Goal: Contribute content: Contribute content

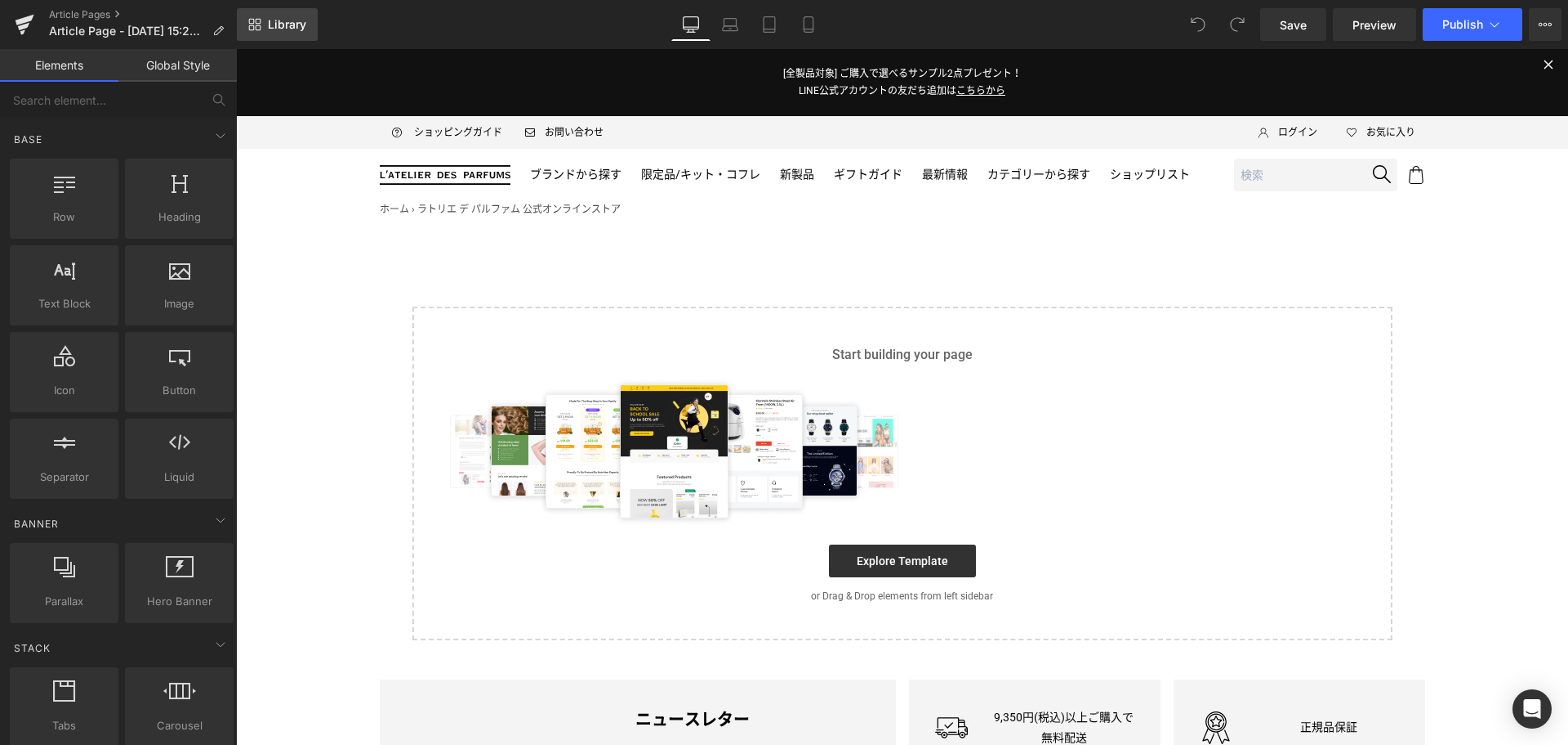
click at [277, 24] on span "Library" at bounding box center [287, 25] width 38 height 15
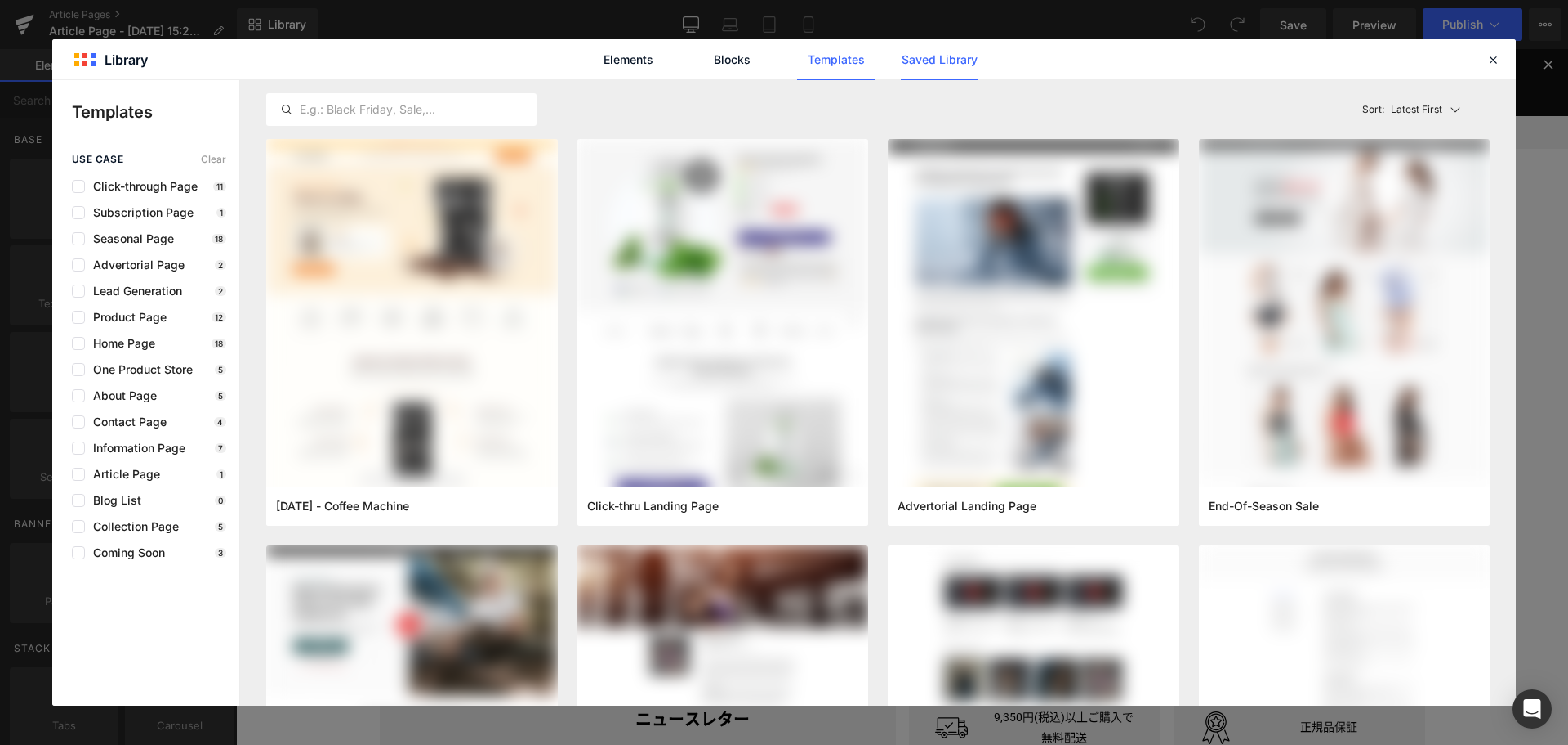
click at [940, 67] on link "Saved Library" at bounding box center [939, 59] width 77 height 41
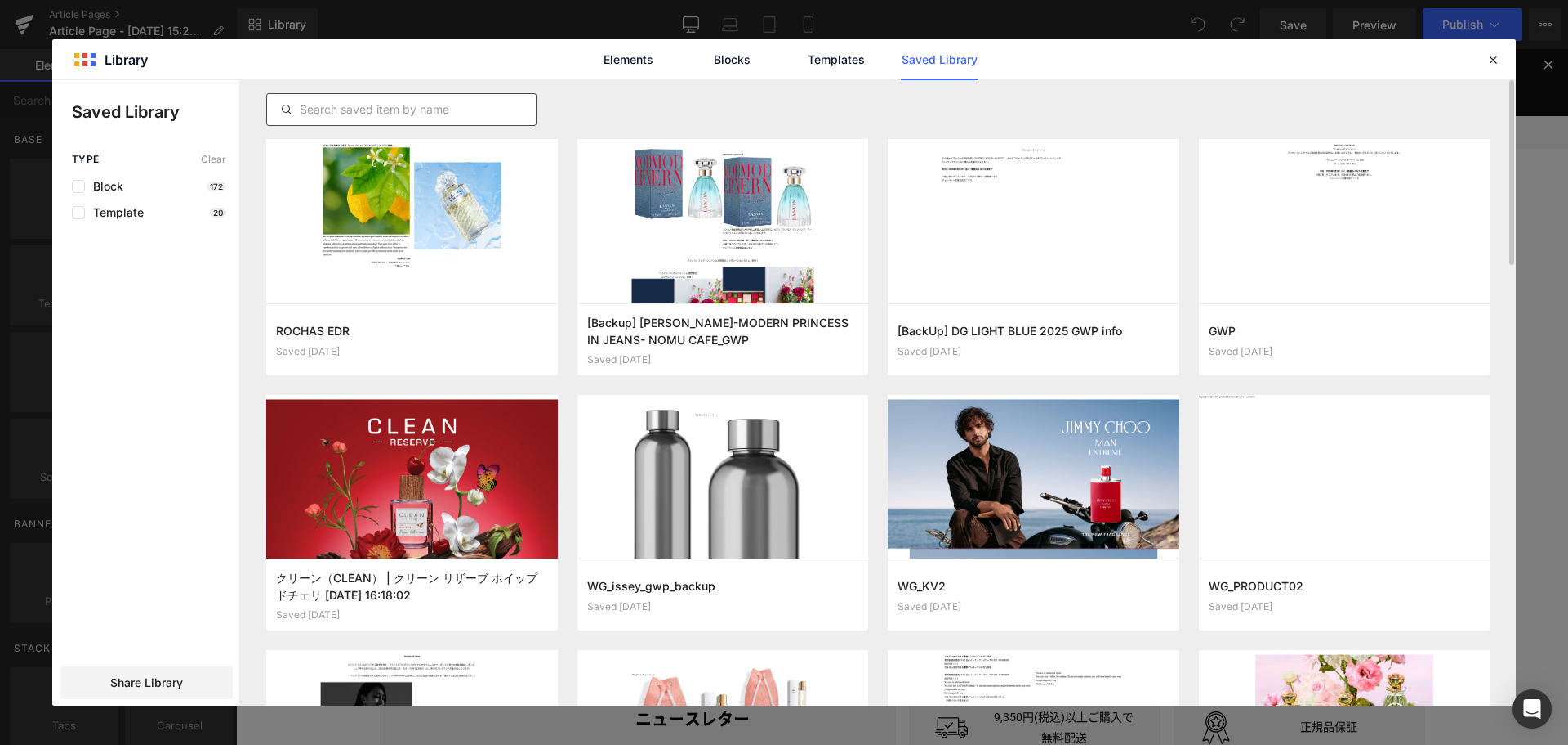
click at [477, 99] on div at bounding box center [402, 109] width 271 height 32
click at [476, 109] on input "text" at bounding box center [402, 110] width 269 height 20
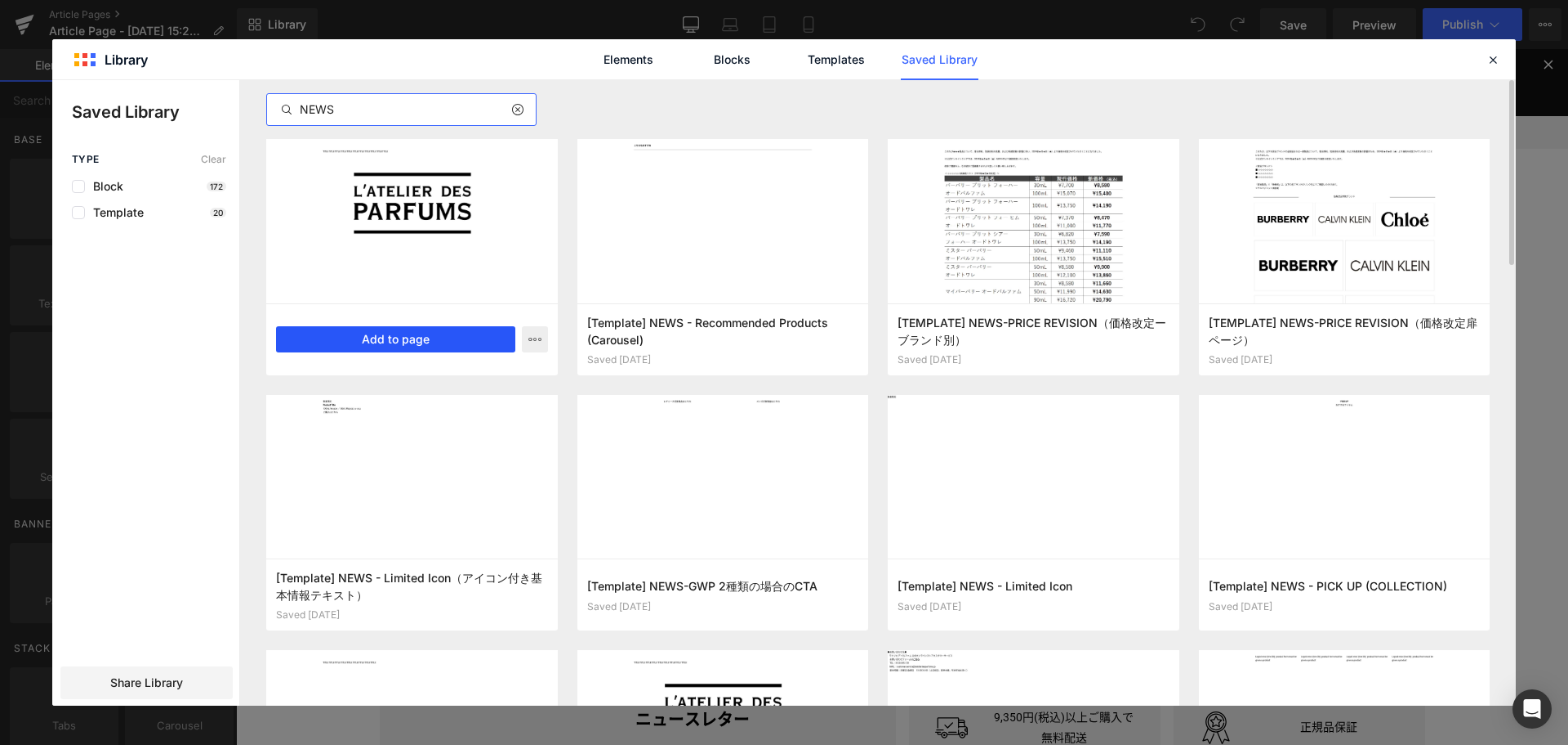
type input "NEWS"
click at [470, 335] on button "Add to page" at bounding box center [396, 339] width 239 height 26
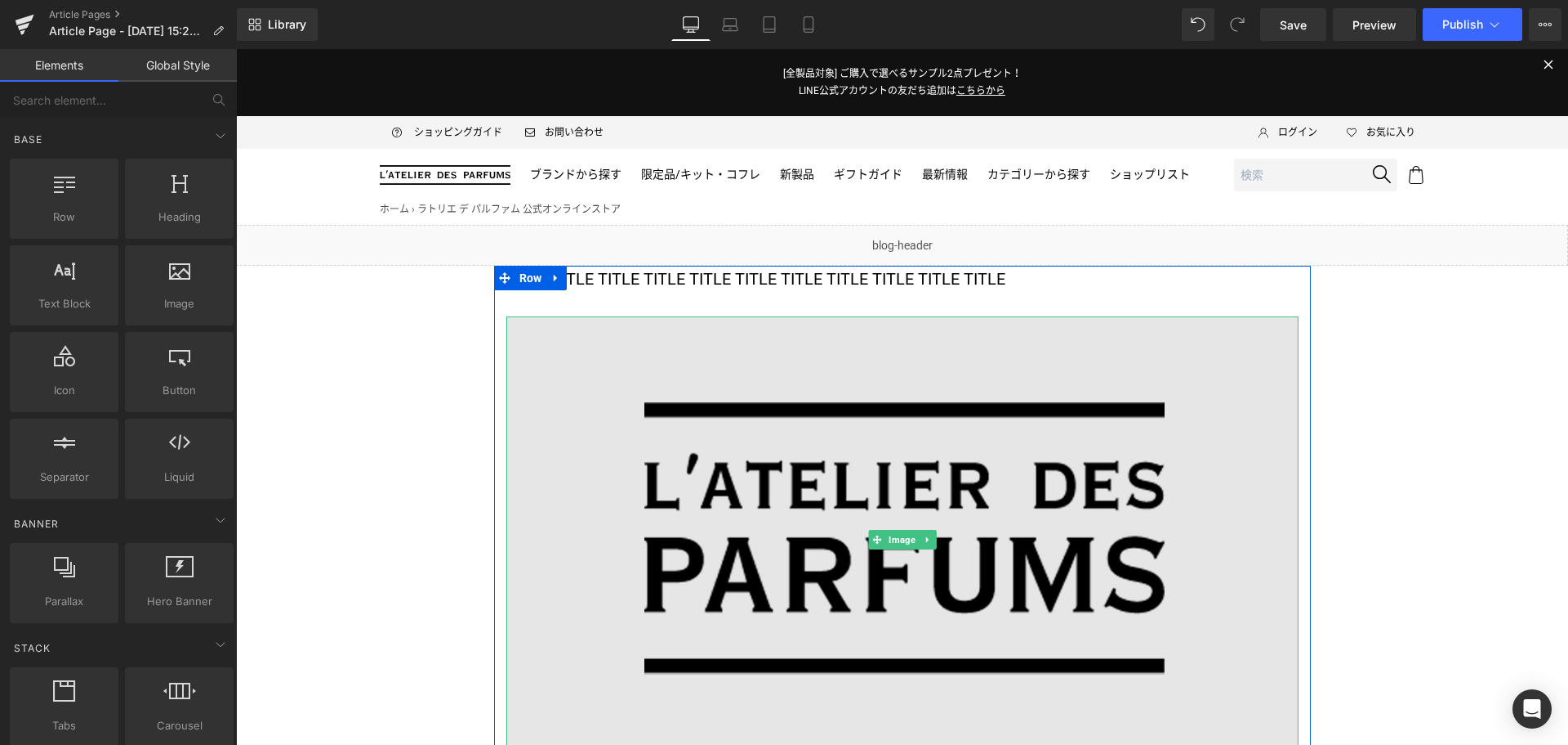
click at [821, 394] on img at bounding box center [902, 539] width 793 height 446
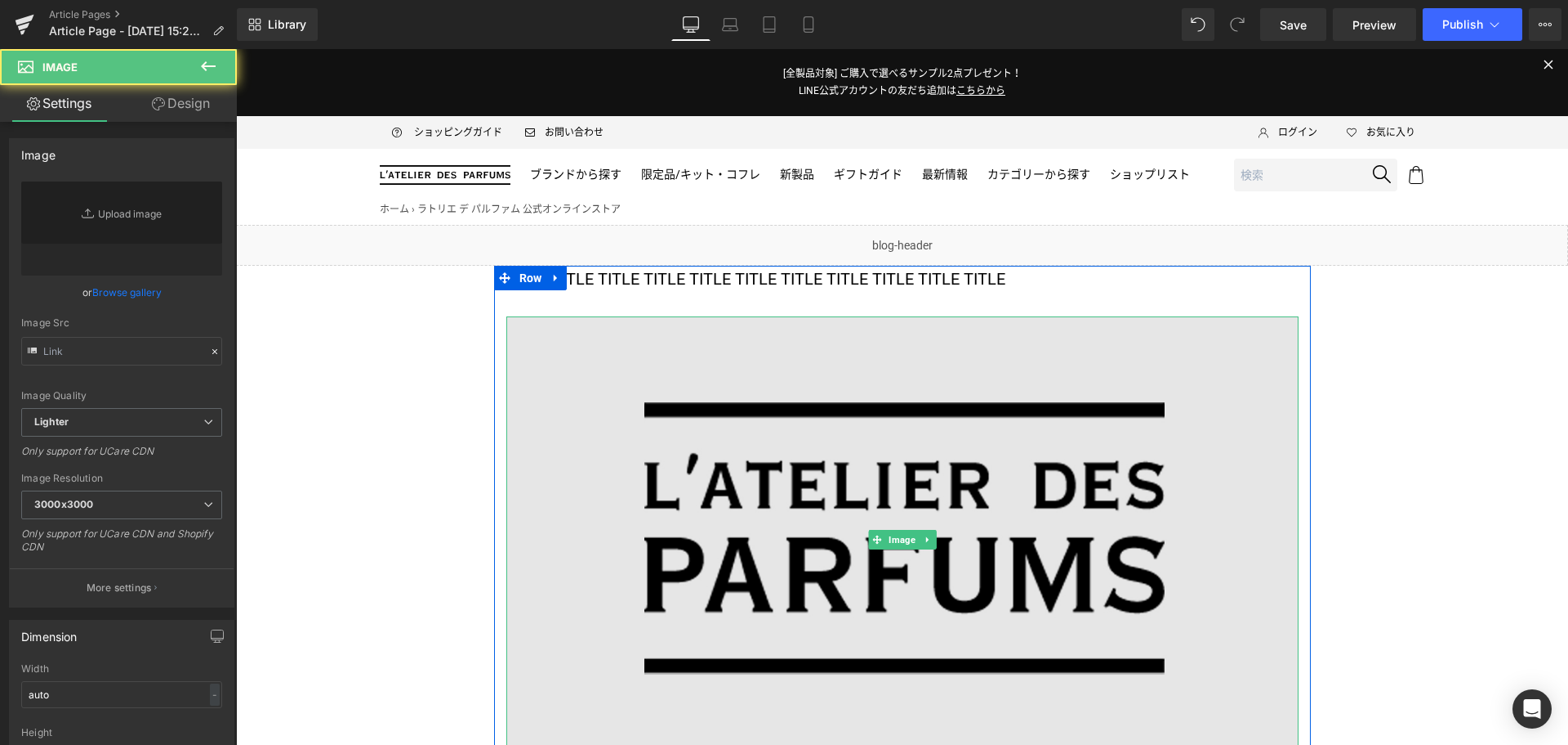
type input "[URL][DOMAIN_NAME]"
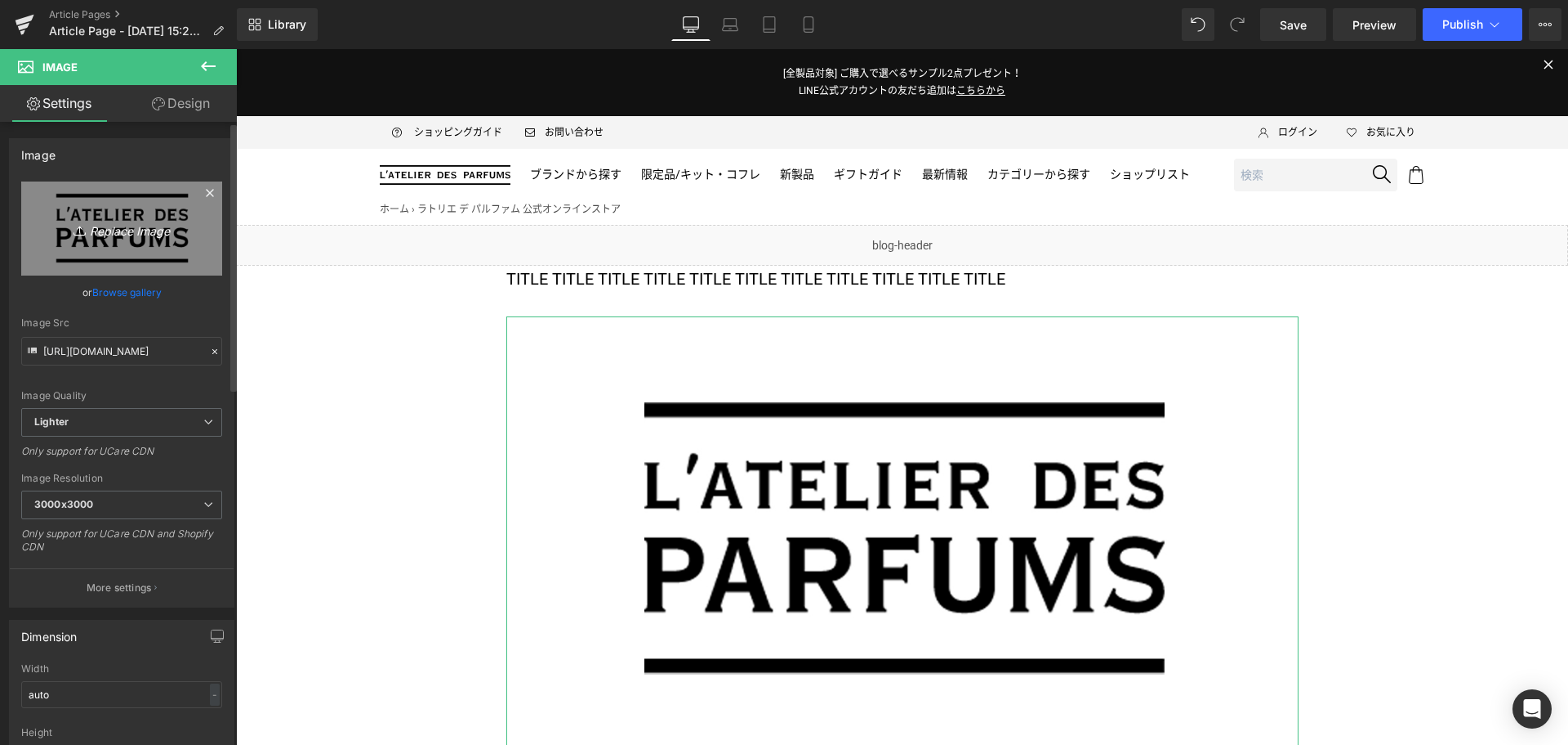
click at [95, 223] on icon "Replace Image" at bounding box center [121, 228] width 130 height 21
type input "C:\fakepath\PEN-THECUT-KV-1200x675.jpg"
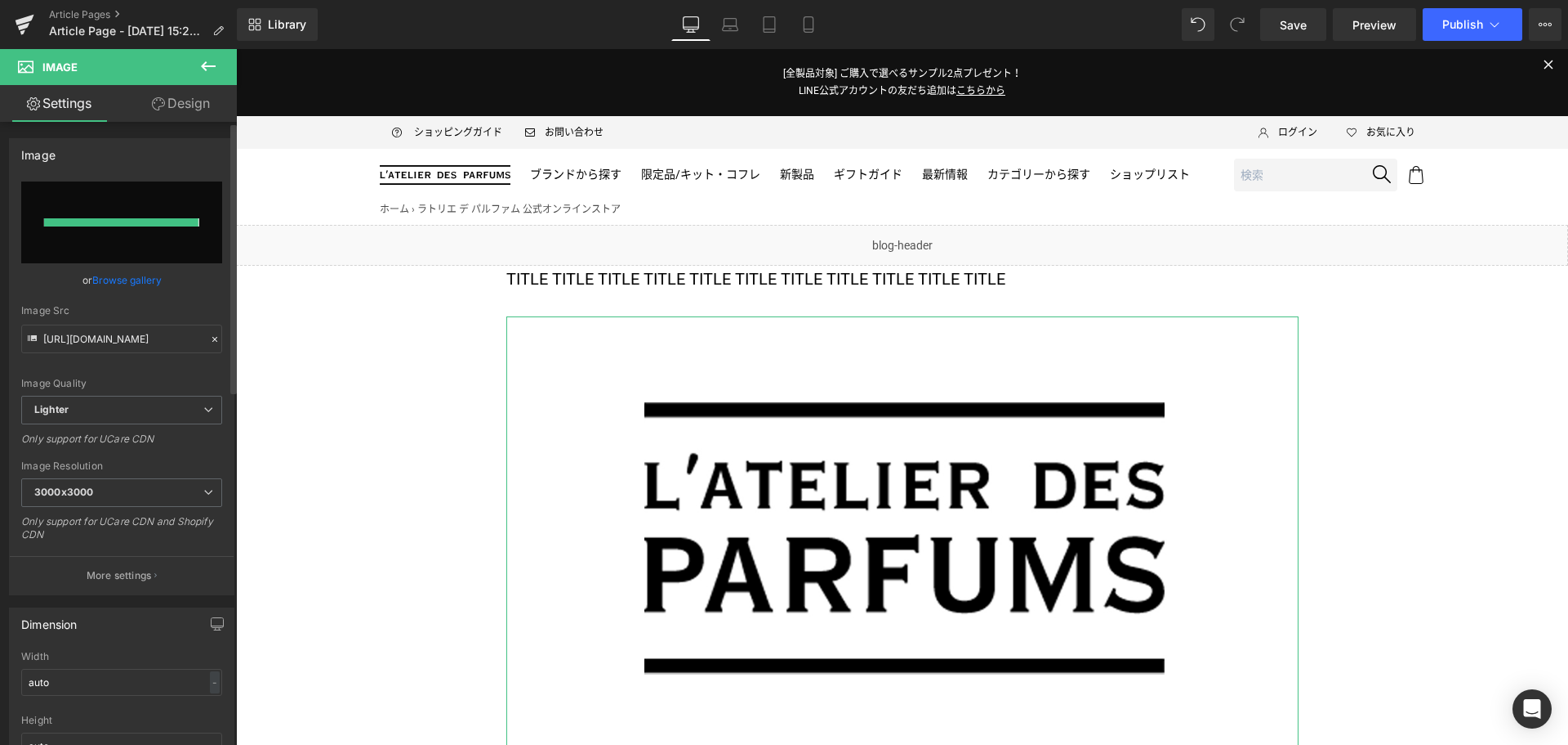
type input "[URL][DOMAIN_NAME]"
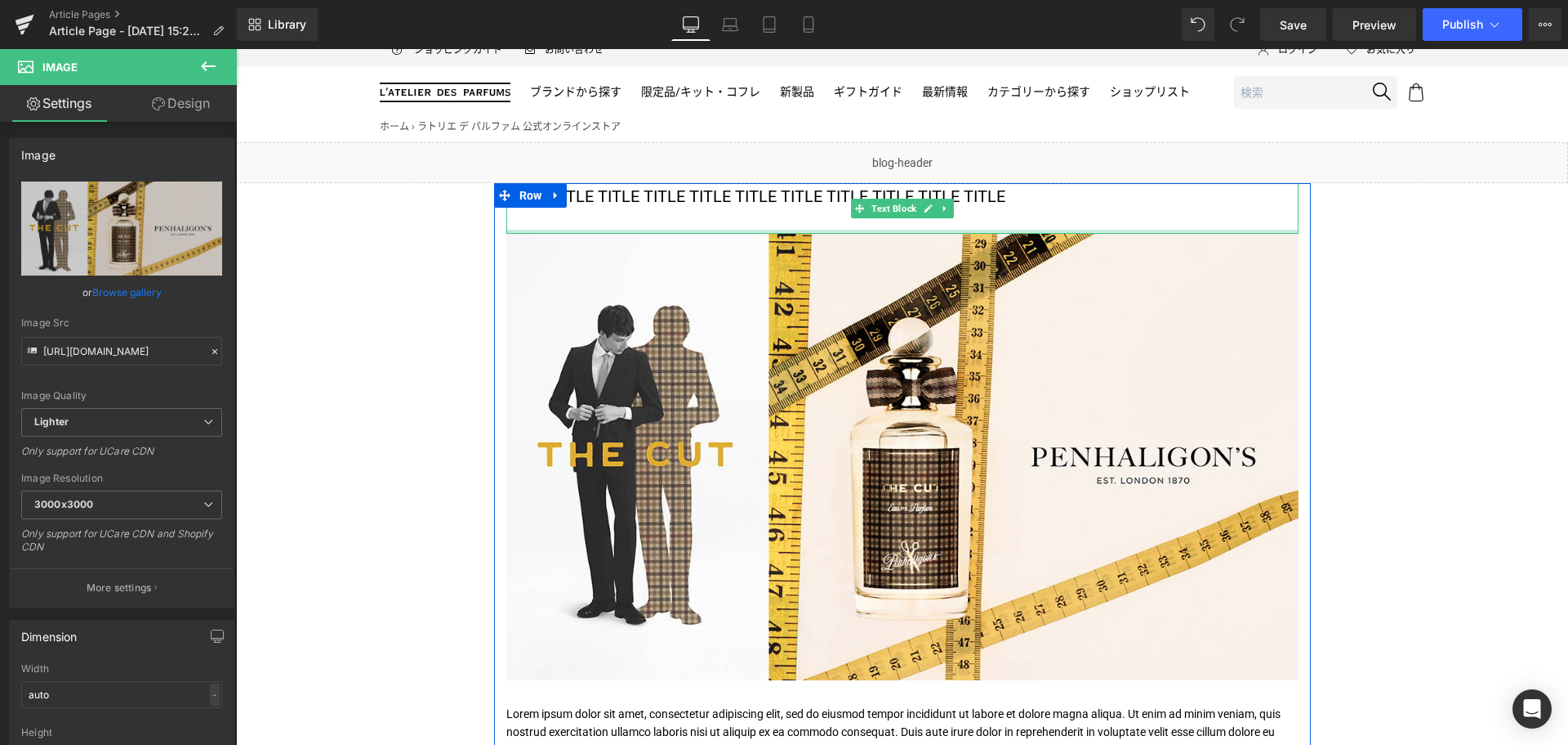
scroll to position [83, 0]
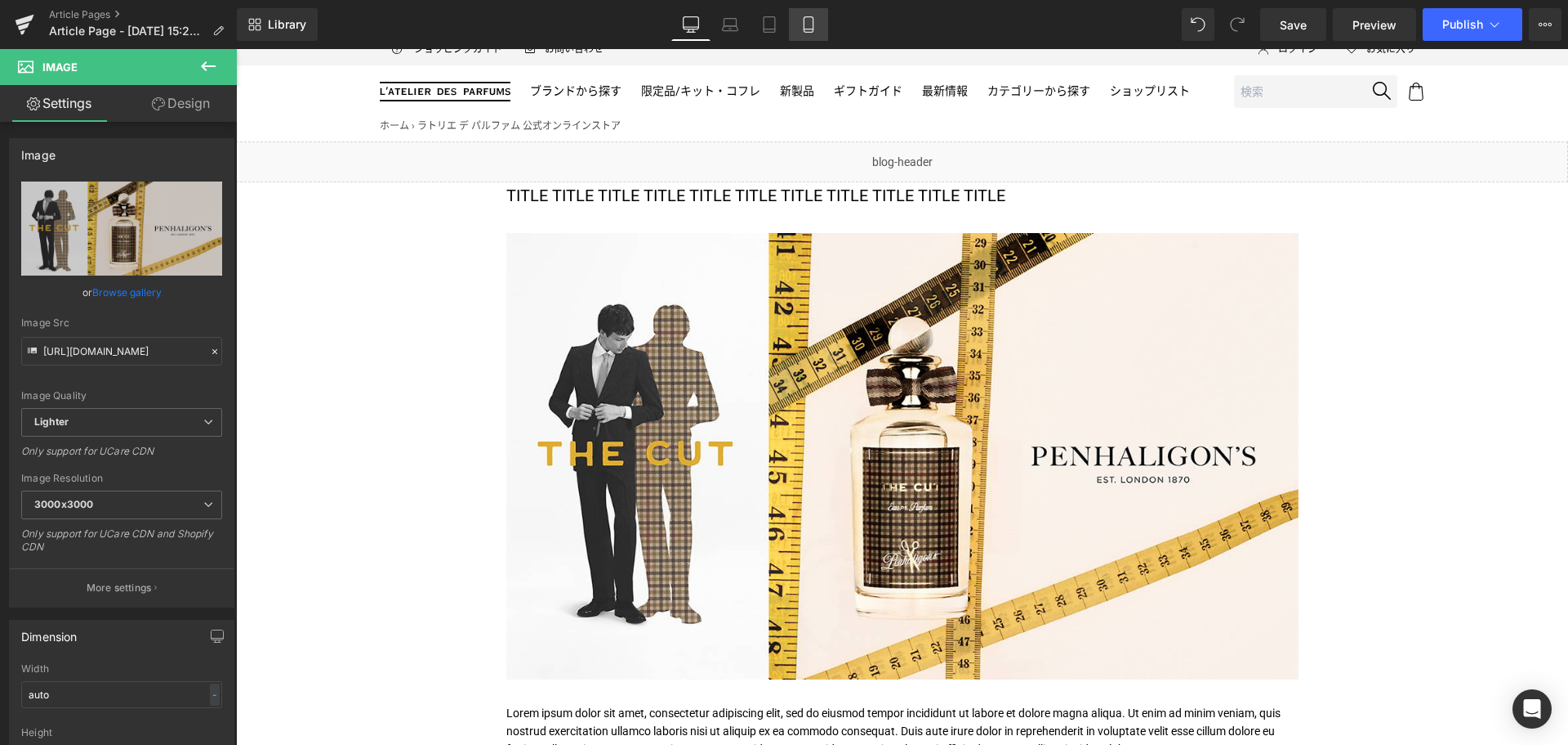
click at [808, 26] on icon at bounding box center [808, 25] width 17 height 17
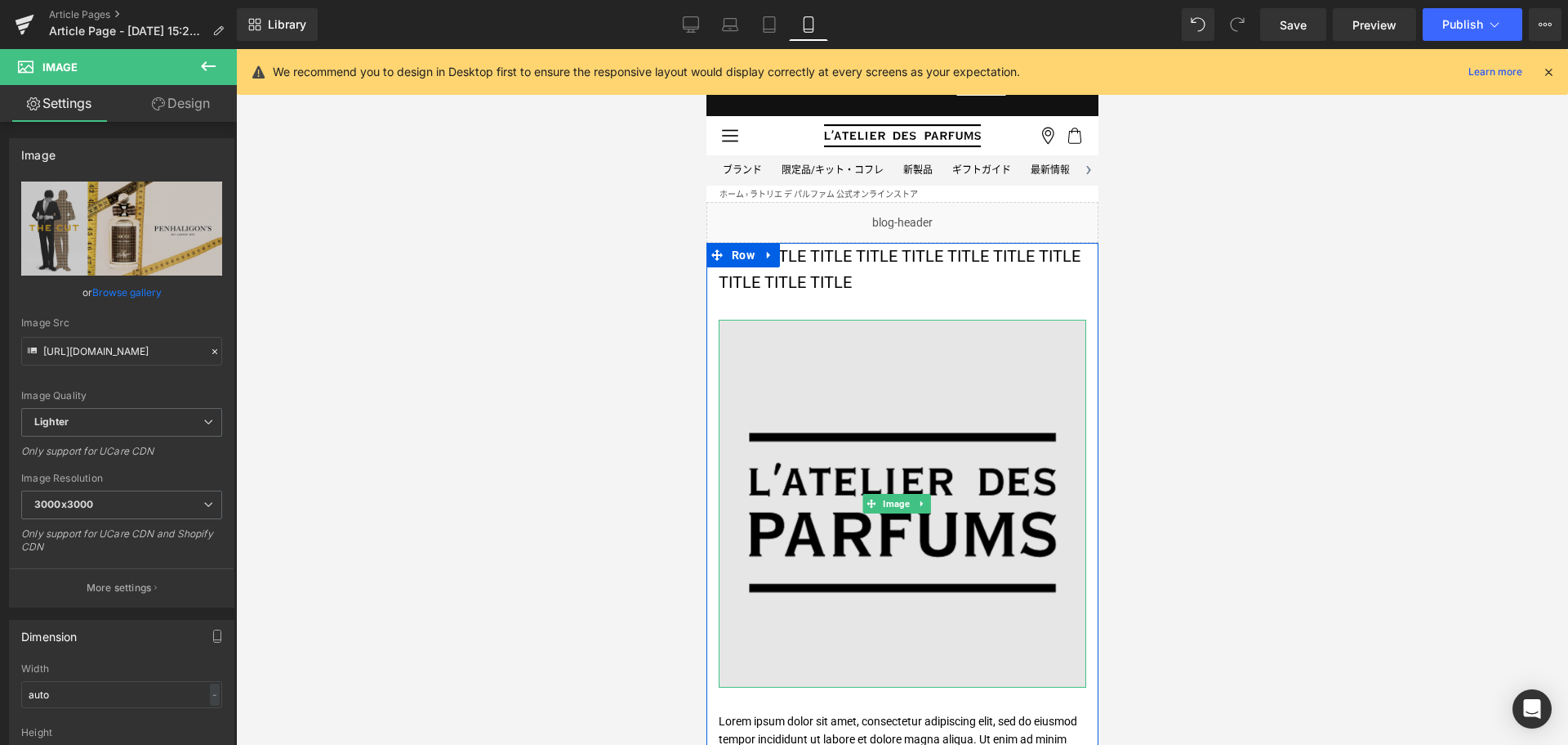
click at [813, 417] on img at bounding box center [901, 503] width 368 height 368
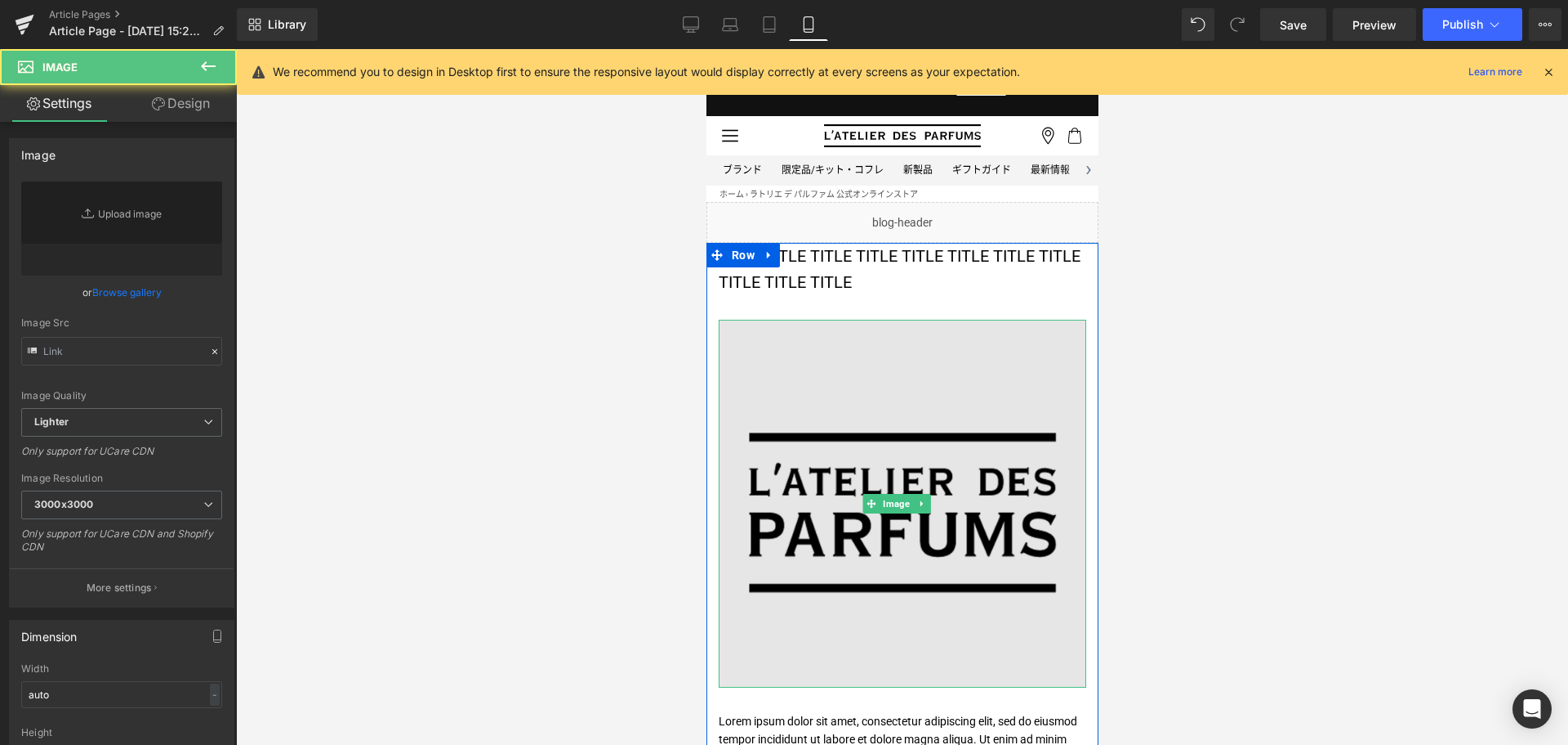
type input "[URL][DOMAIN_NAME]"
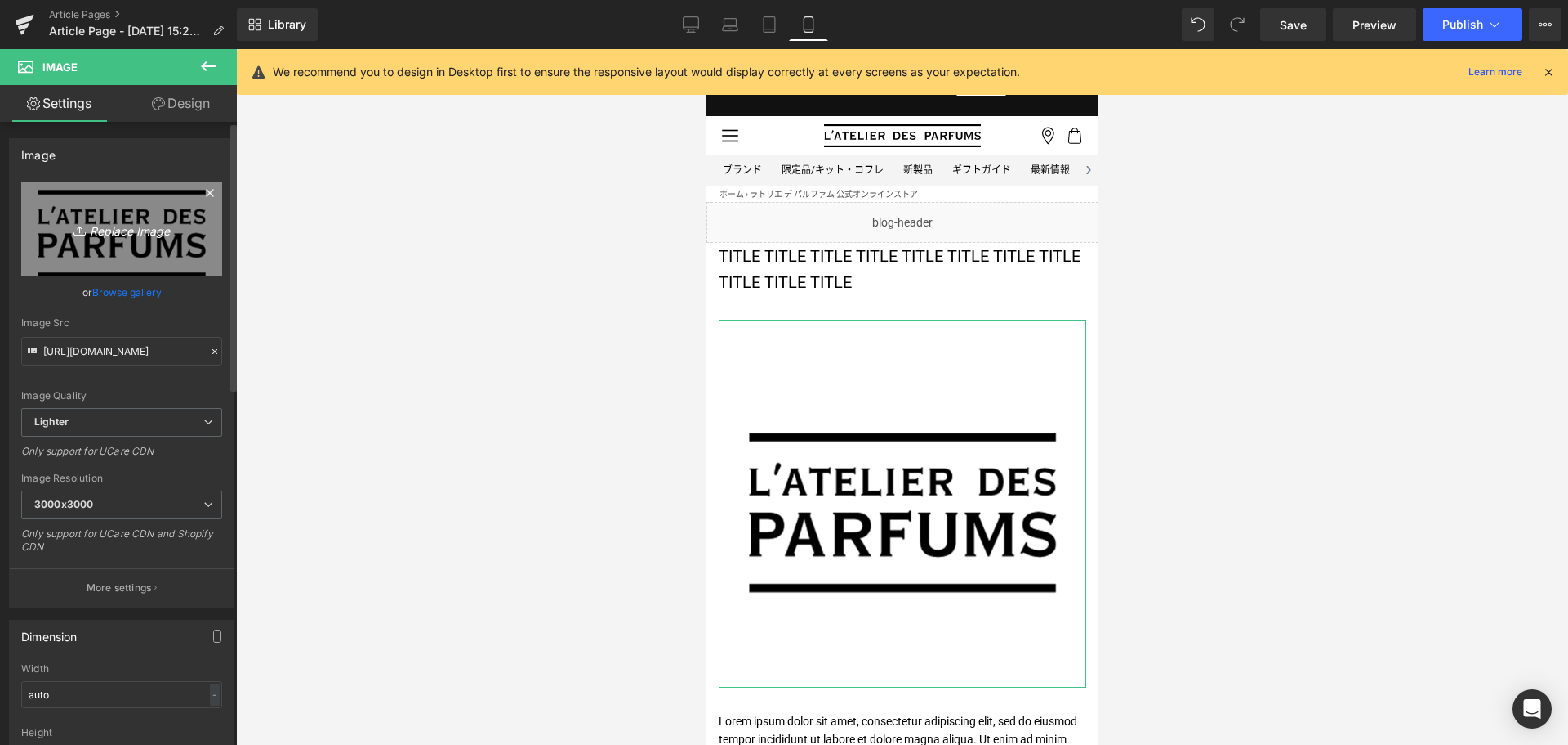
click at [132, 221] on icon "Replace Image" at bounding box center [121, 228] width 130 height 21
type input "C:\fakepath\PEN-THECUT-KV-1080x1080.jpg"
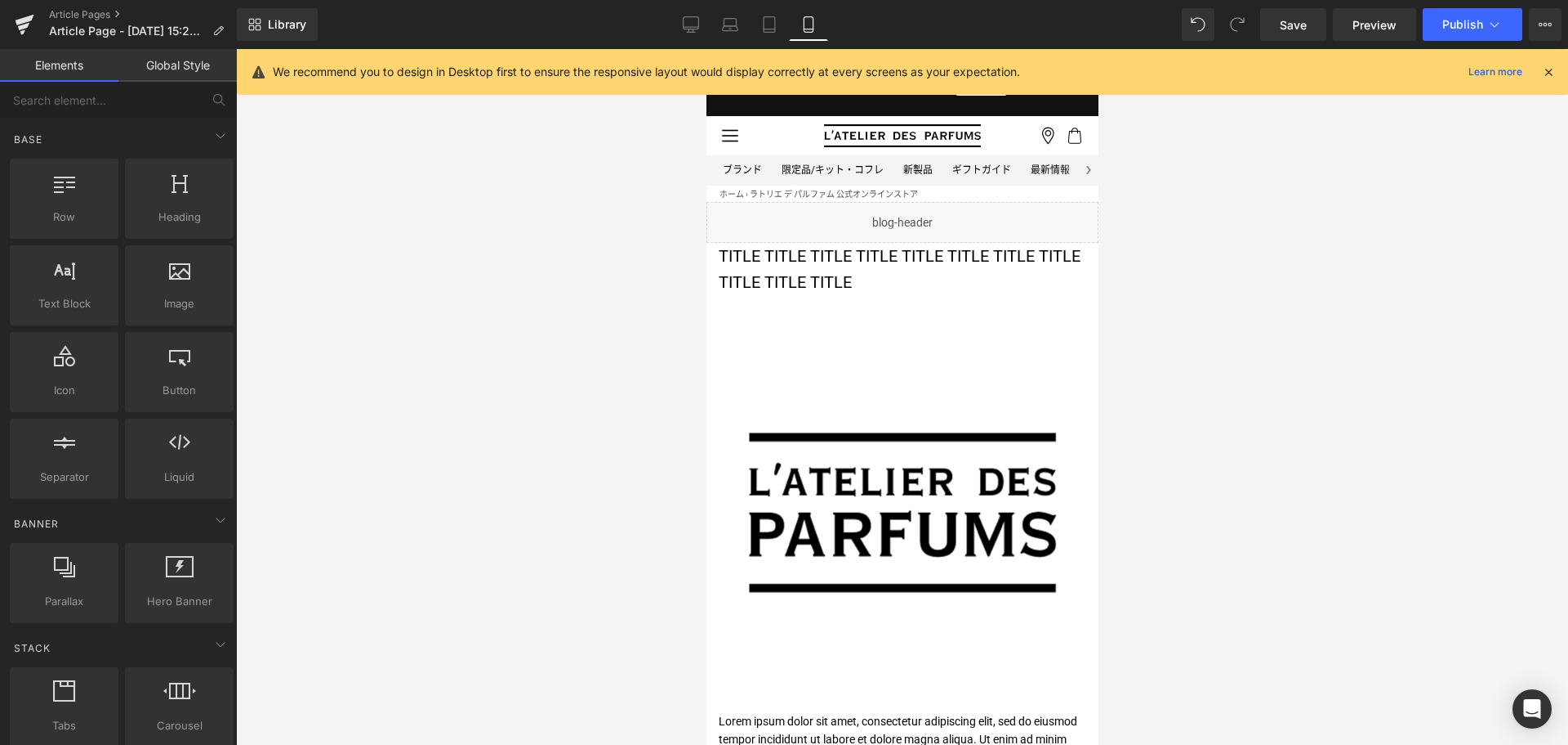
click at [486, 386] on div at bounding box center [901, 396] width 1332 height 695
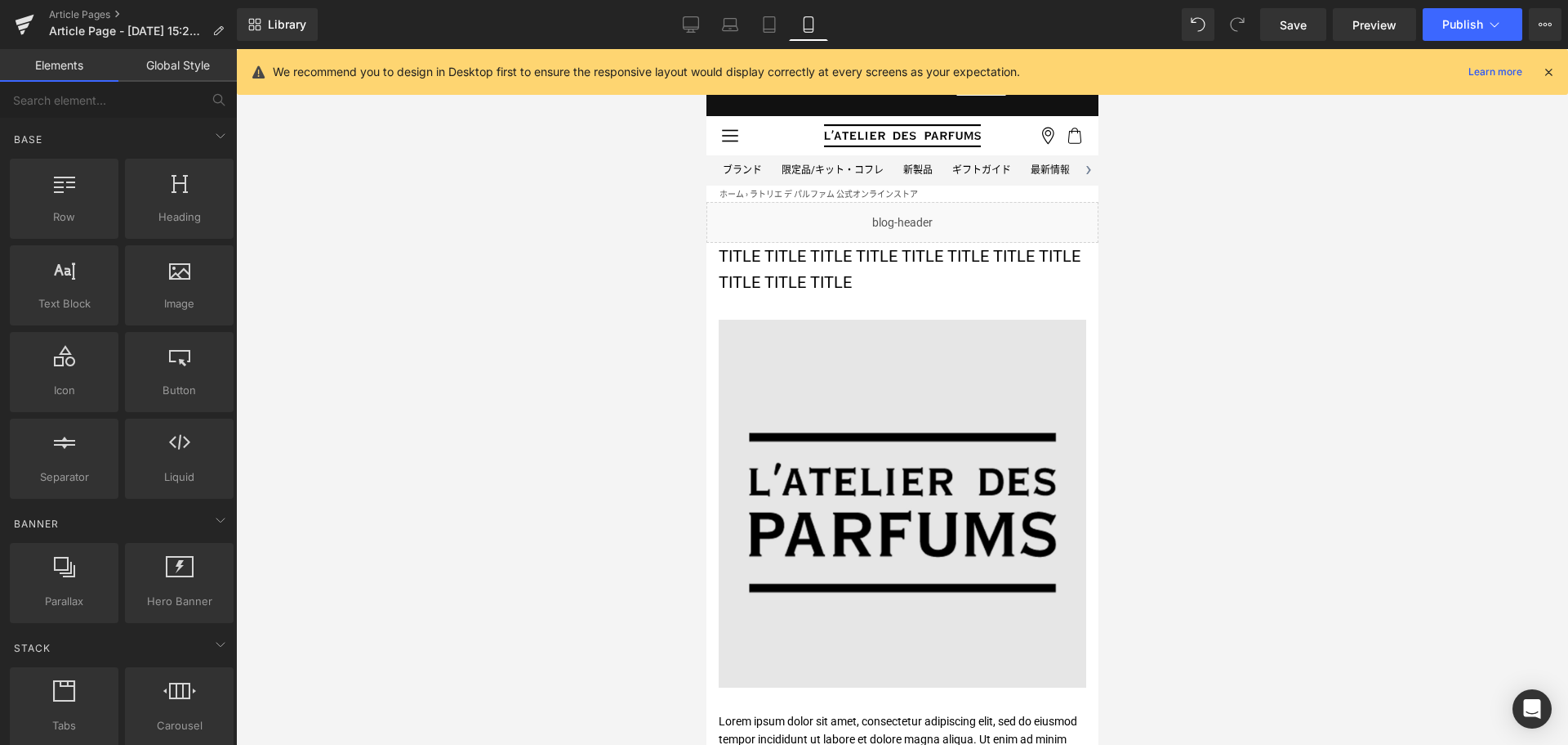
click at [905, 455] on img at bounding box center [901, 503] width 368 height 368
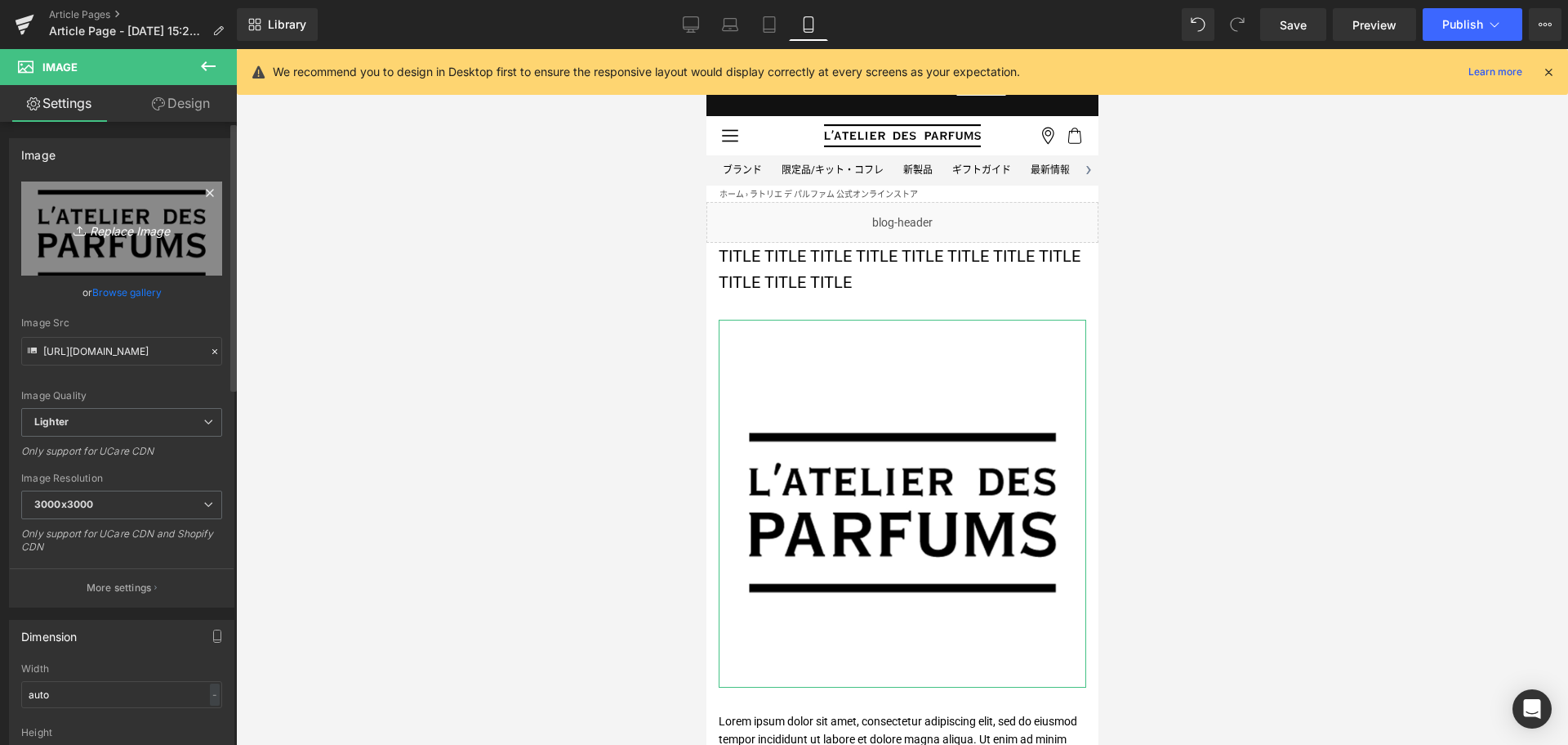
click at [147, 224] on icon "Replace Image" at bounding box center [121, 228] width 130 height 21
type input "C:\fakepath\PEN-THECUT-KV-1080x1080.jpg"
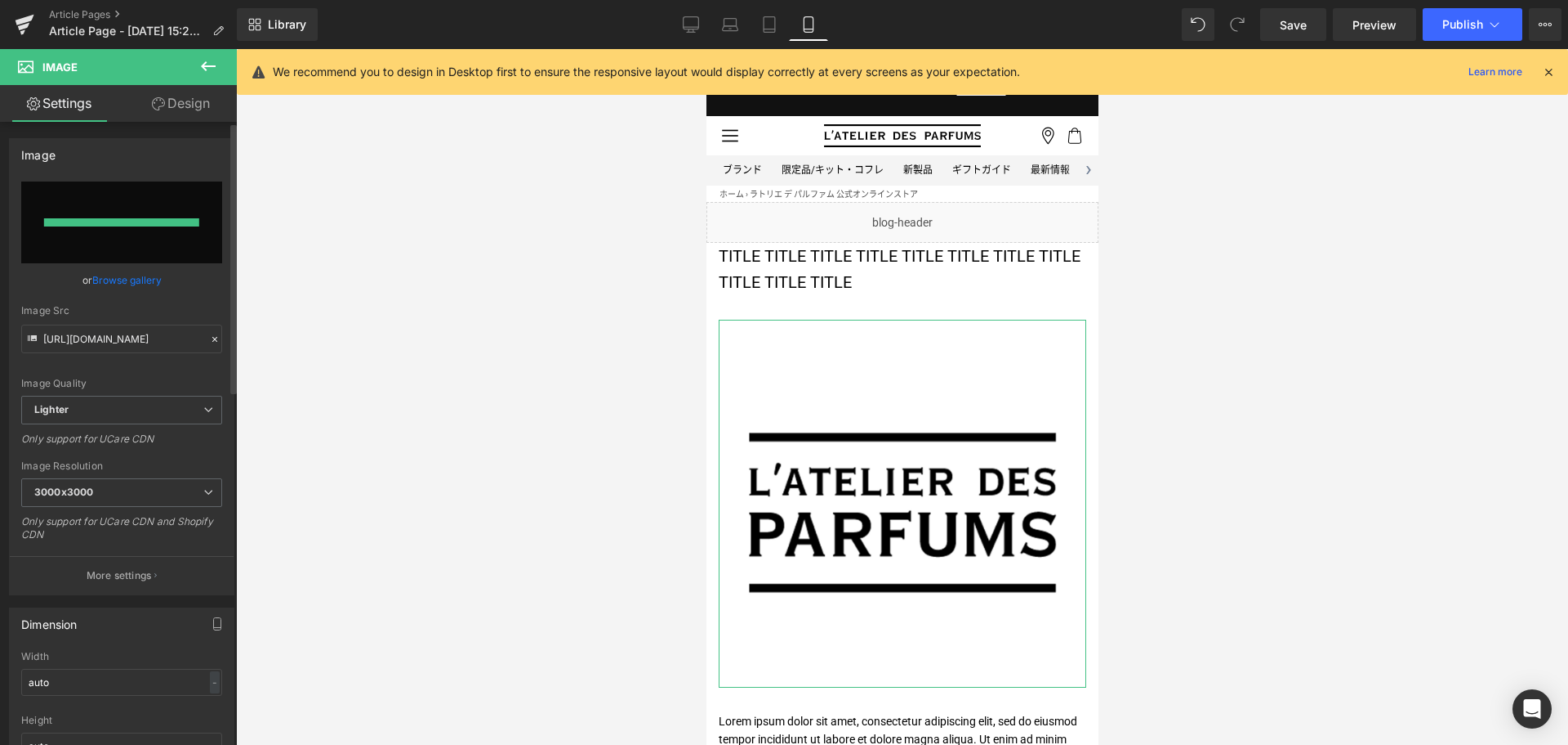
type input "[URL][DOMAIN_NAME]"
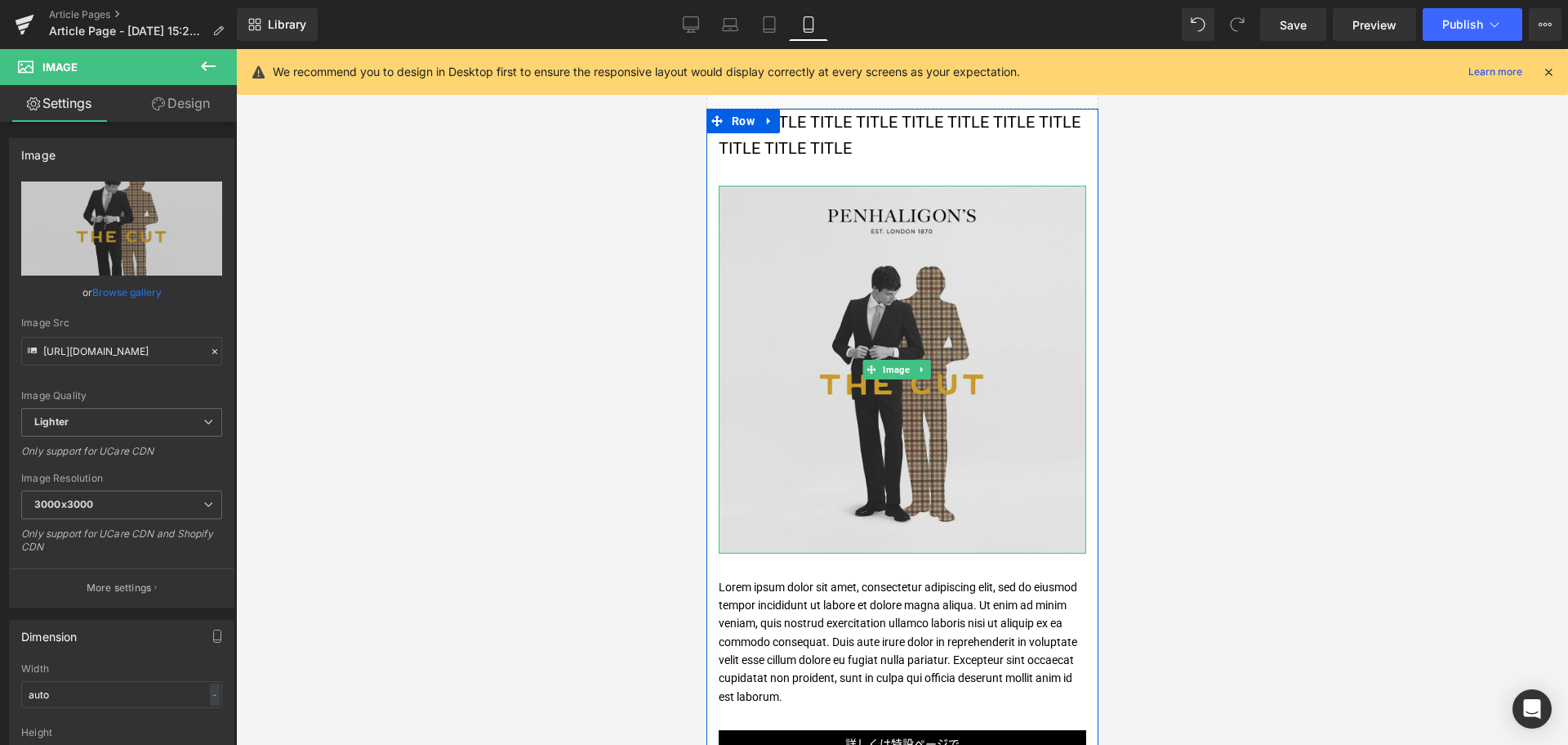
scroll to position [133, 0]
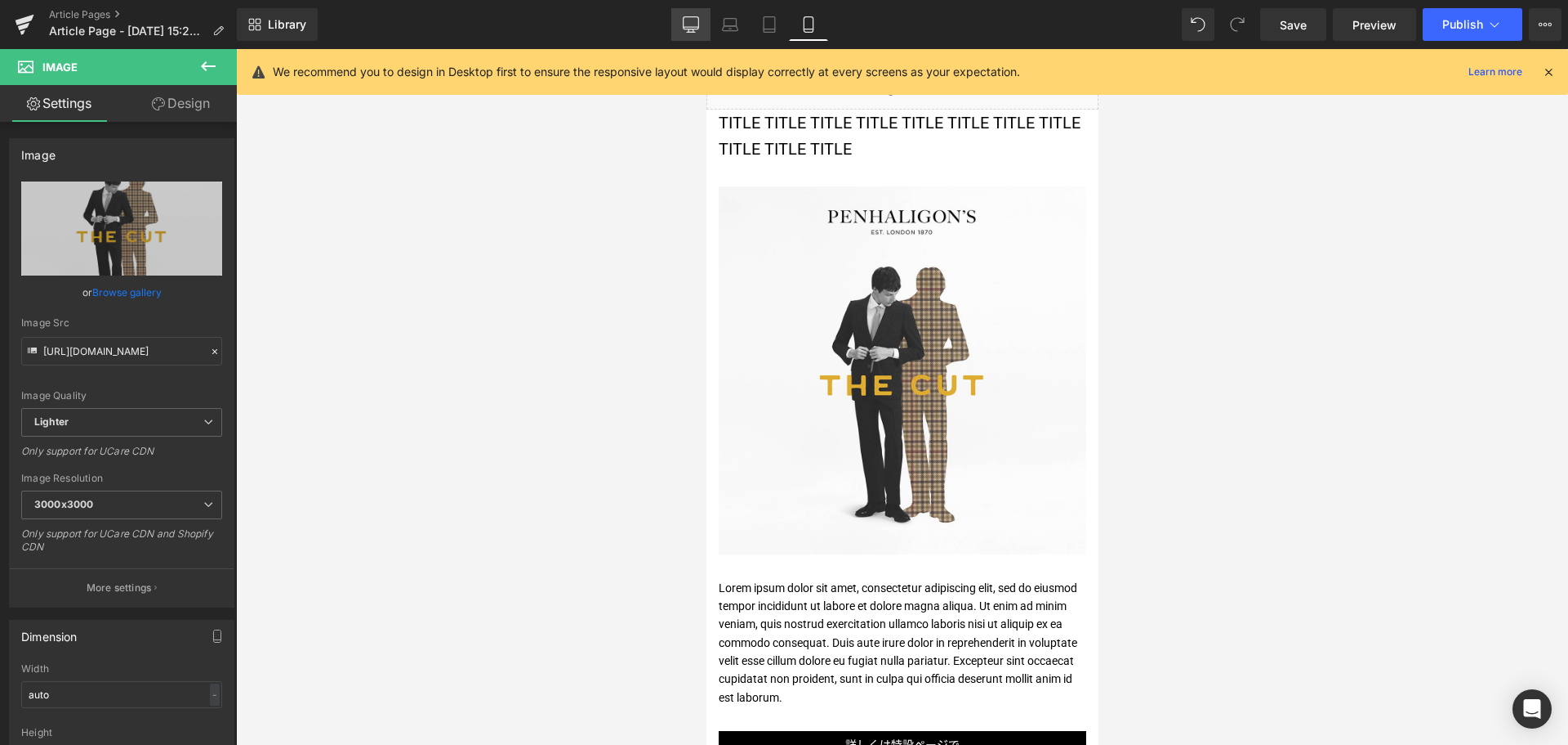
click at [703, 32] on link "Desktop" at bounding box center [691, 24] width 39 height 32
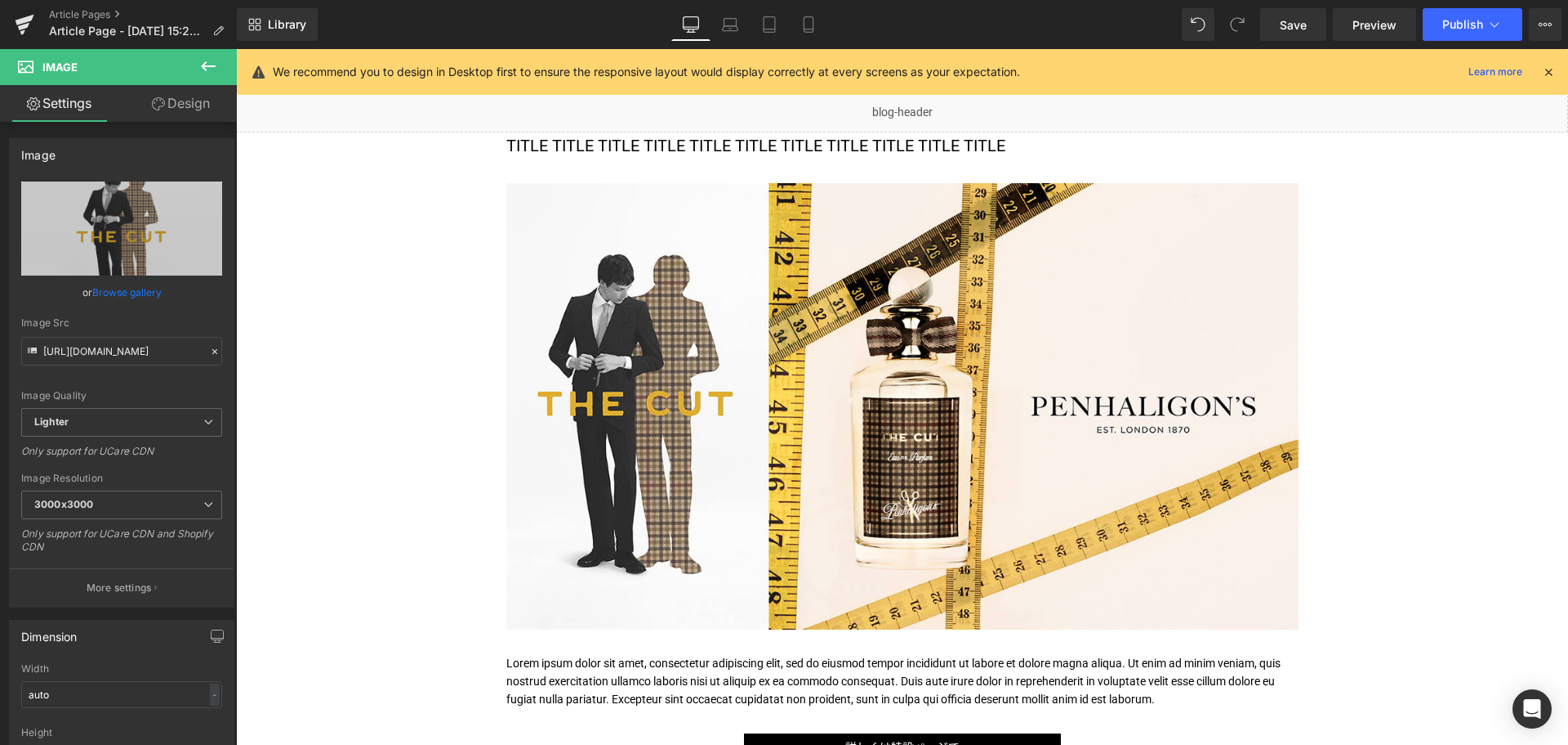
scroll to position [0, 0]
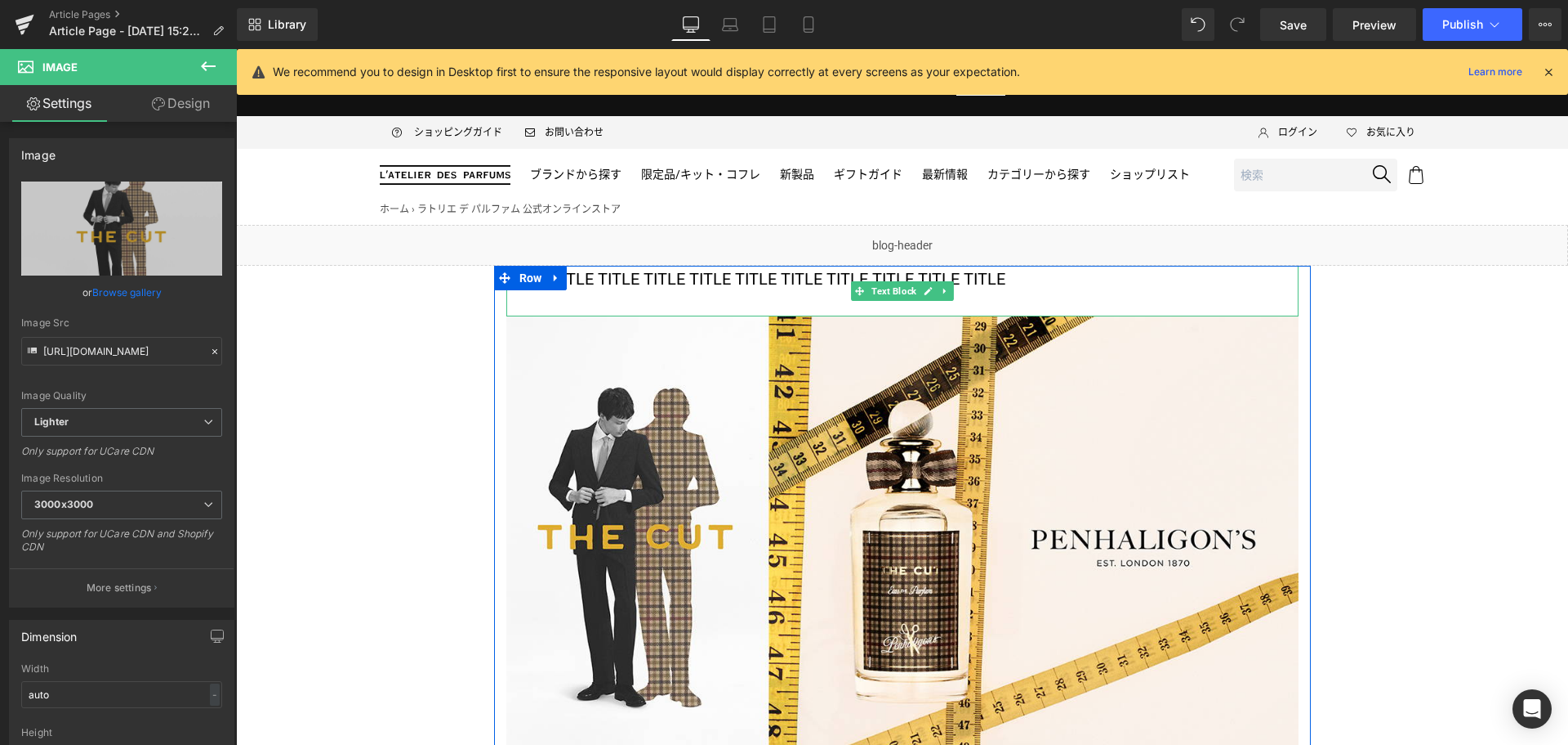
click at [710, 276] on p "TITLE TITLE TITLE TITLE TITLE TITLE TITLE TITLE TITLE TITLE TITLE" at bounding box center [902, 278] width 793 height 26
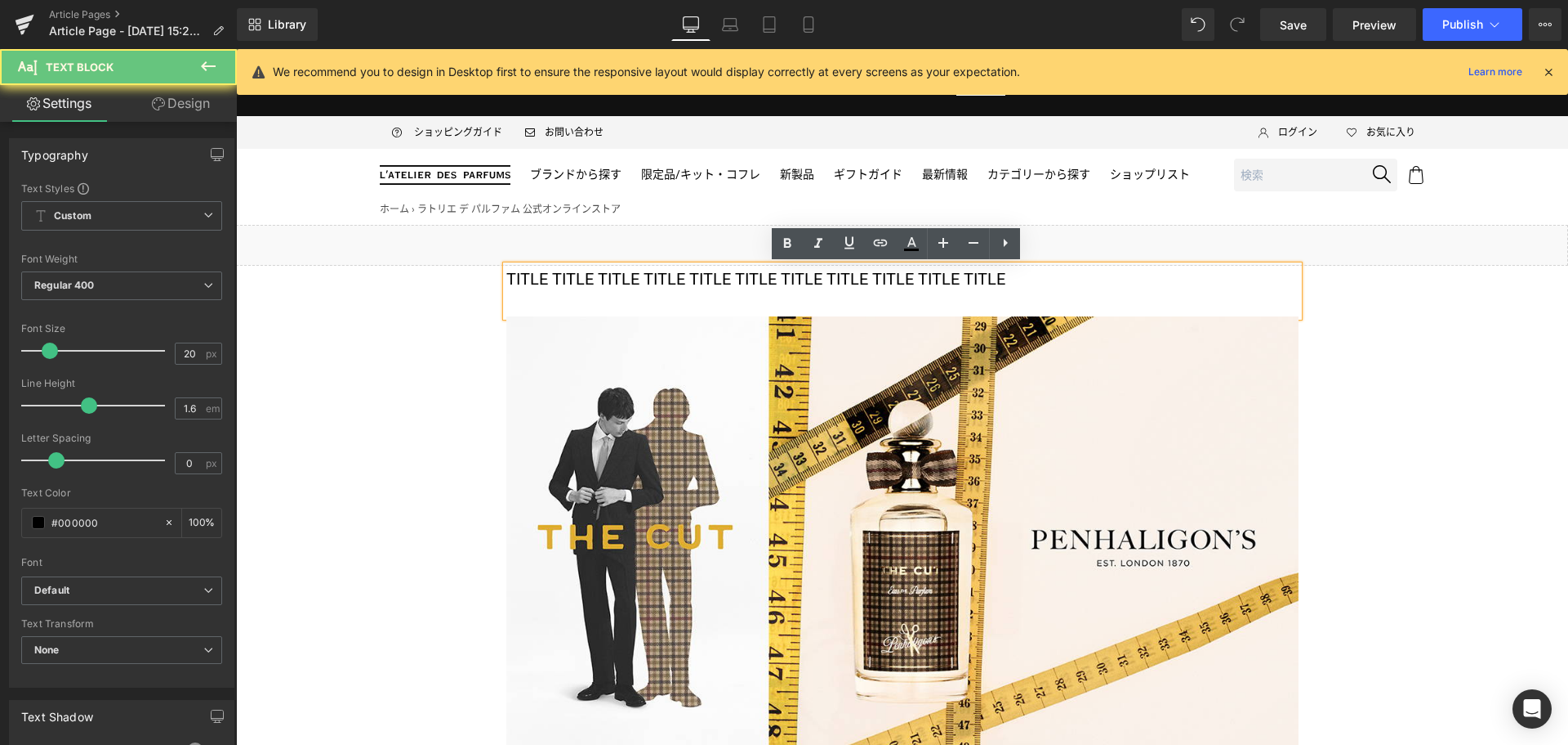
click at [710, 276] on p "TITLE TITLE TITLE TITLE TITLE TITLE TITLE TITLE TITLE TITLE TITLE" at bounding box center [902, 278] width 793 height 26
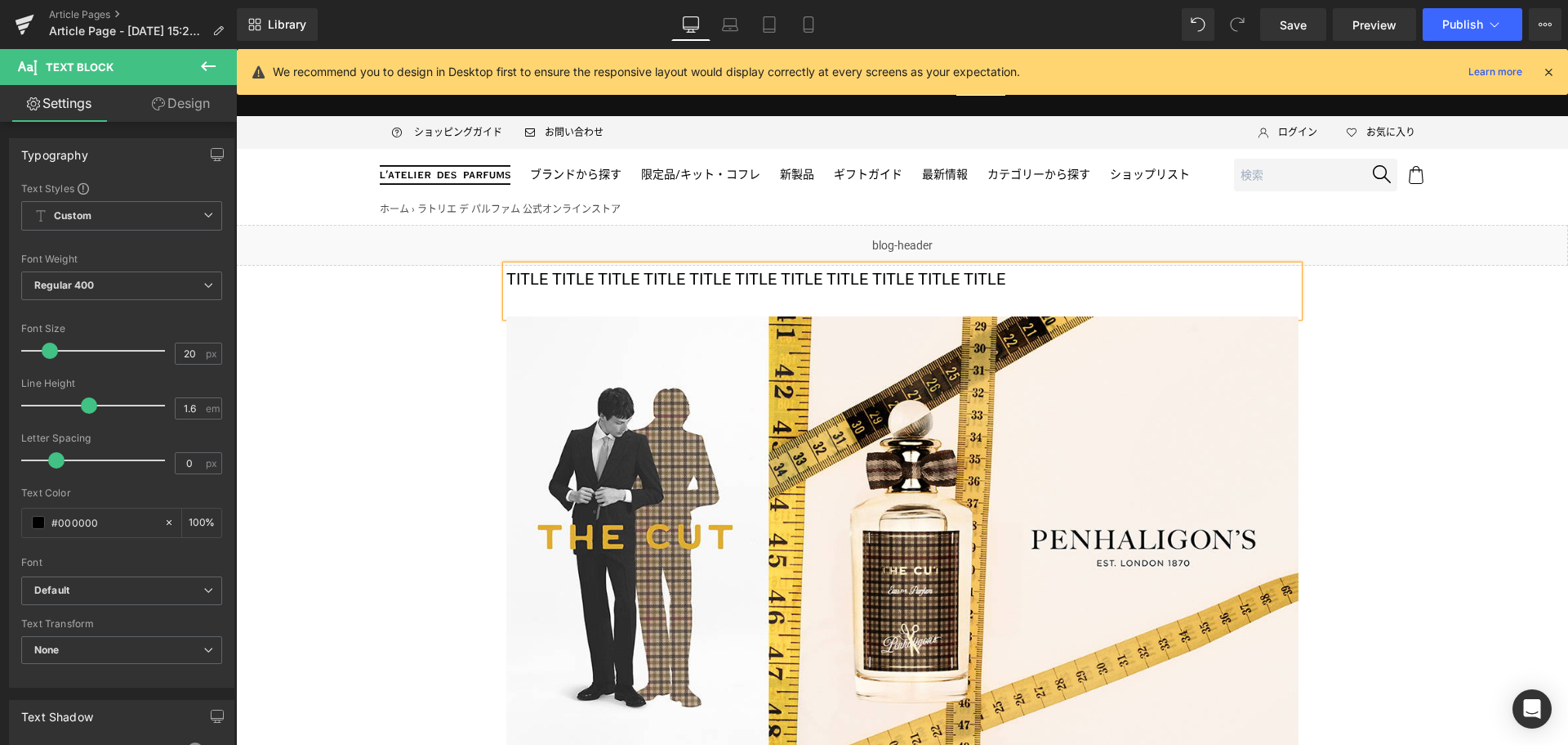
paste div
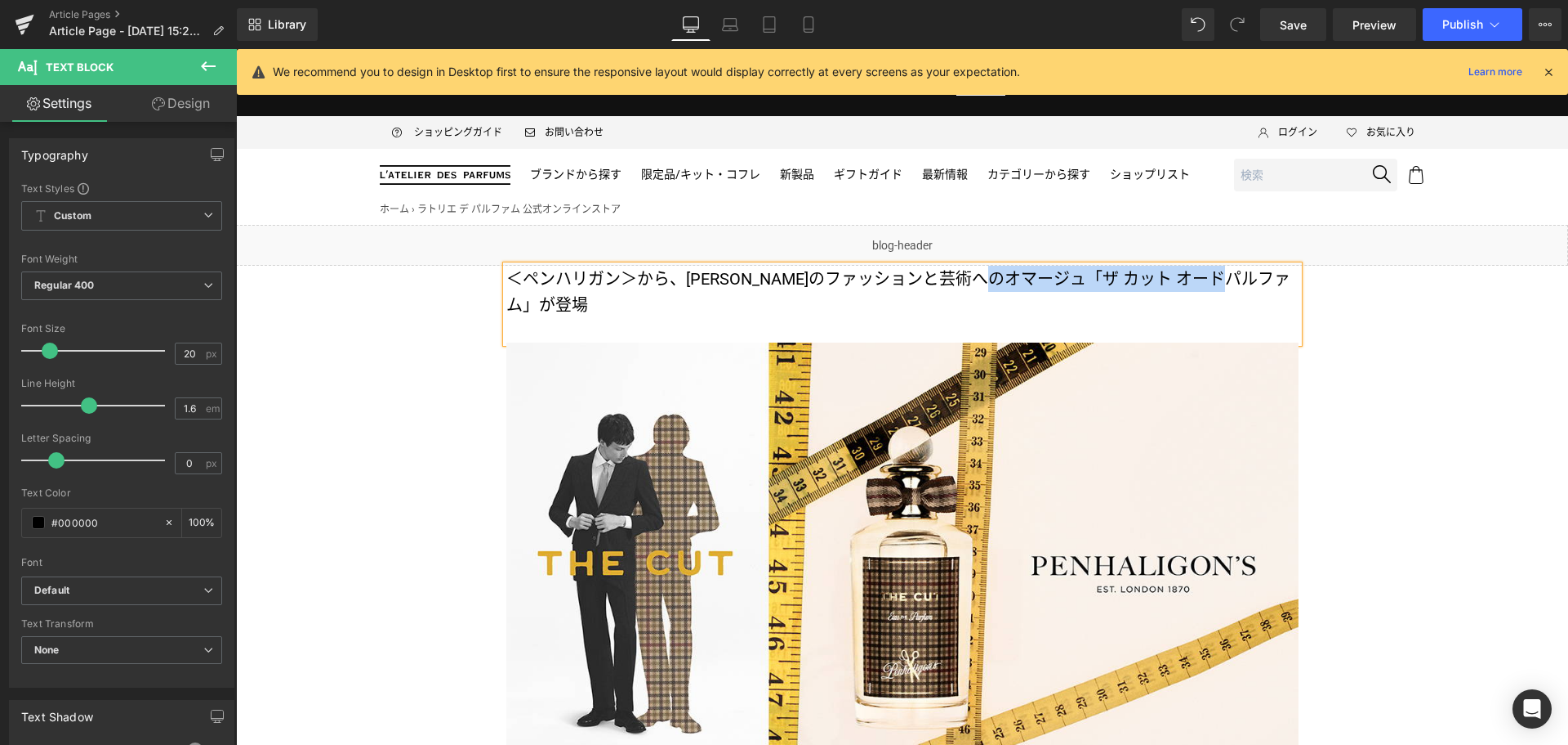
drag, startPoint x: 1072, startPoint y: 272, endPoint x: 534, endPoint y: 314, distance: 539.6
click at [534, 314] on p "＜ペンハリガン＞から、[PERSON_NAME]のファッションと芸術へのオマージュ「ザ カット オードパルファム」が登場" at bounding box center [902, 292] width 793 height 52
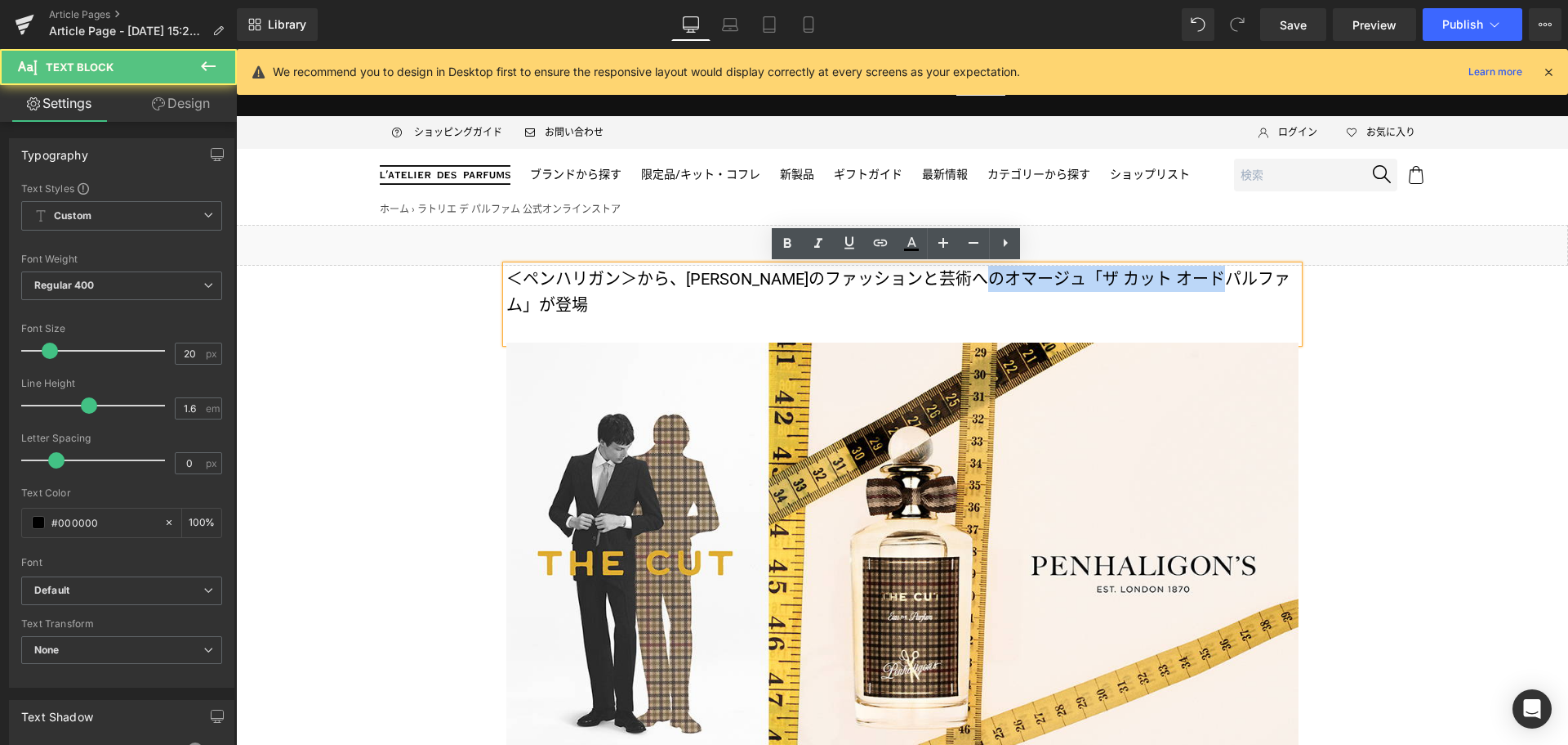
click at [534, 314] on p "＜ペンハリガン＞から、[PERSON_NAME]のファッションと芸術へのオマージュ「ザ カット オードパルファム」が登場" at bounding box center [902, 292] width 793 height 52
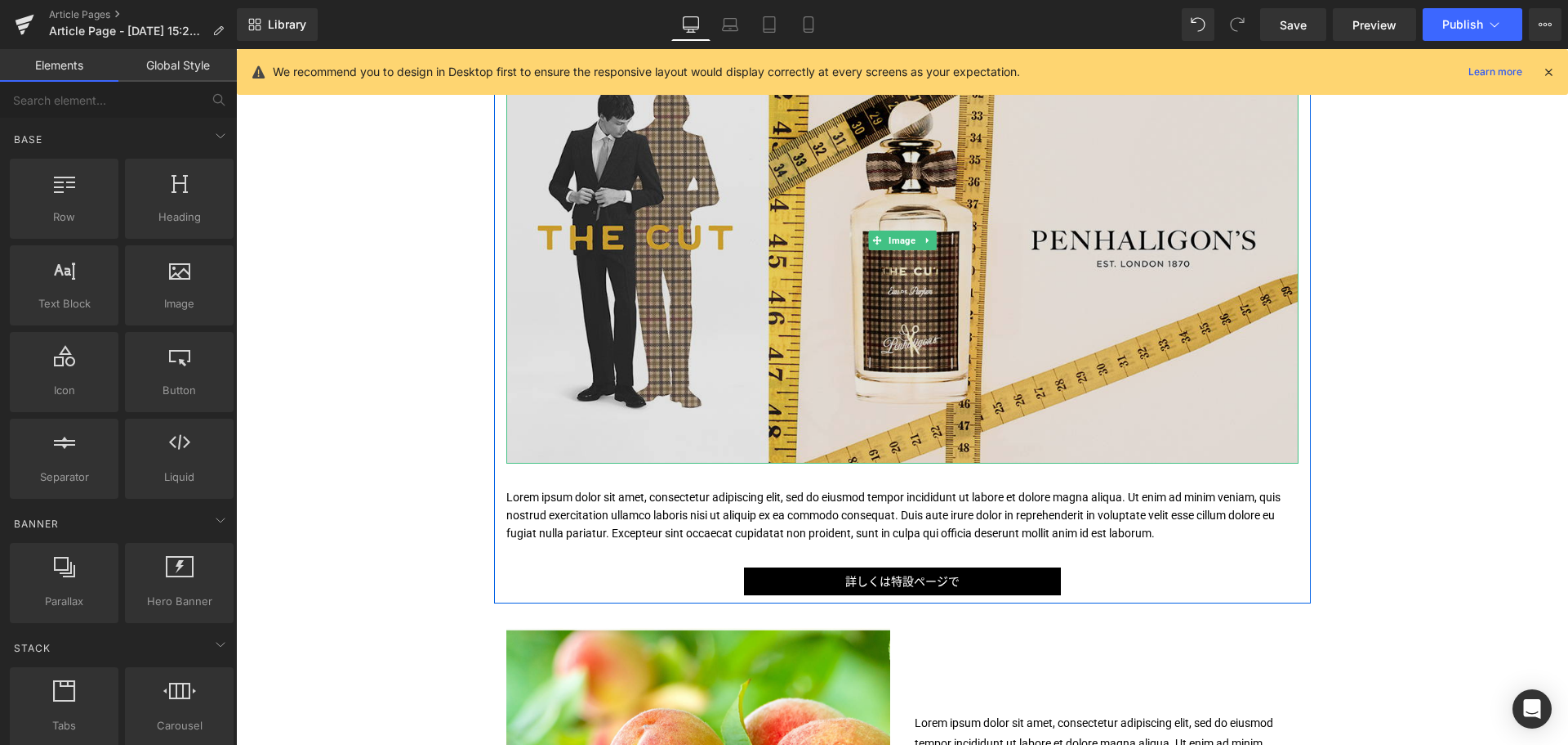
scroll to position [300, 0]
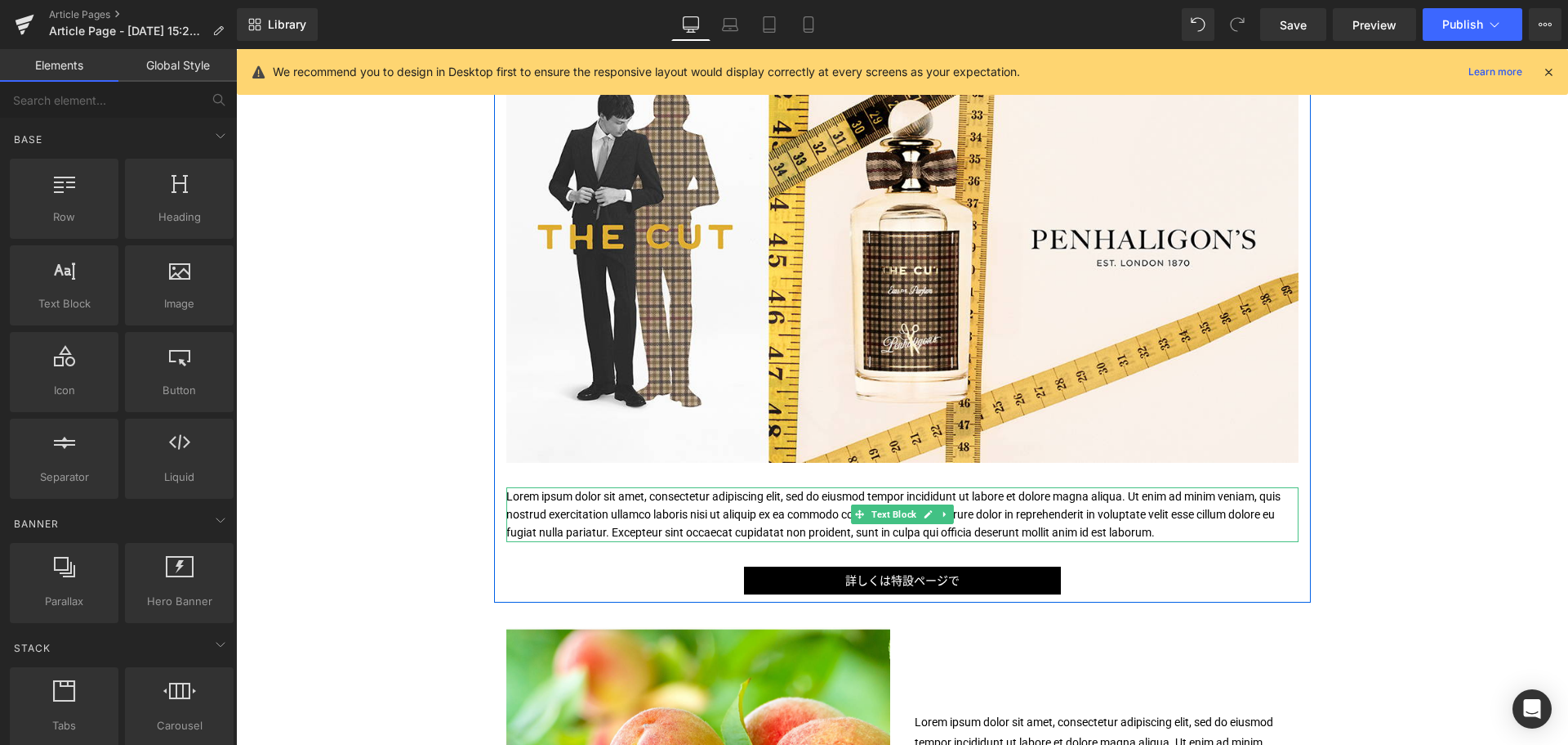
click at [787, 515] on p "Lorem ipsum dolor sit amet, consectetur adipiscing elit, sed do eiusmod tempor …" at bounding box center [902, 515] width 793 height 55
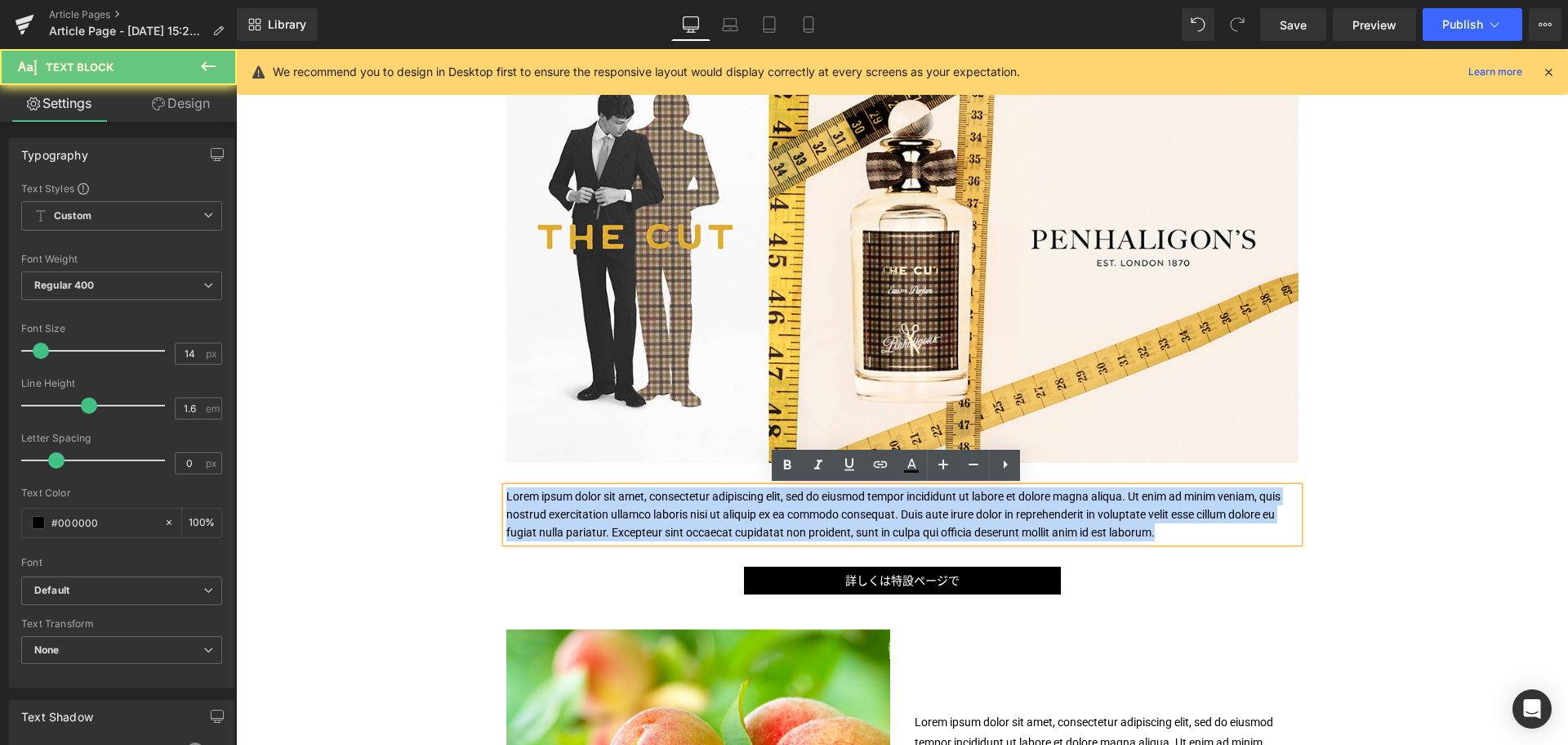
click at [787, 515] on p "Lorem ipsum dolor sit amet, consectetur adipiscing elit, sed do eiusmod tempor …" at bounding box center [902, 515] width 793 height 55
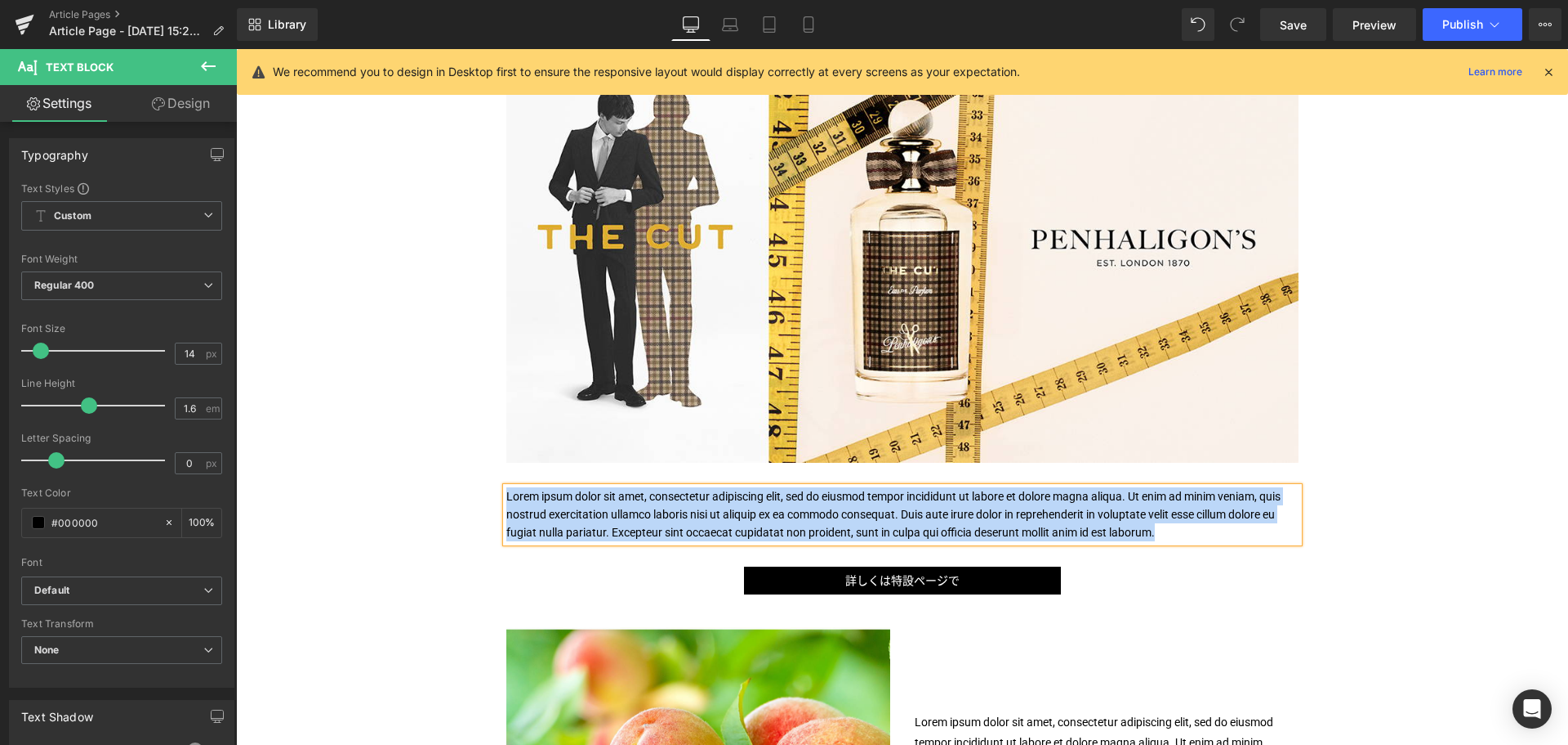
paste div
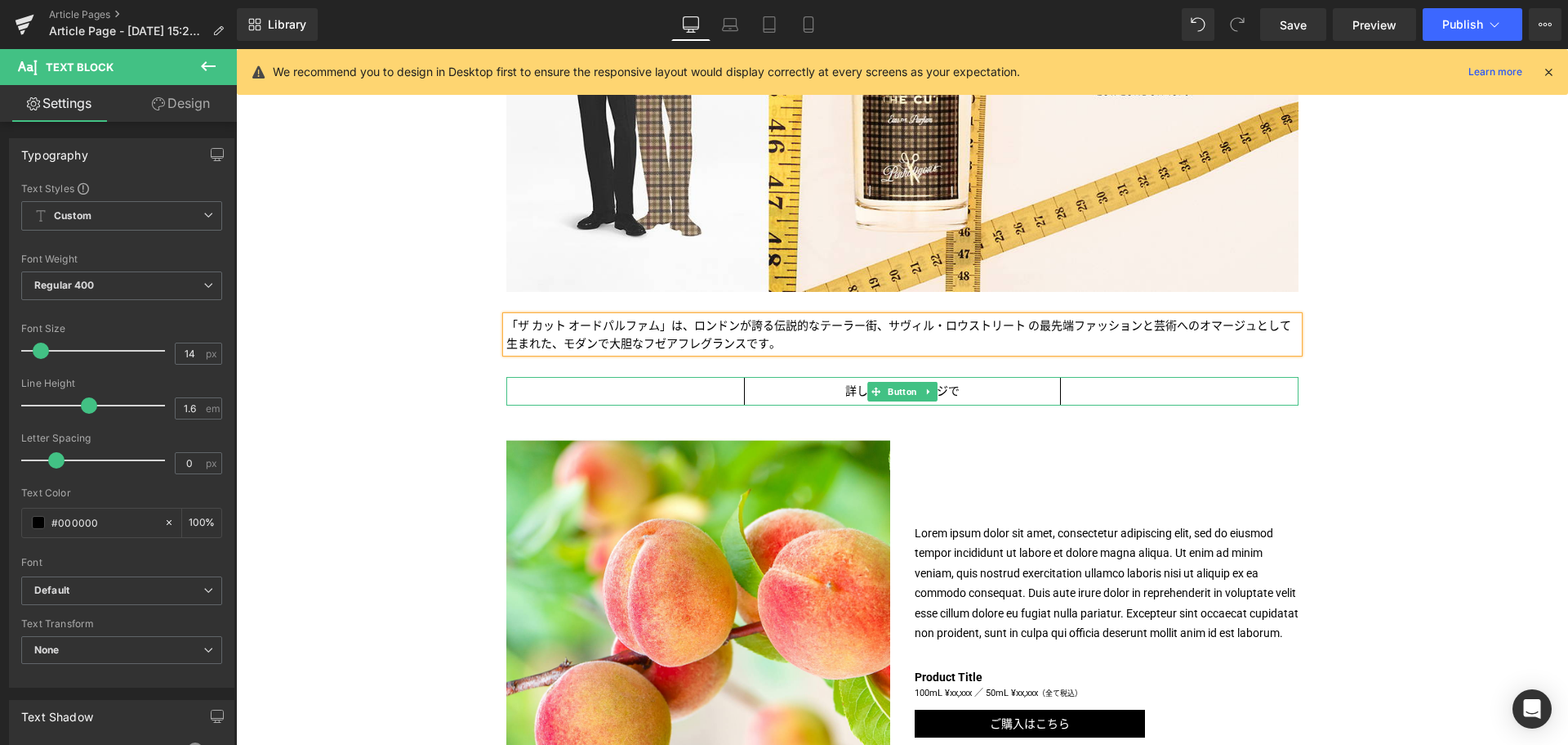
scroll to position [473, 0]
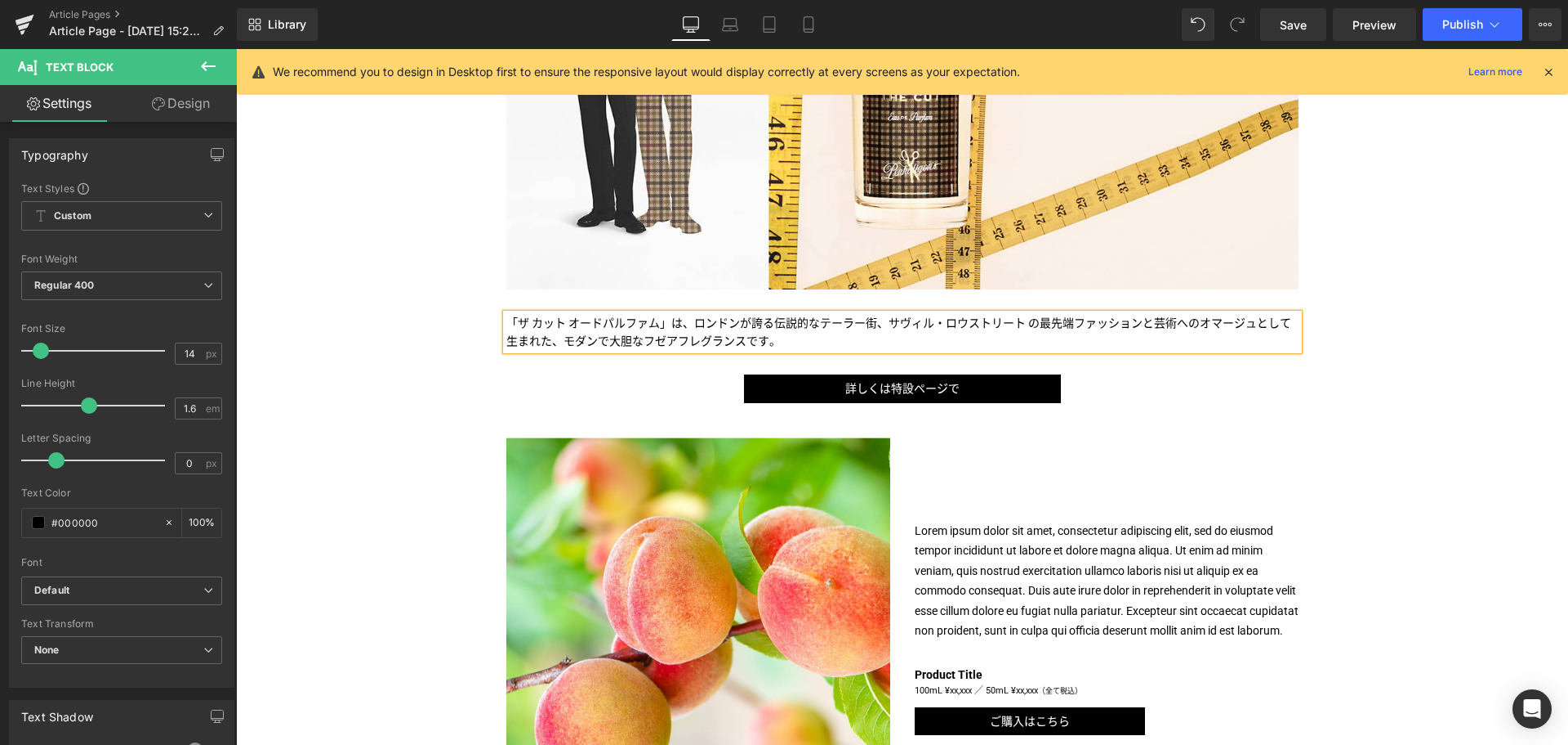
click at [982, 551] on p "Lorem ipsum dolor sit amet, consectetur adipiscing elit, sed do eiusmod tempor …" at bounding box center [1106, 581] width 384 height 120
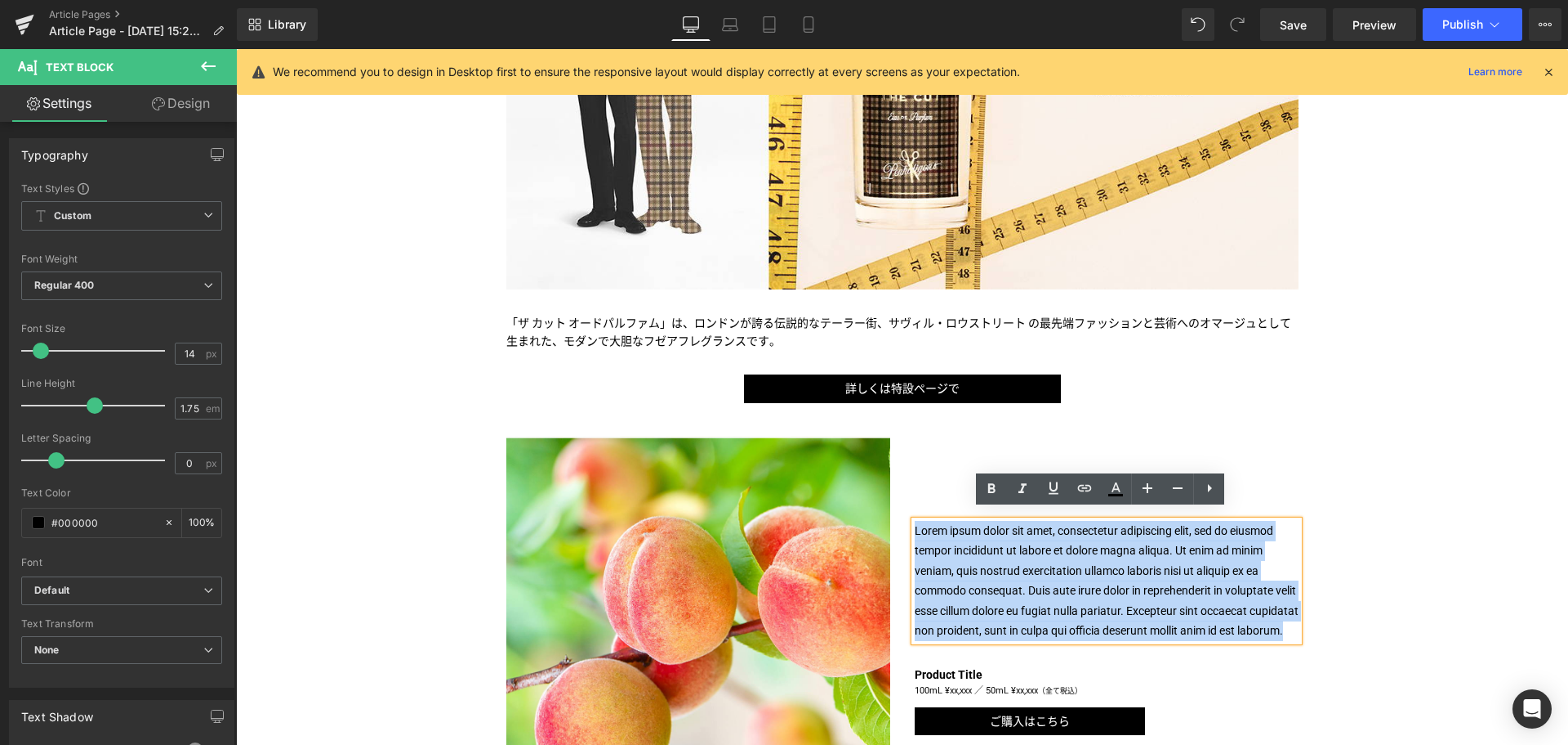
click at [982, 551] on p "Lorem ipsum dolor sit amet, consectetur adipiscing elit, sed do eiusmod tempor …" at bounding box center [1106, 581] width 384 height 120
paste div
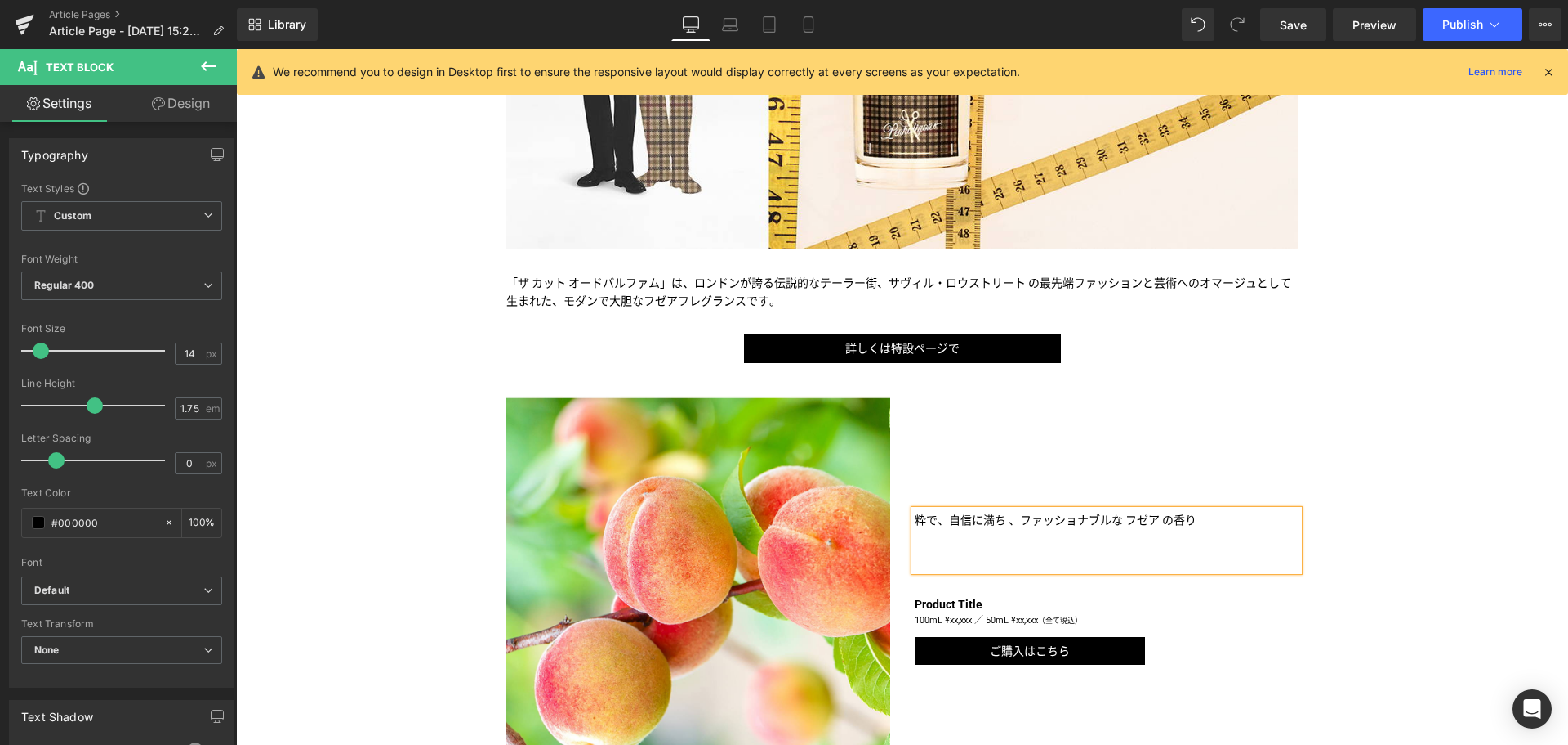
scroll to position [483, 0]
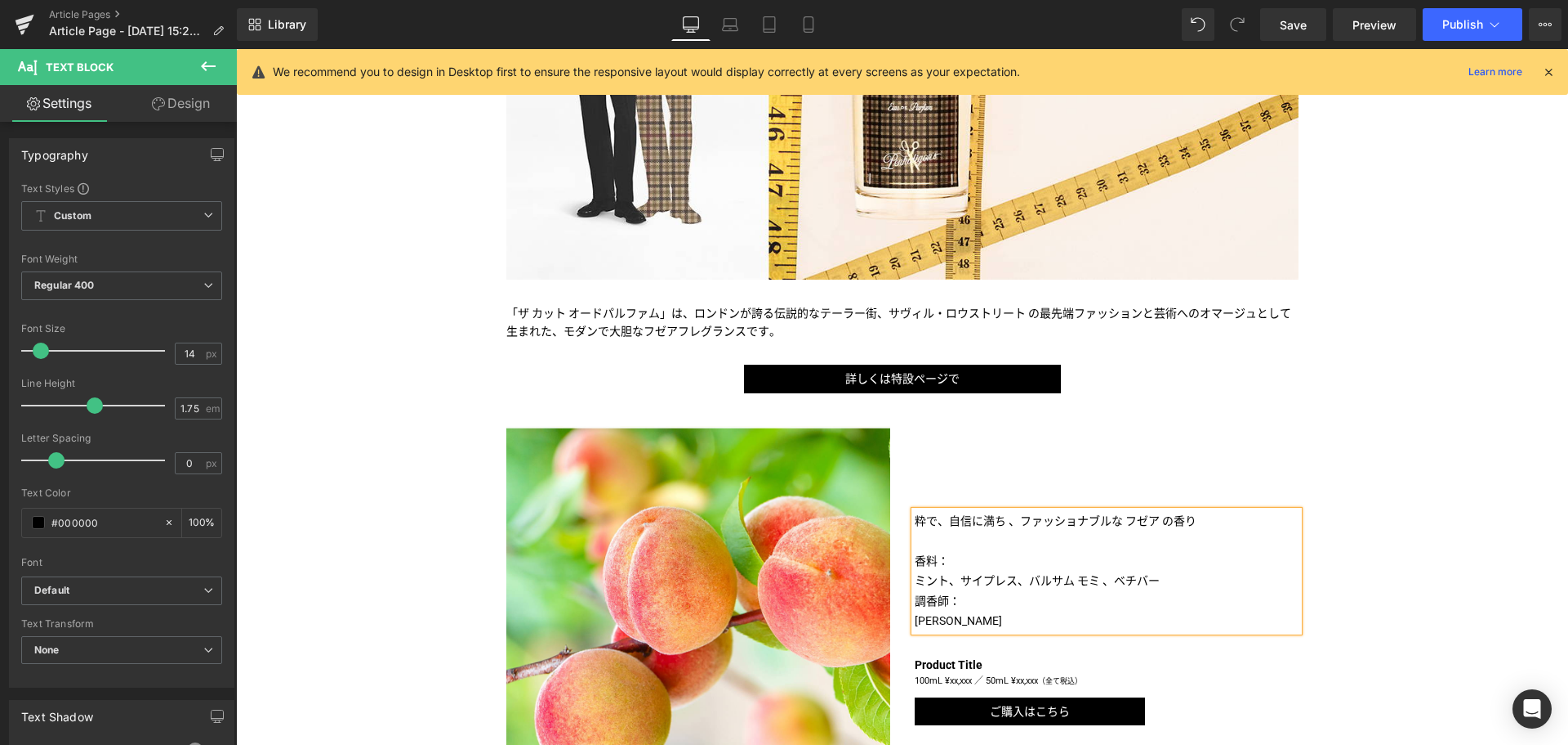
click at [973, 551] on p "香料：" at bounding box center [1106, 561] width 384 height 21
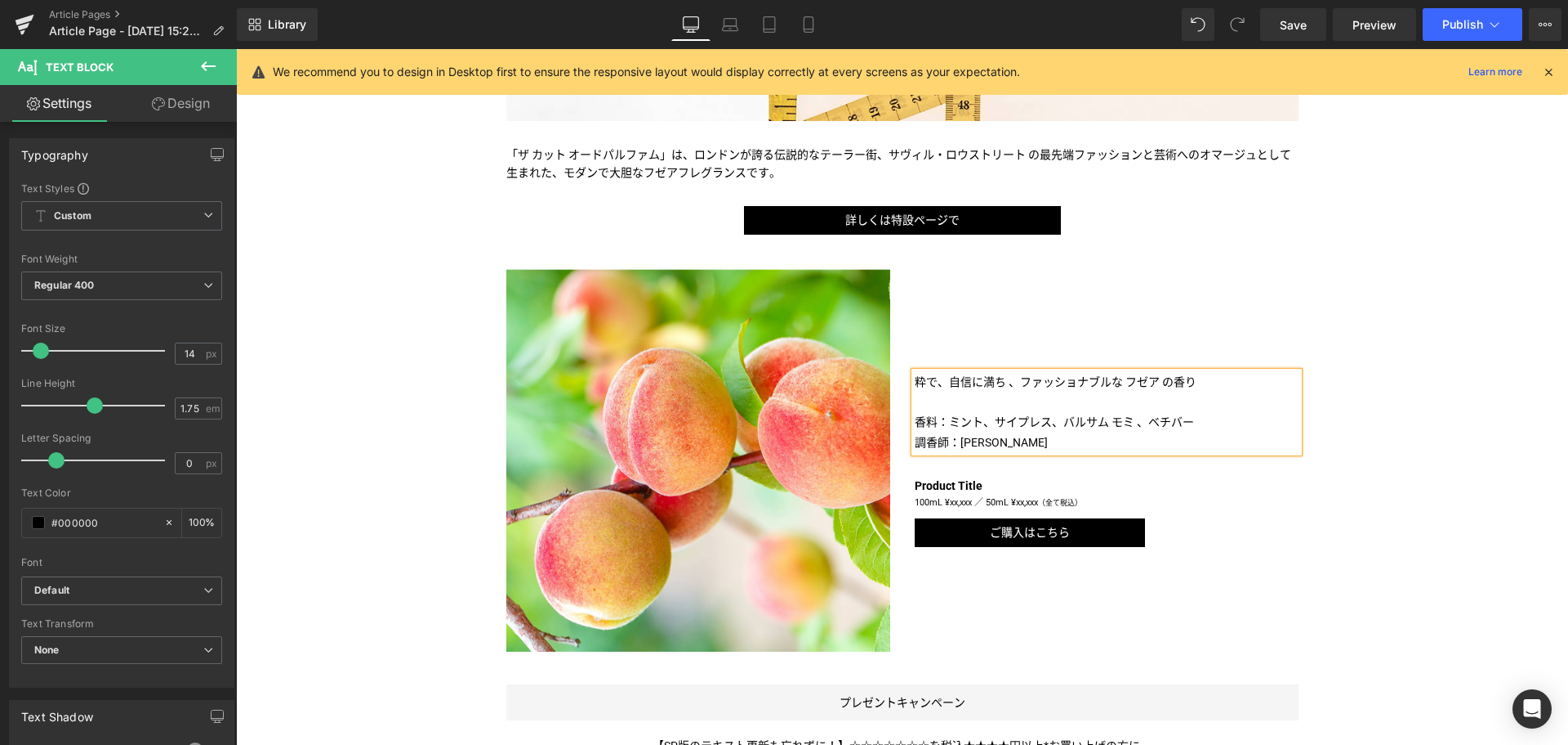
scroll to position [643, 0]
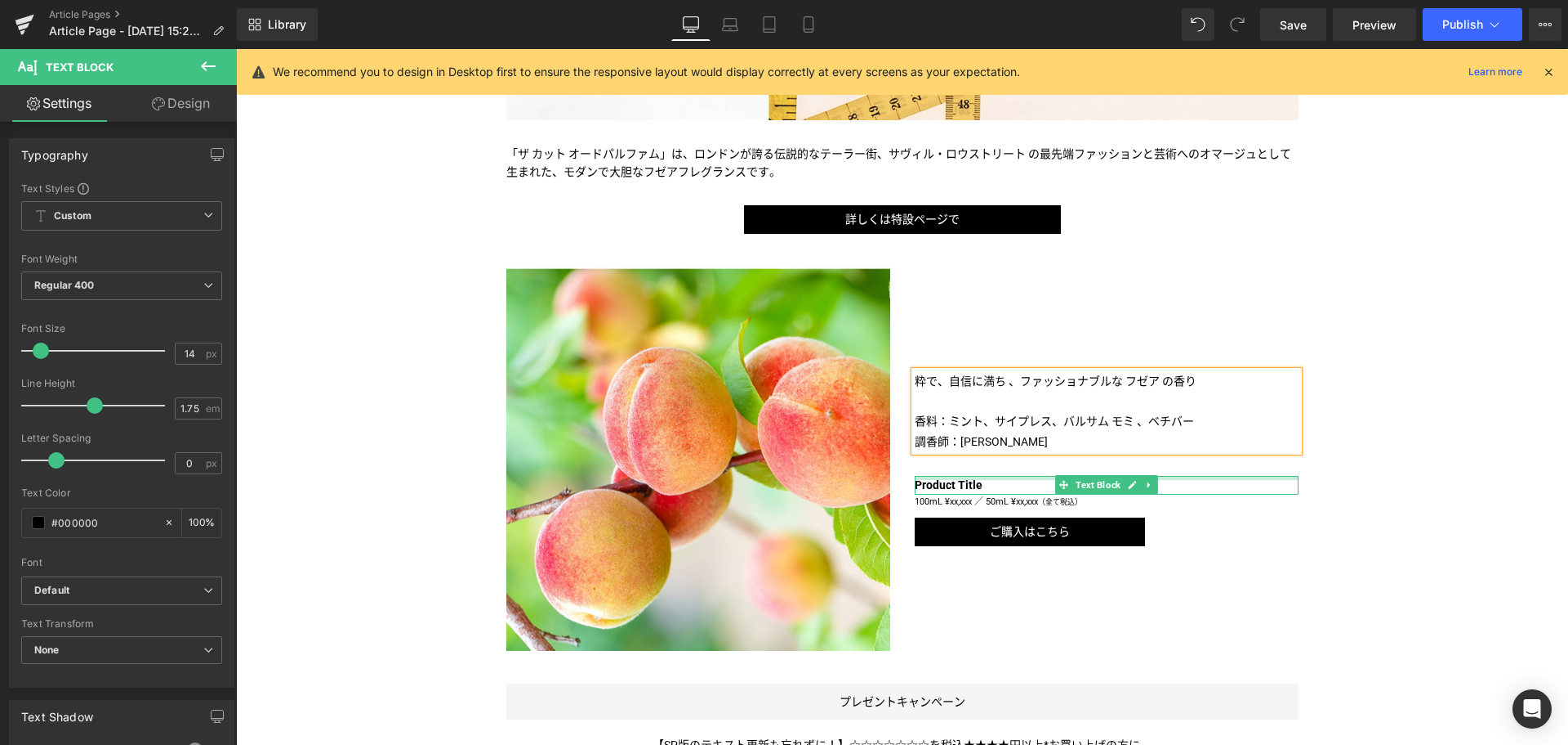
click at [979, 479] on div "Product Title Text Block" at bounding box center [1106, 485] width 384 height 18
click at [979, 479] on p "Product Title" at bounding box center [1106, 485] width 384 height 18
click at [980, 486] on p "Product Title" at bounding box center [1106, 485] width 384 height 18
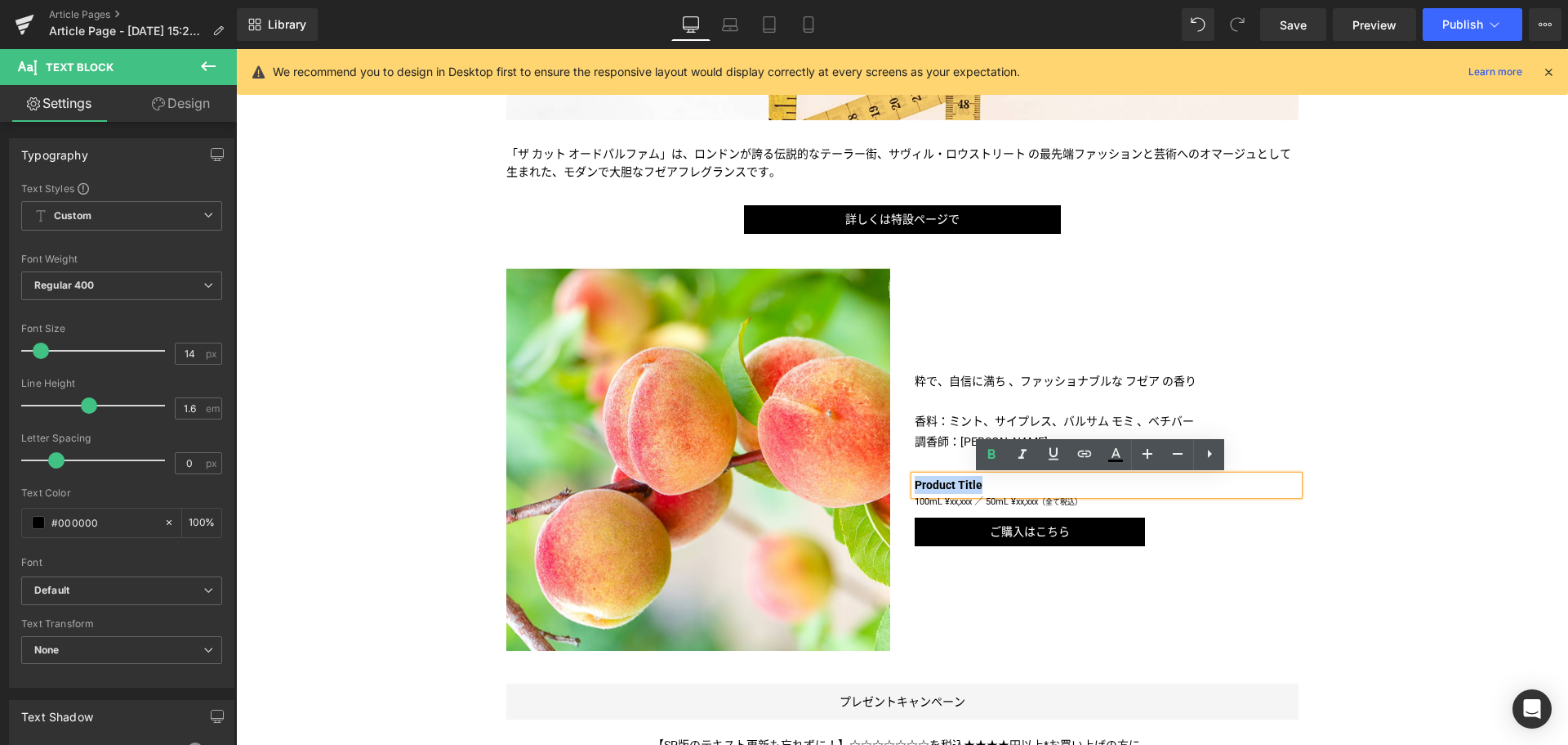
drag, startPoint x: 980, startPoint y: 486, endPoint x: 908, endPoint y: 483, distance: 72.1
click at [915, 483] on p "Product Title" at bounding box center [1106, 485] width 384 height 18
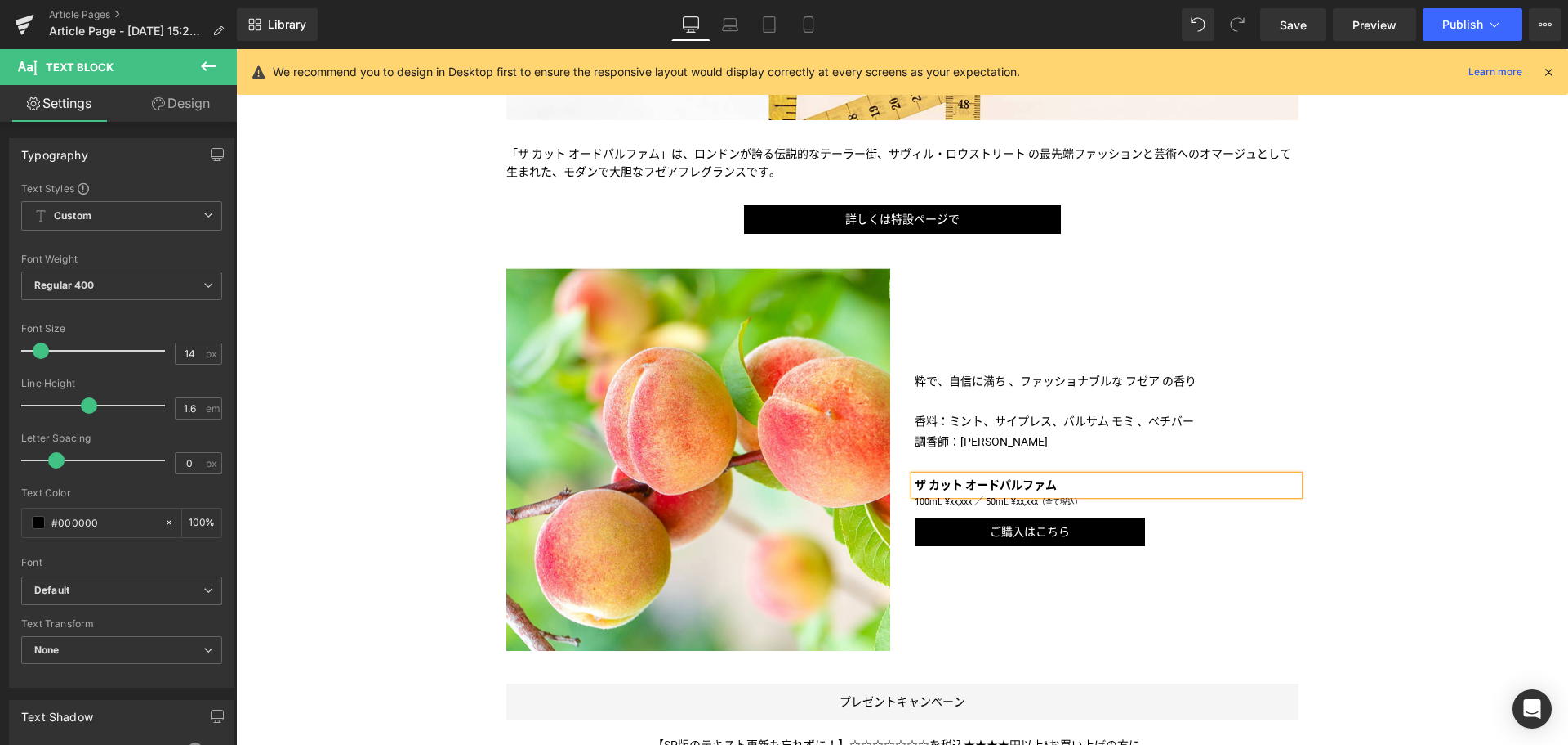
click at [970, 588] on div "粋で、自信に満ち 、ファッショナブルな フゼア の香り 香料： ミント、サイプレス、バルサム モミ 、ベチバー 調香師： [PERSON_NAME] Text…" at bounding box center [1106, 458] width 408 height 385
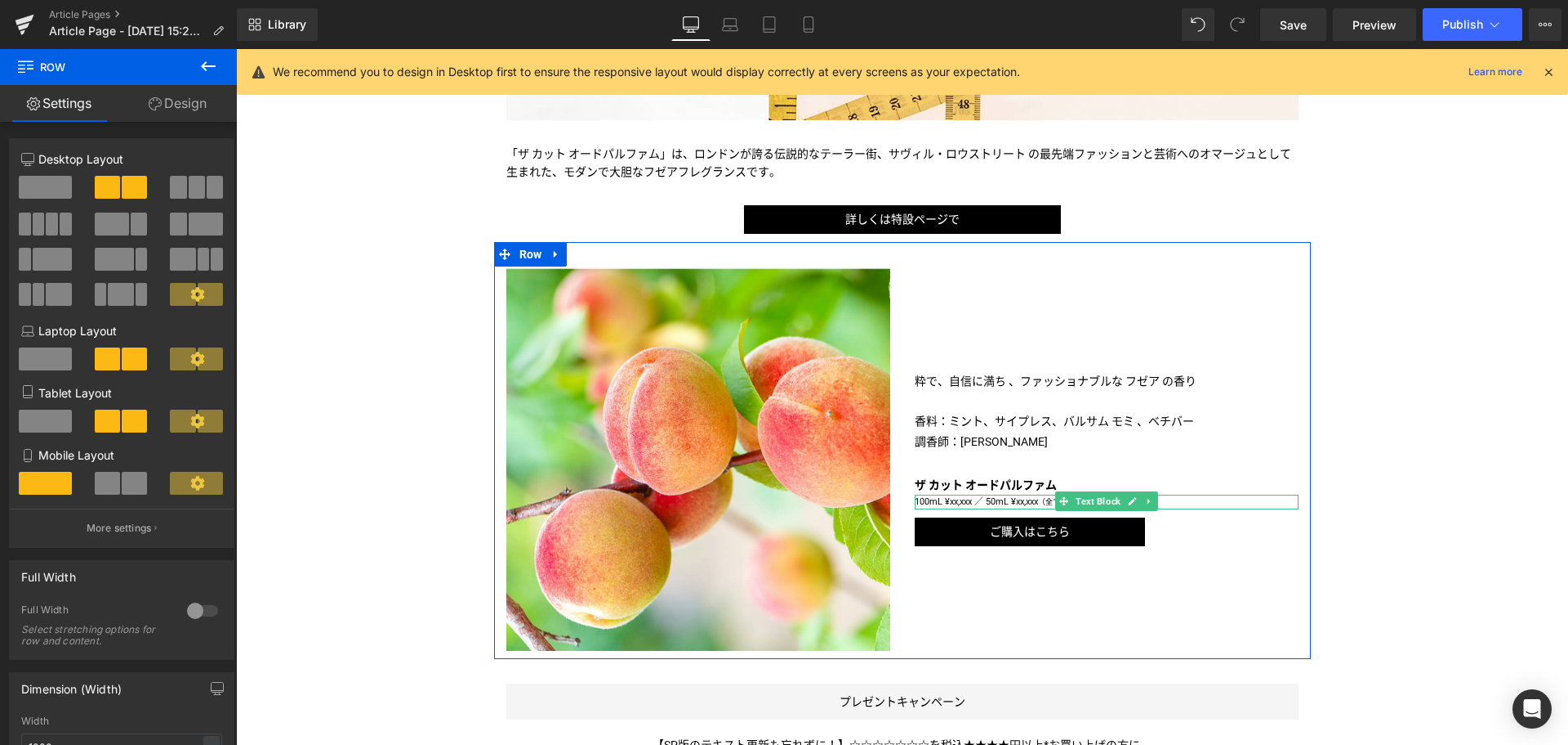
click at [944, 503] on p "100mL ¥xx,xxx ／ 50mL ¥xx,xxx （全て税込）" at bounding box center [1106, 502] width 384 height 16
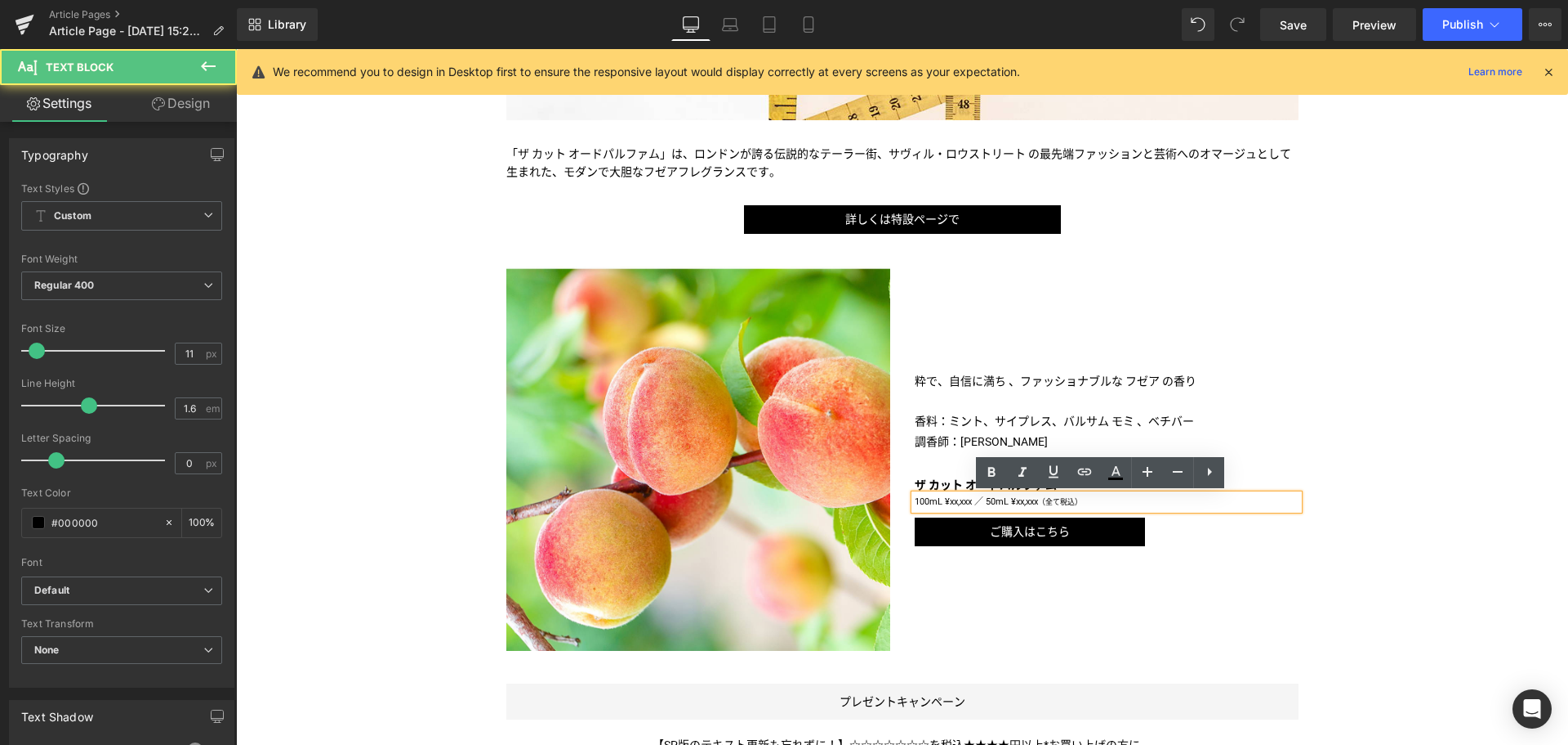
click at [944, 503] on p "100mL ¥xx,xxx ／ 50mL ¥xx,xxx （全て税込）" at bounding box center [1106, 502] width 384 height 16
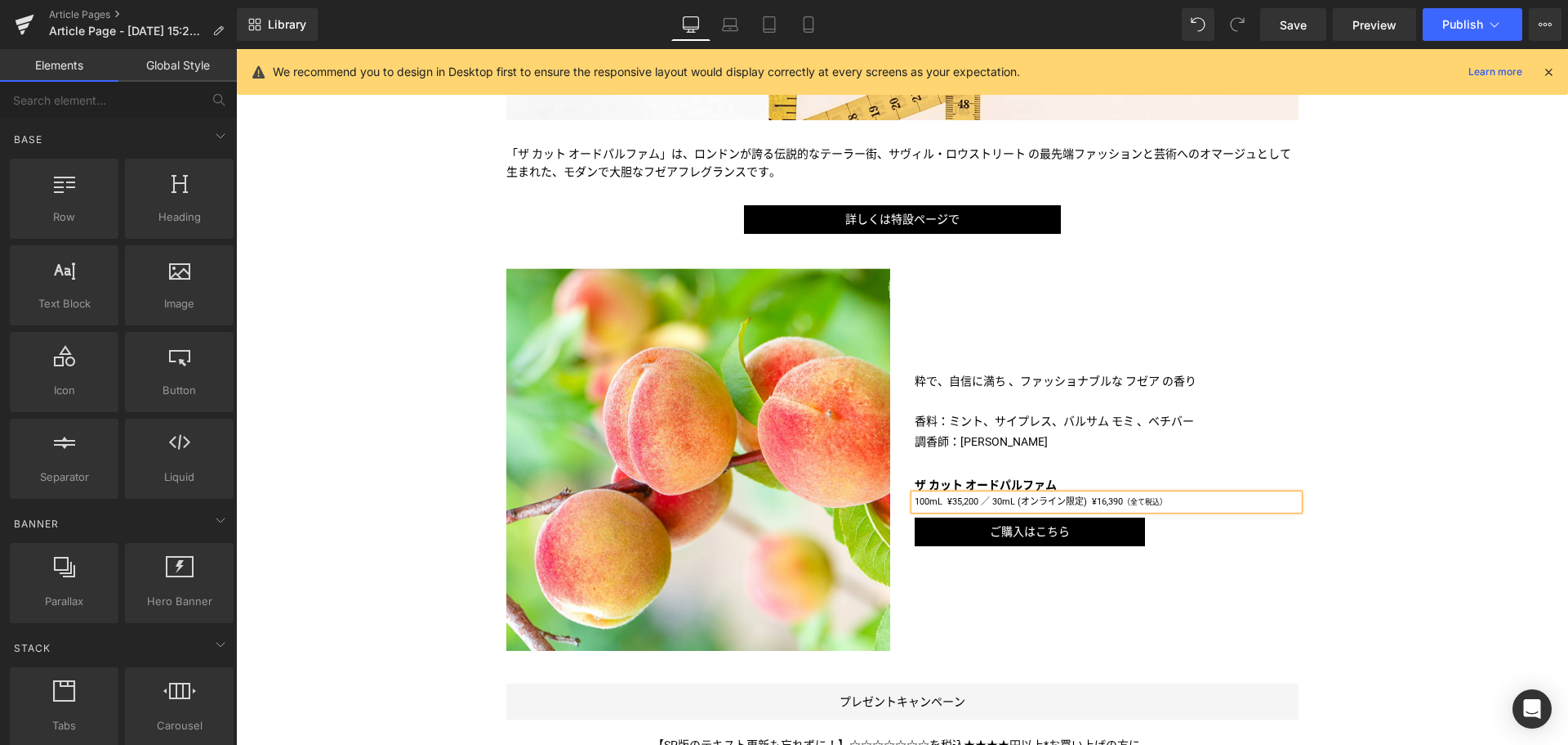
click at [1395, 431] on div "Liquid ＜ペンハリガン＞から、[PERSON_NAME]のファッションと芸術へのオマージュ「ザ カット」が登場 Text Block Image Ima…" at bounding box center [901, 498] width 1332 height 1833
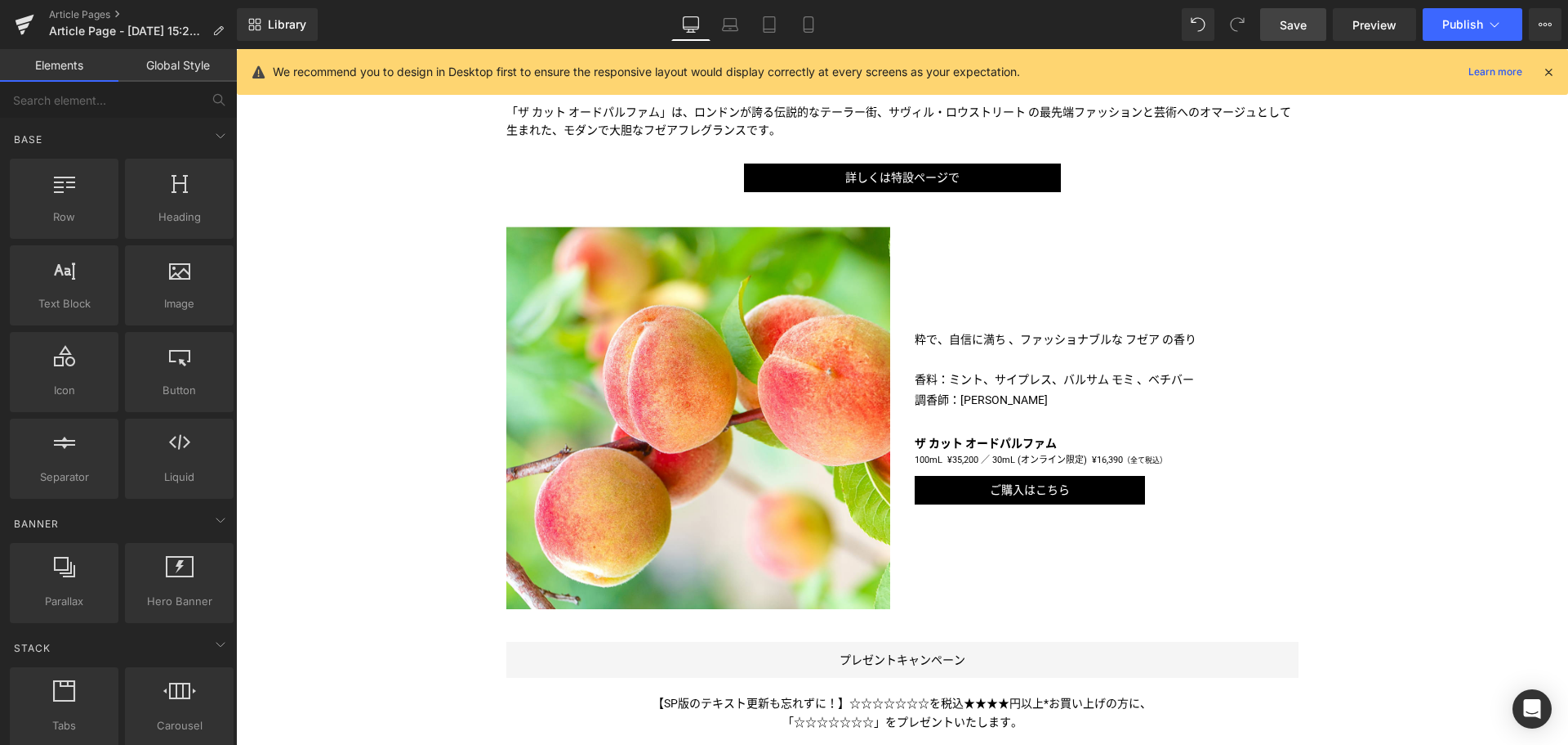
click at [1277, 31] on link "Save" at bounding box center [1293, 24] width 66 height 32
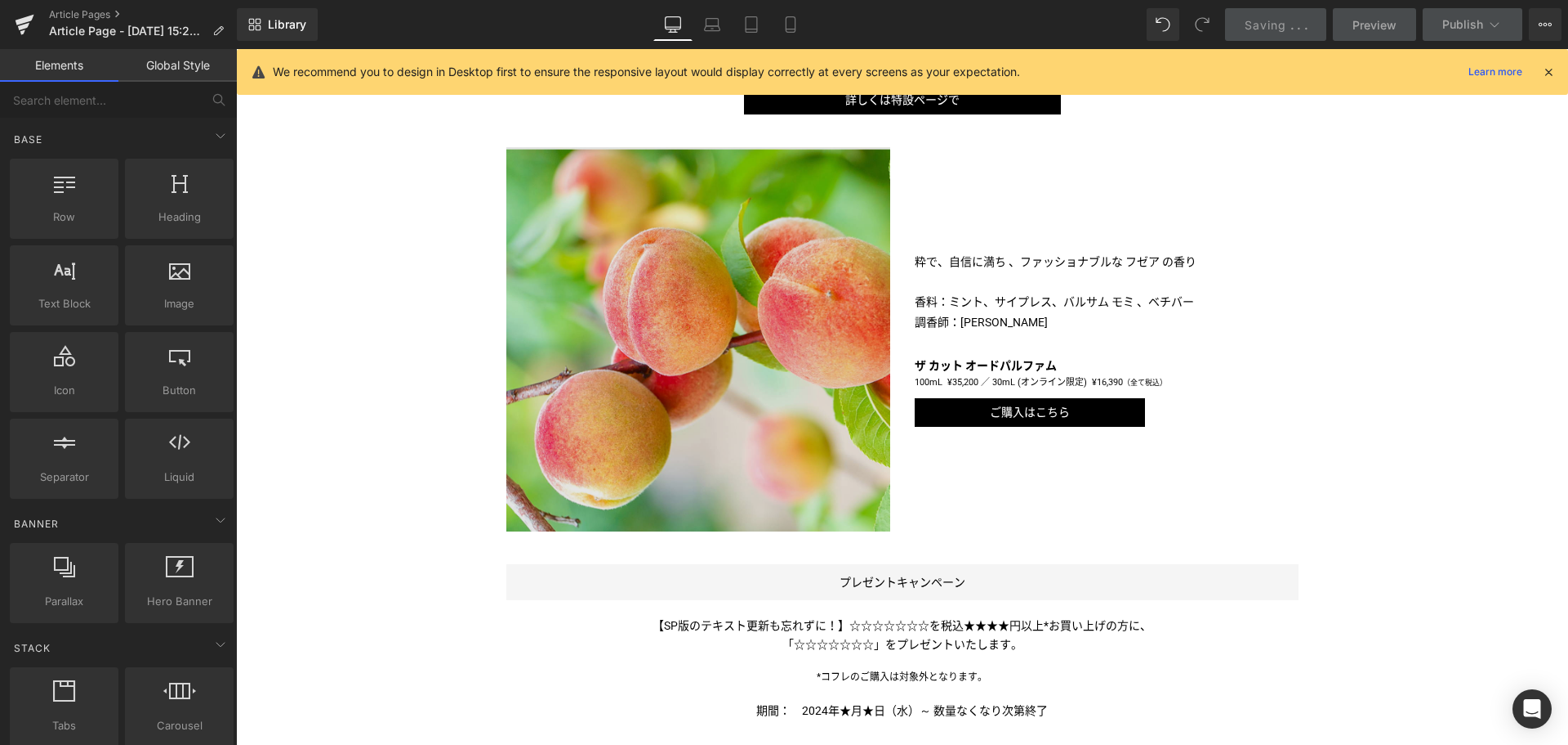
scroll to position [762, 0]
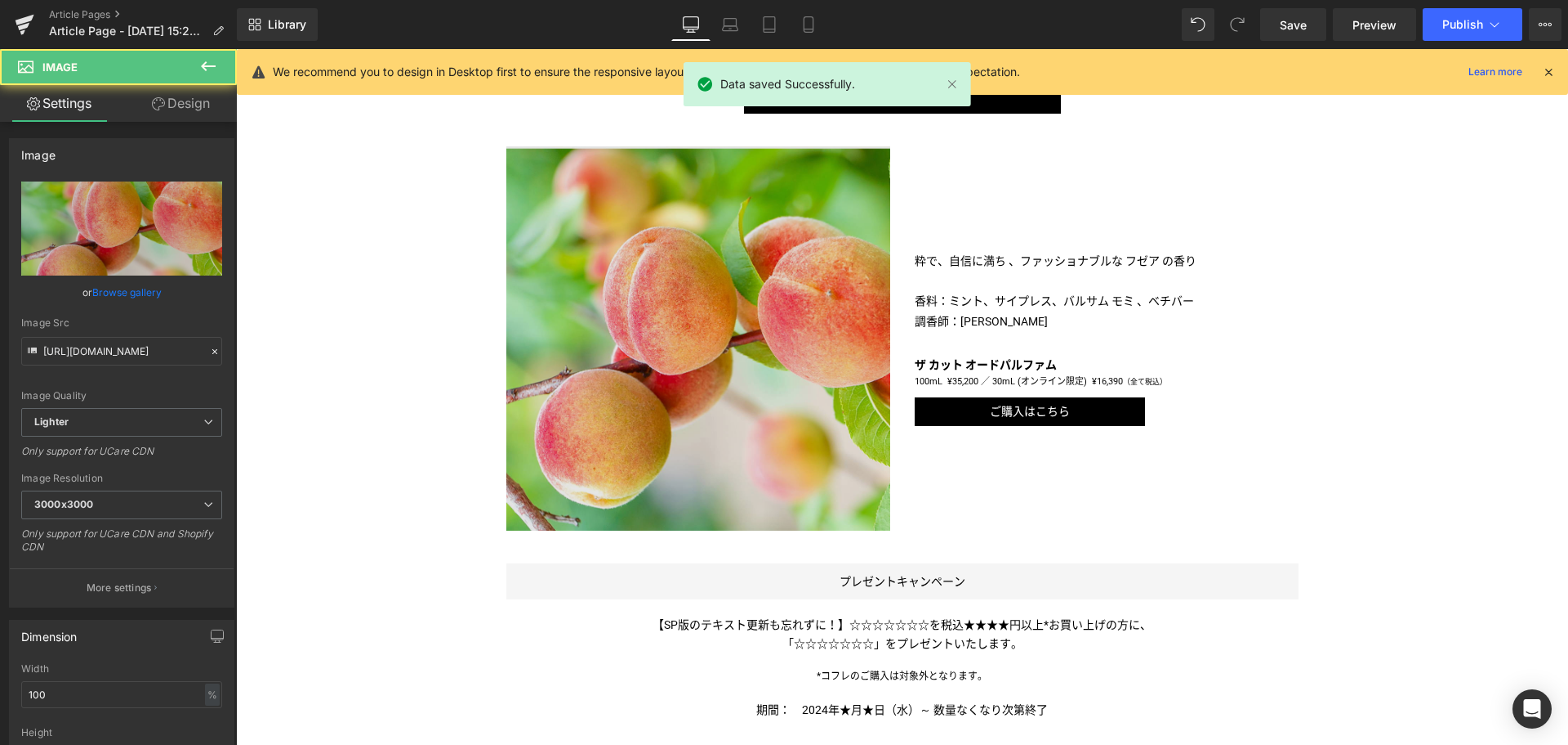
click at [701, 278] on img at bounding box center [698, 338] width 384 height 385
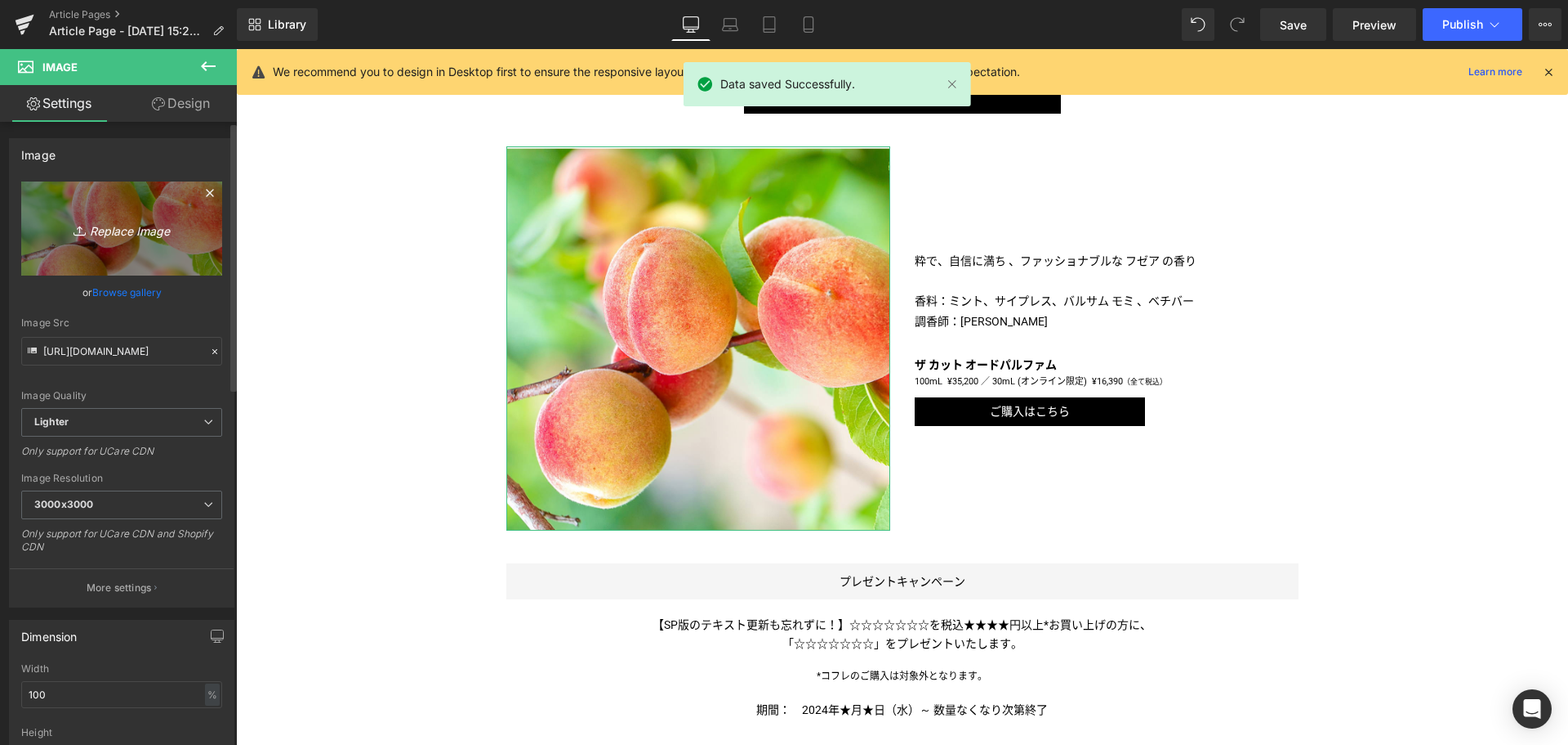
click at [120, 243] on link "Replace Image" at bounding box center [122, 228] width 201 height 94
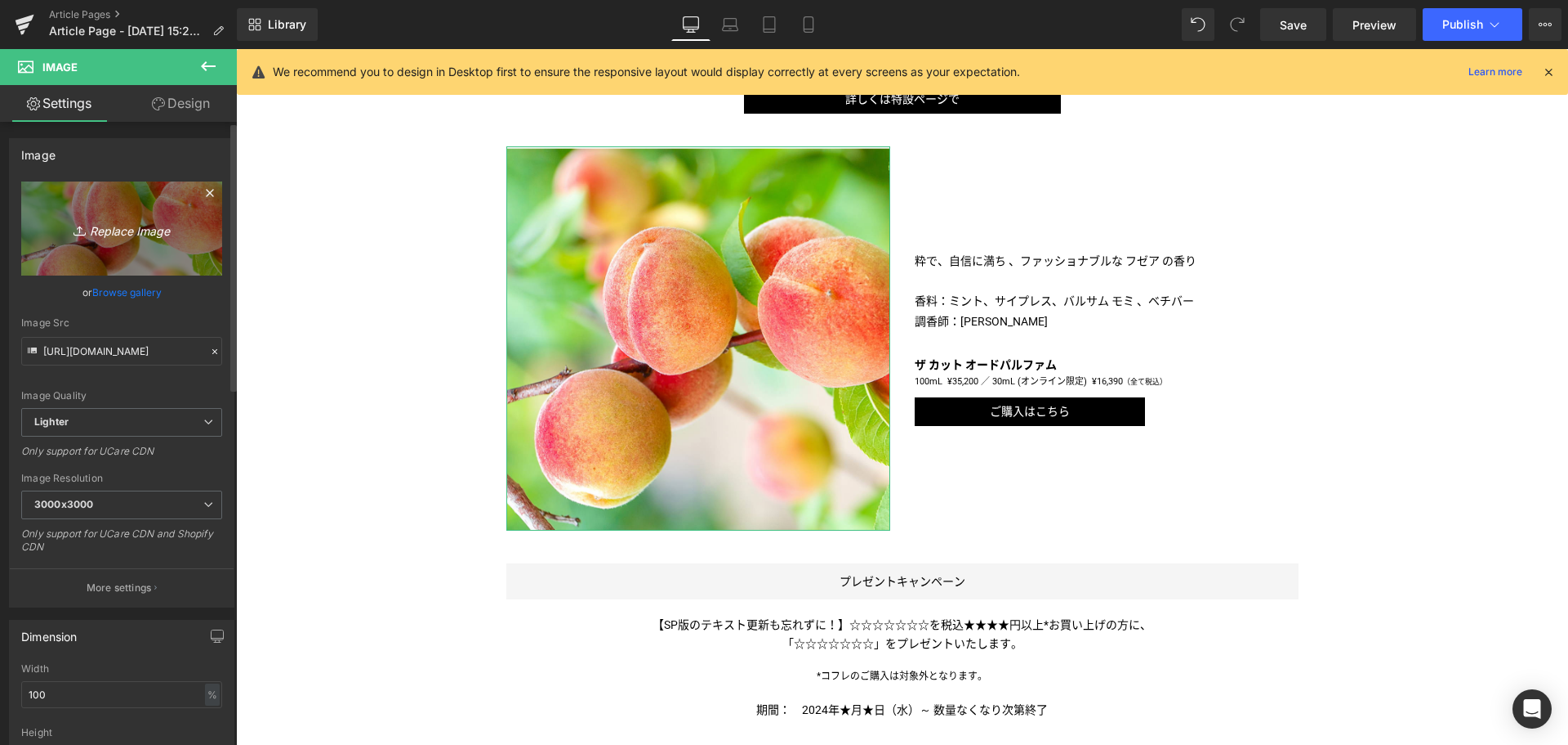
type input "C:\fakepath\PEN-THECUT-Olfactory-1080x1080.jpg"
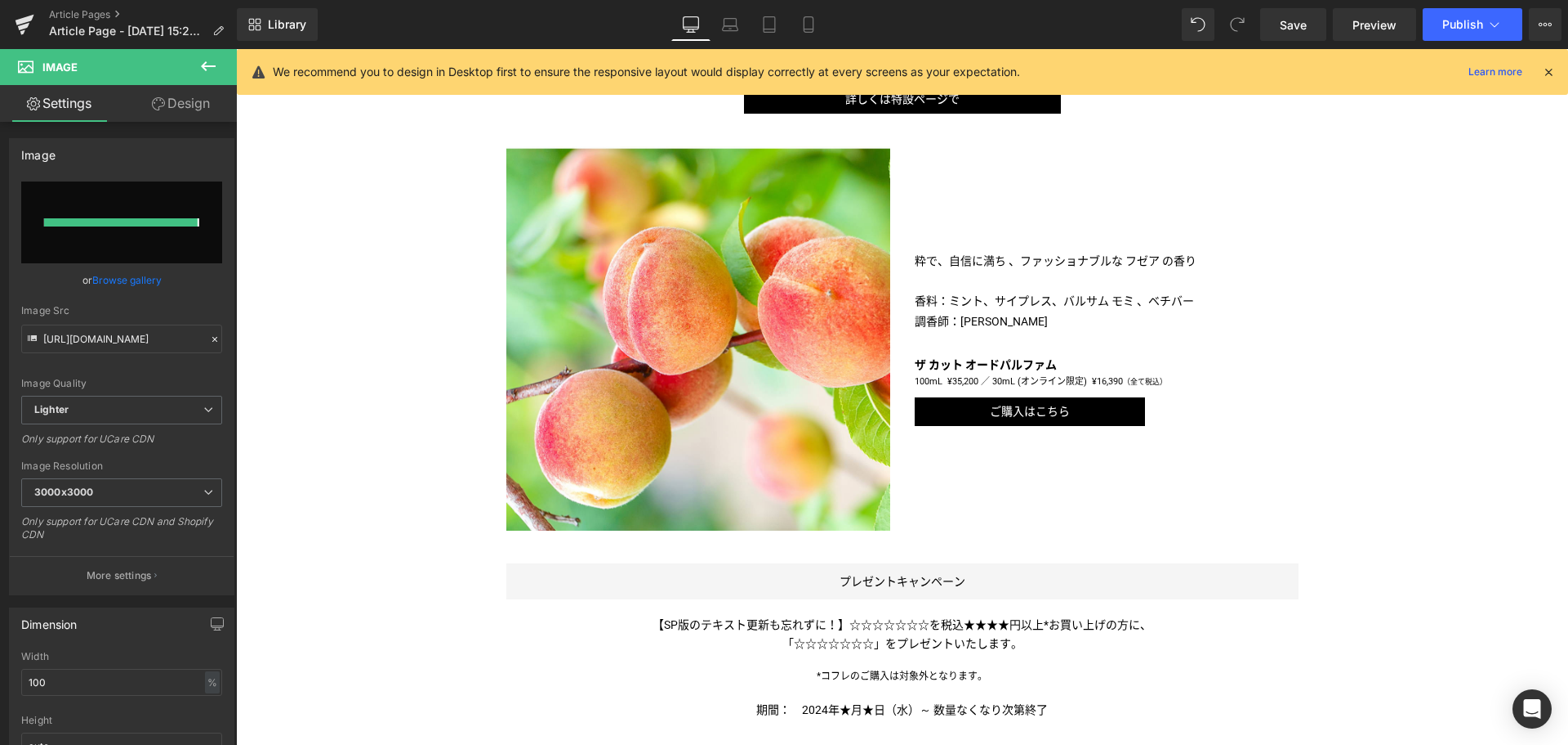
type input "[URL][DOMAIN_NAME]"
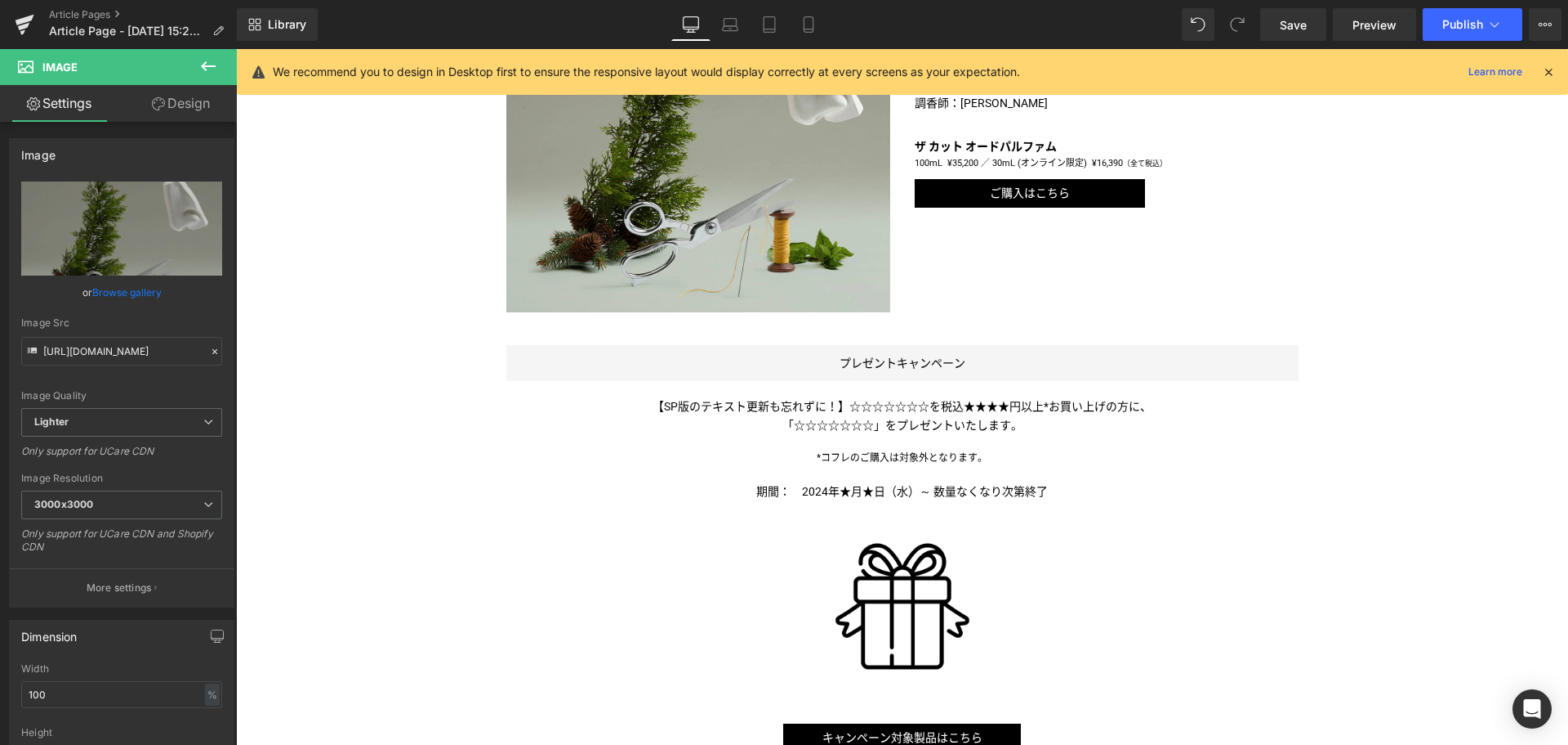
scroll to position [982, 0]
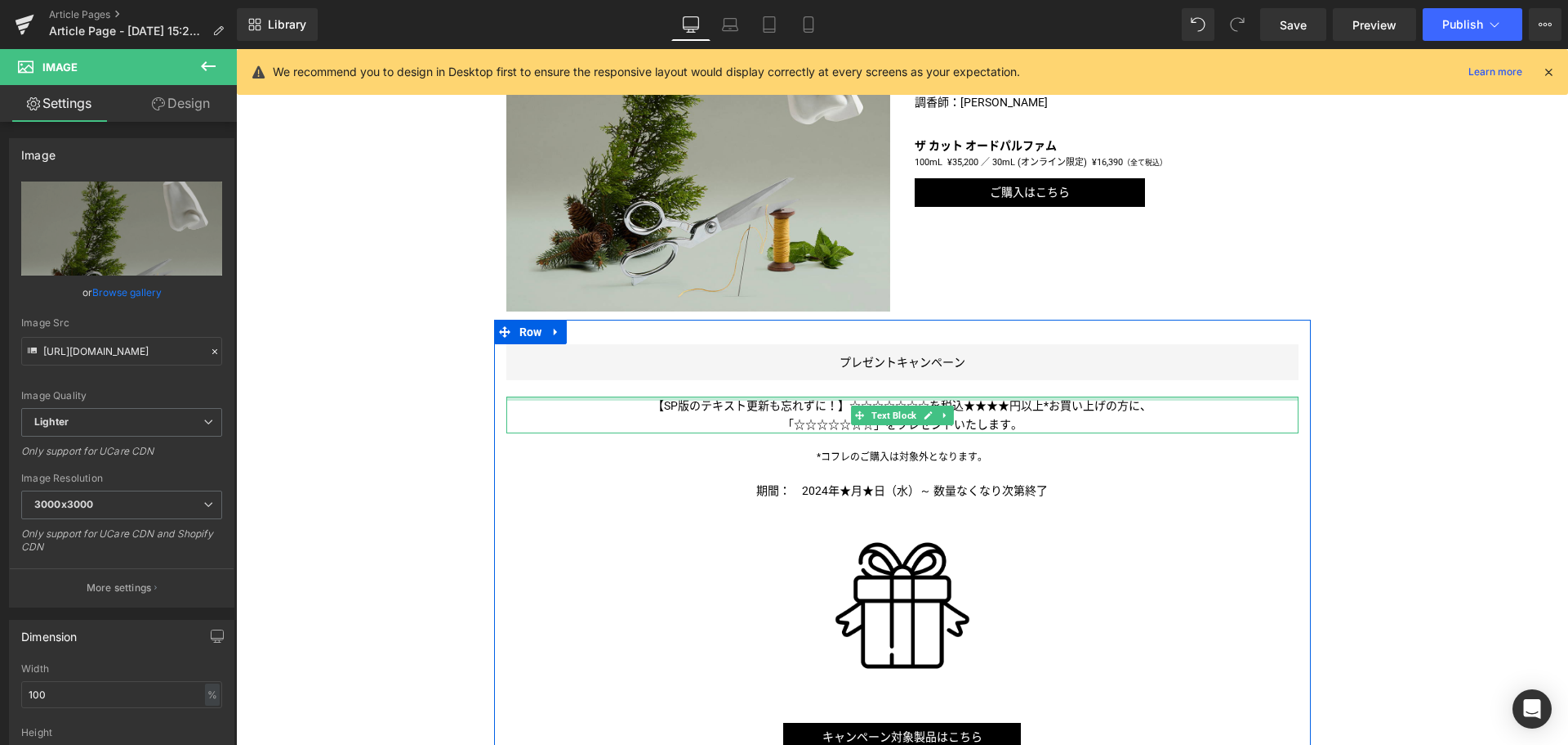
drag, startPoint x: 841, startPoint y: 399, endPoint x: 911, endPoint y: 405, distance: 70.3
click at [841, 399] on div "【SP版のテキスト更新も忘れずに！】☆☆☆☆☆☆☆を税込★★★★円以上*お買い上げの方に、 「☆☆☆☆☆☆☆ 」をプレゼントいたします。 Text Block" at bounding box center [902, 414] width 793 height 37
click at [841, 399] on span "【SP版のテキスト更新も忘れずに！】☆☆☆☆☆☆☆を税込★★★★円以上*お買い上げの方に、" at bounding box center [901, 405] width 499 height 13
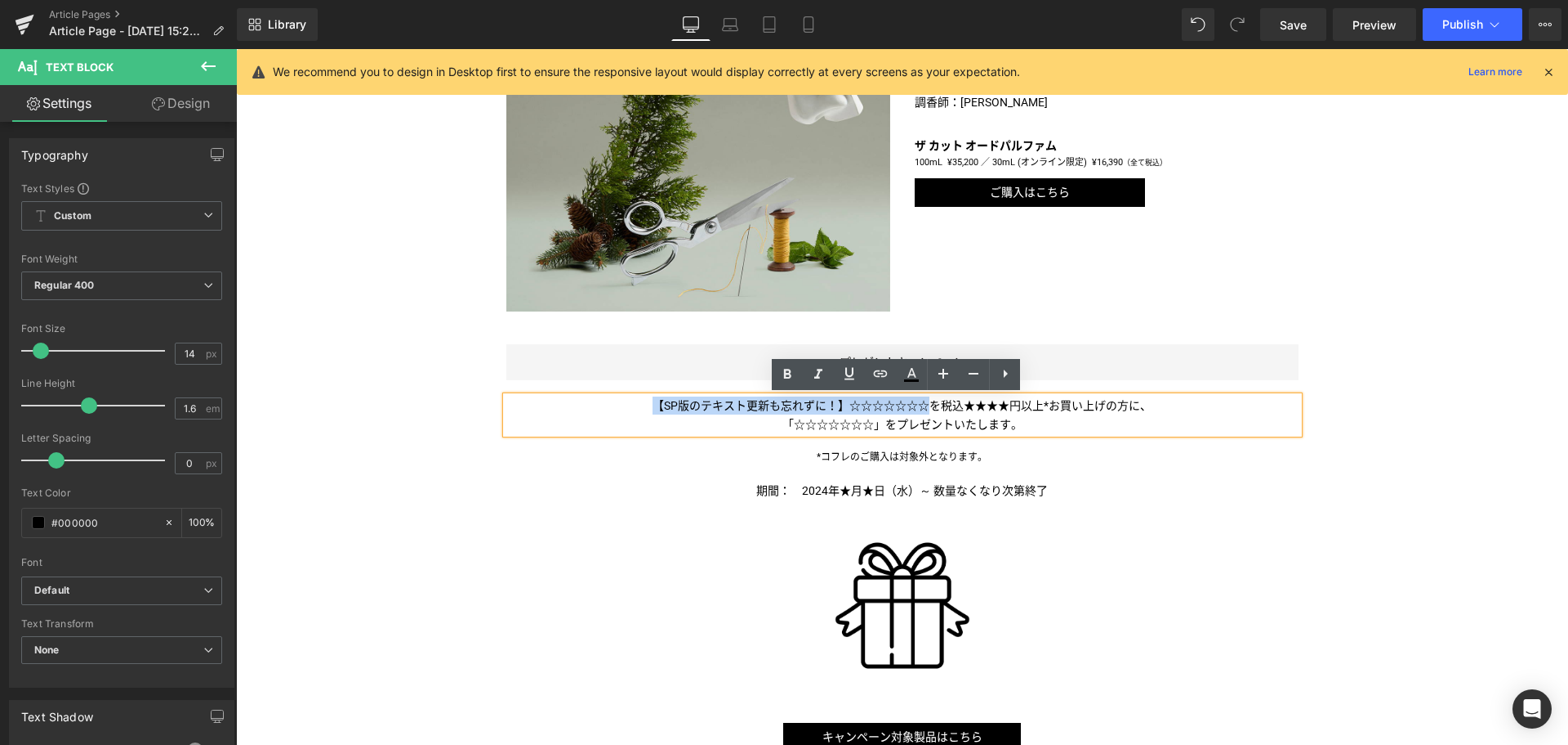
drag, startPoint x: 916, startPoint y: 405, endPoint x: 547, endPoint y: 383, distance: 369.7
click at [547, 383] on div "プレゼントキャンペーン Button 【SP版のテキスト更新も忘れずに！】☆☆☆☆☆☆☆を税込★★★★円以上*お買い上げの方に、 「☆☆☆☆☆☆☆ 」をプレゼ…" at bounding box center [902, 546] width 817 height 406
paste div
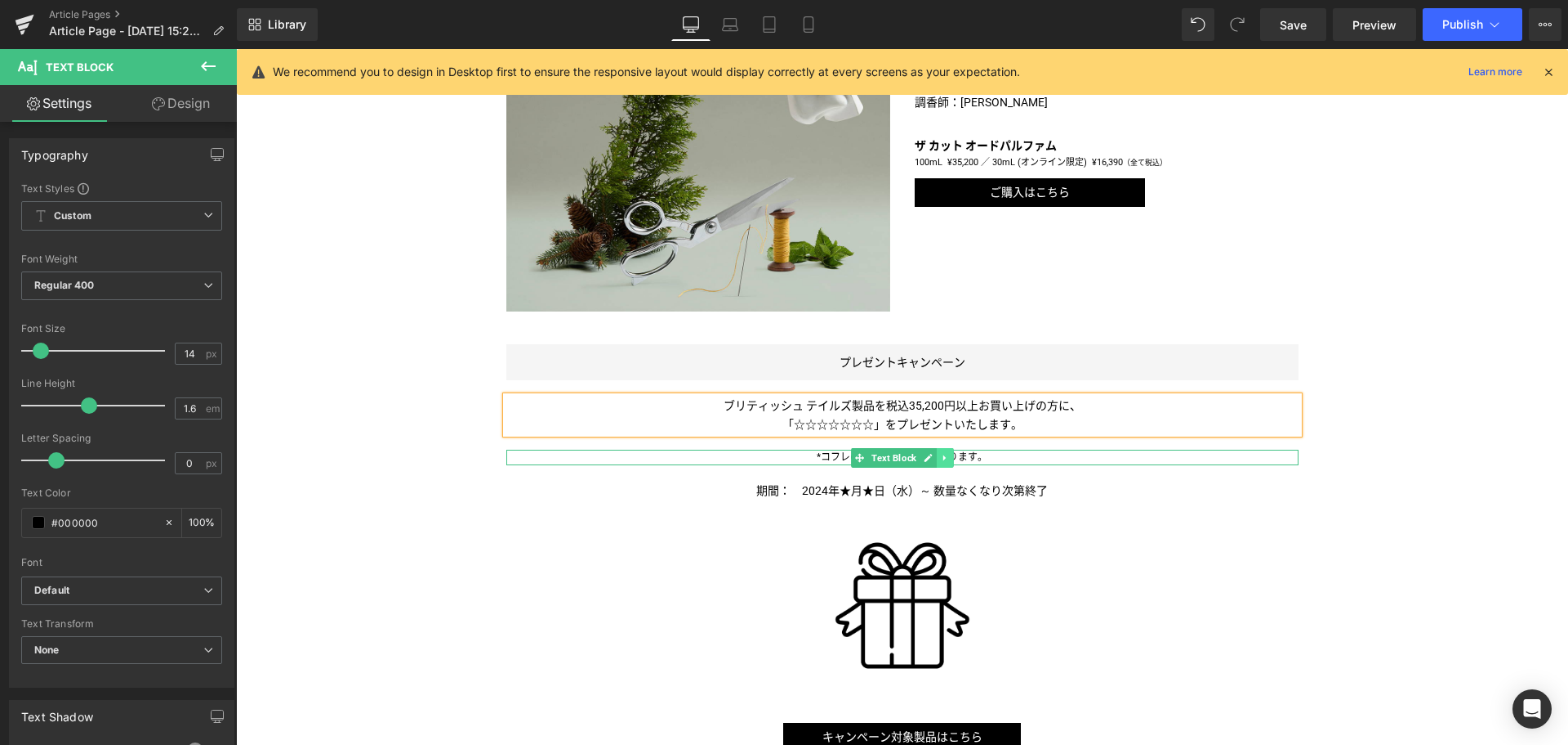
click at [937, 455] on link at bounding box center [945, 458] width 17 height 20
click at [950, 455] on icon at bounding box center [954, 457] width 9 height 9
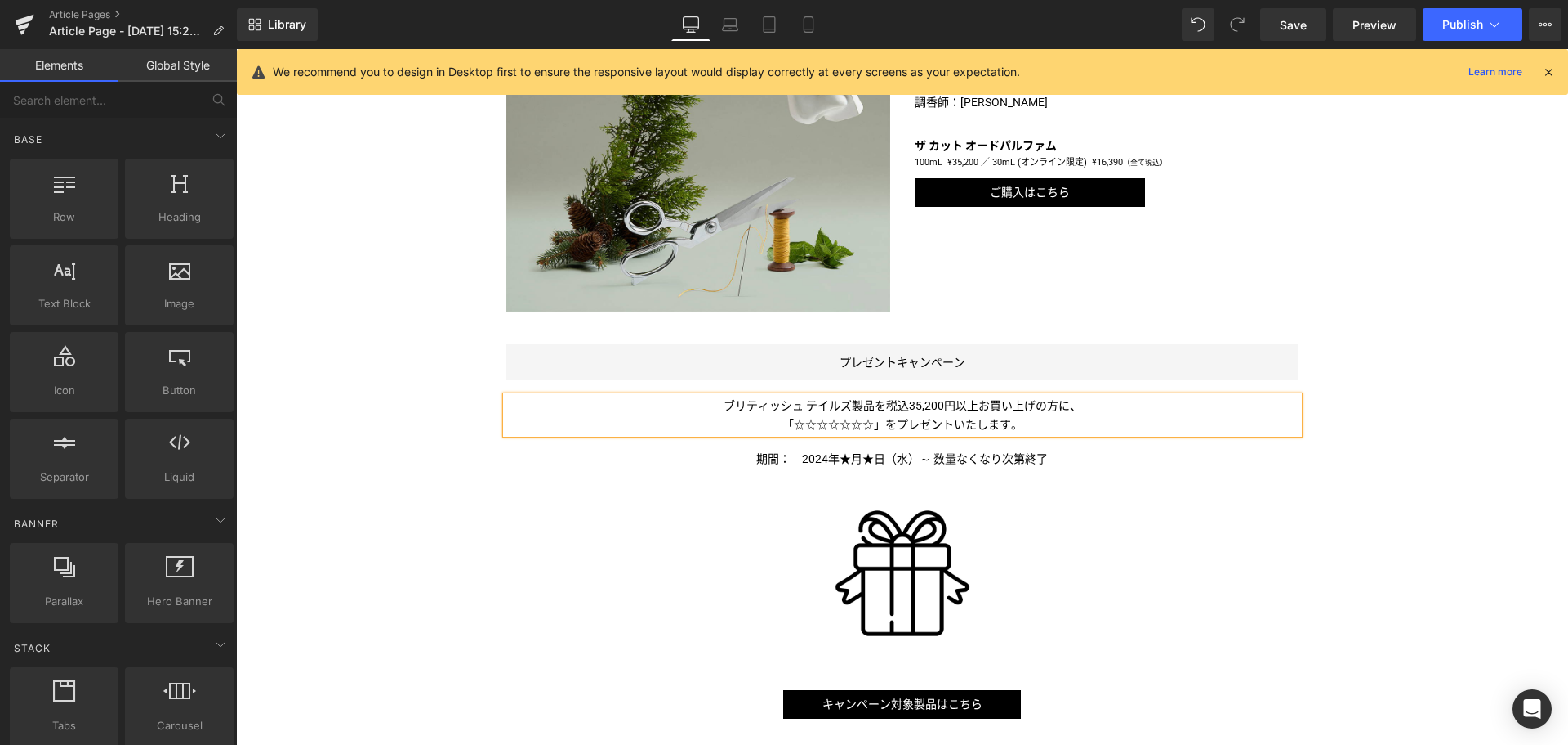
click at [952, 419] on span "」をプレゼントいたします。" at bounding box center [948, 424] width 149 height 13
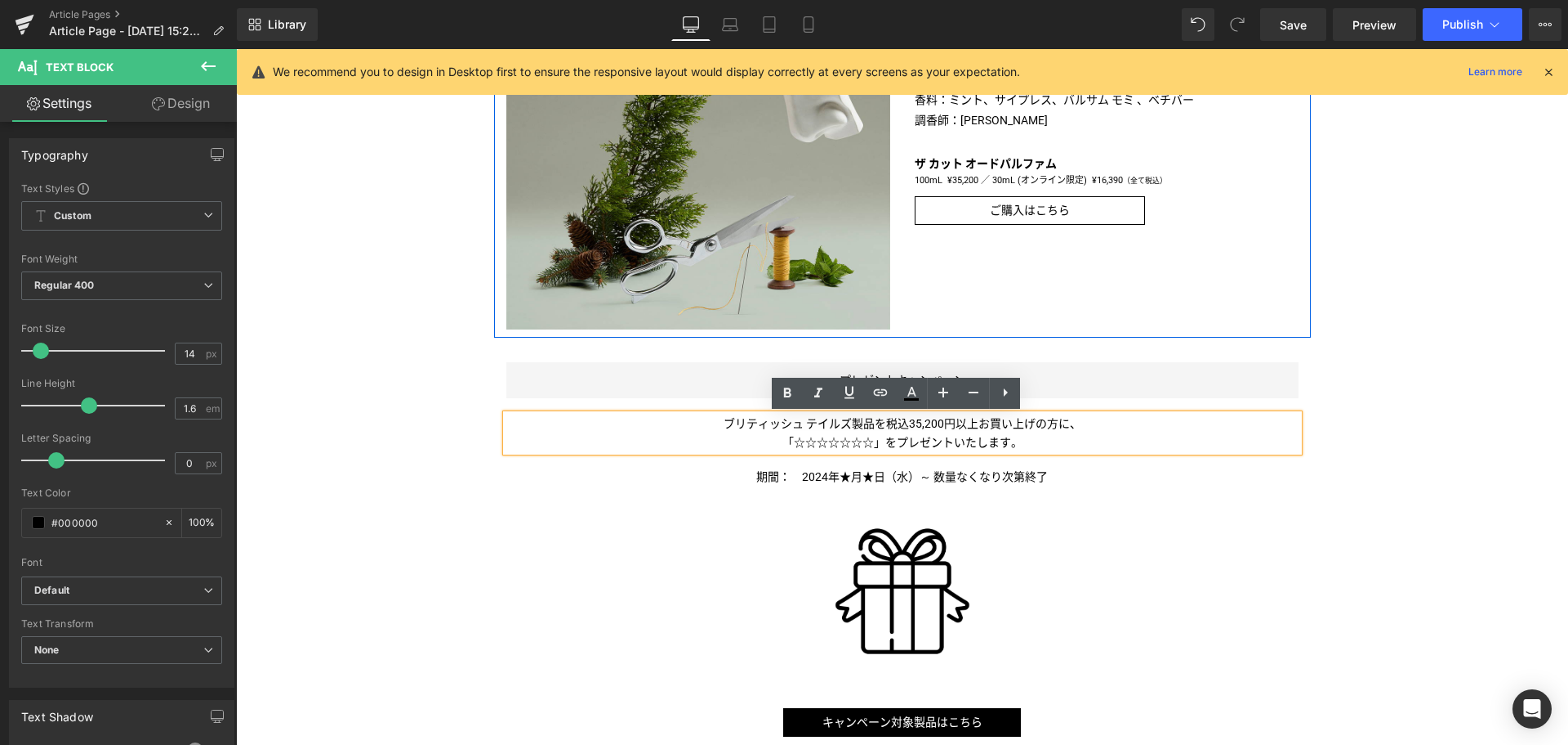
scroll to position [963, 0]
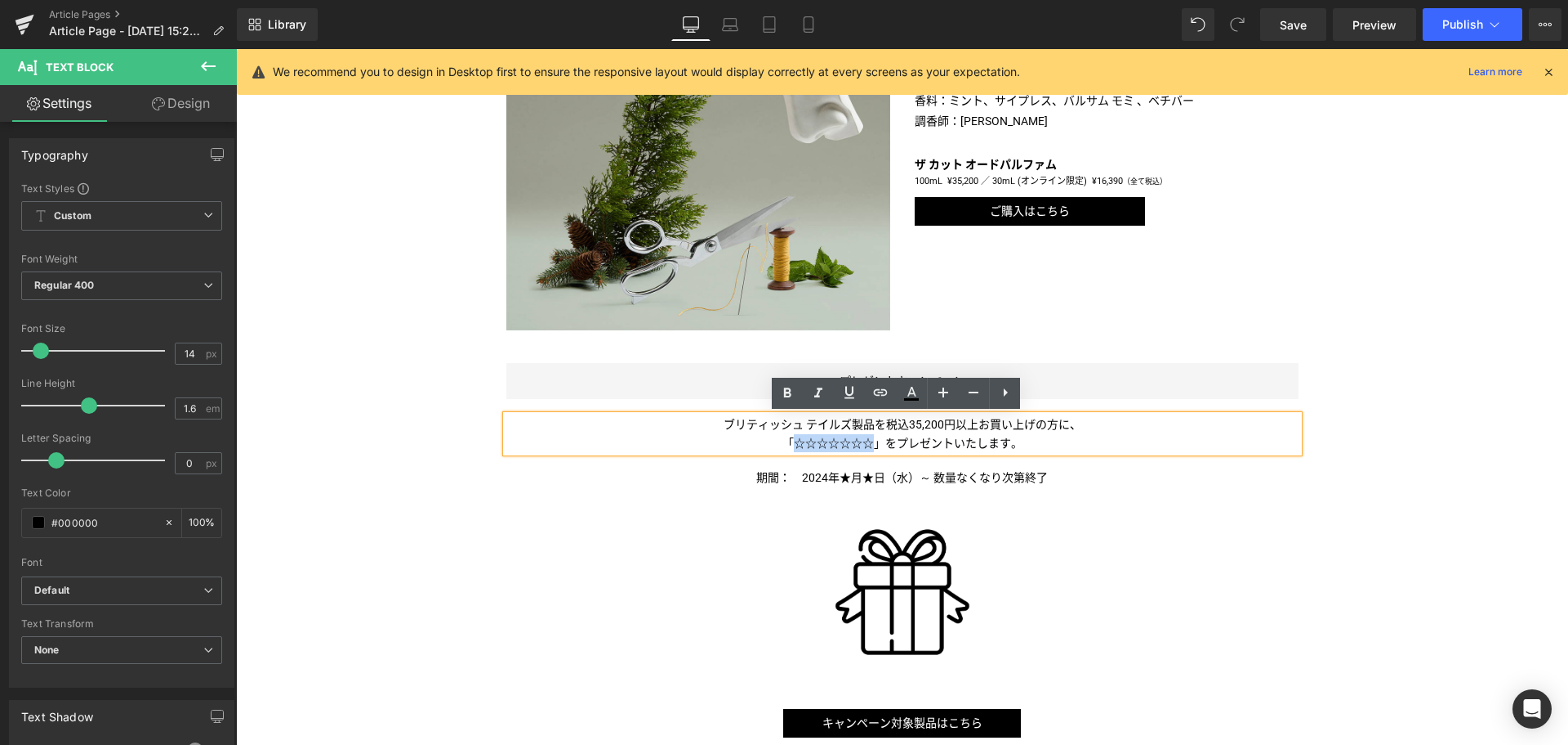
drag, startPoint x: 788, startPoint y: 444, endPoint x: 865, endPoint y: 444, distance: 77.0
click at [865, 444] on span "「☆☆☆☆☆☆☆" at bounding box center [828, 444] width 91 height 13
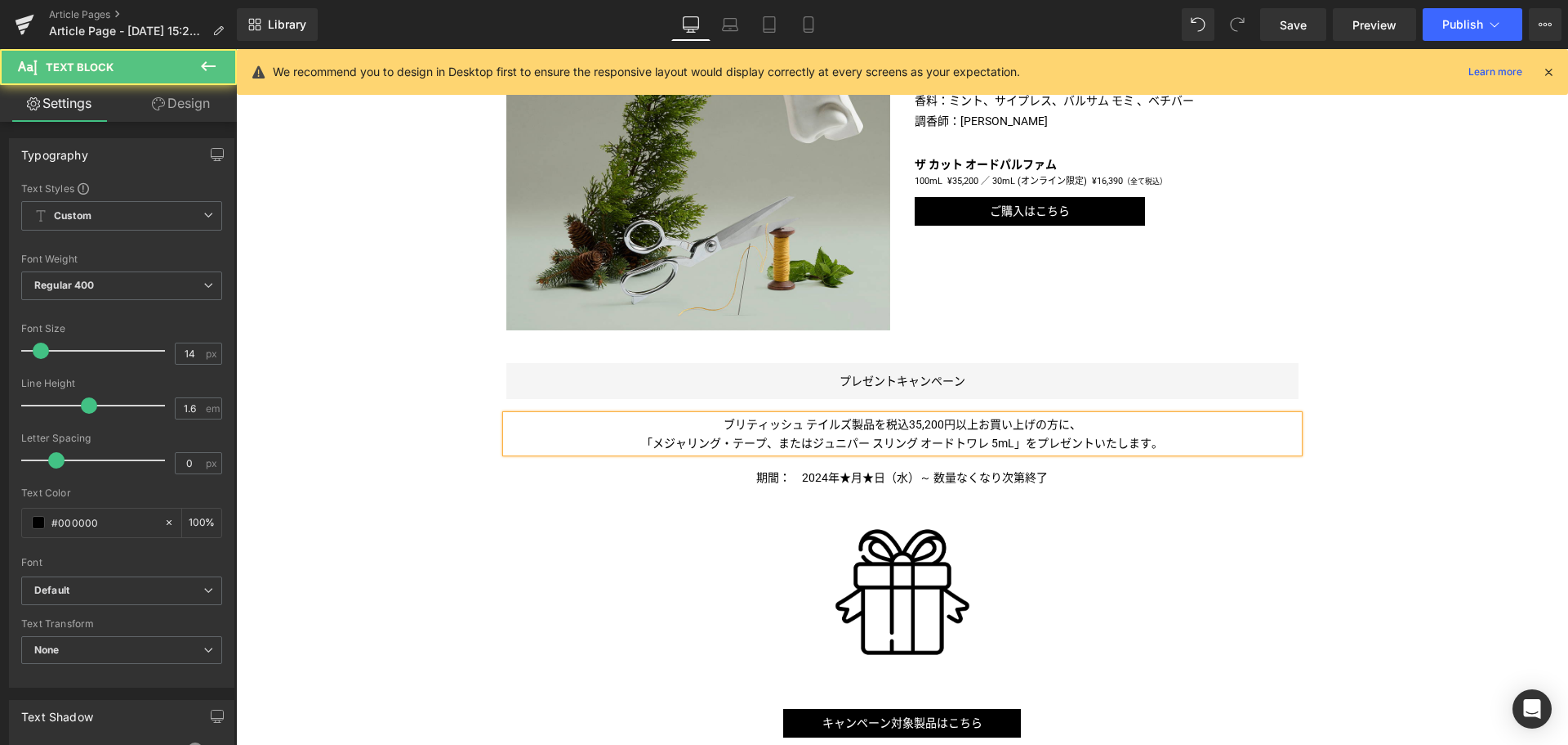
click at [776, 445] on span "「メジャリング・テープ、またはジュニパー スリング オードトワレ 5mL" at bounding box center [828, 444] width 374 height 13
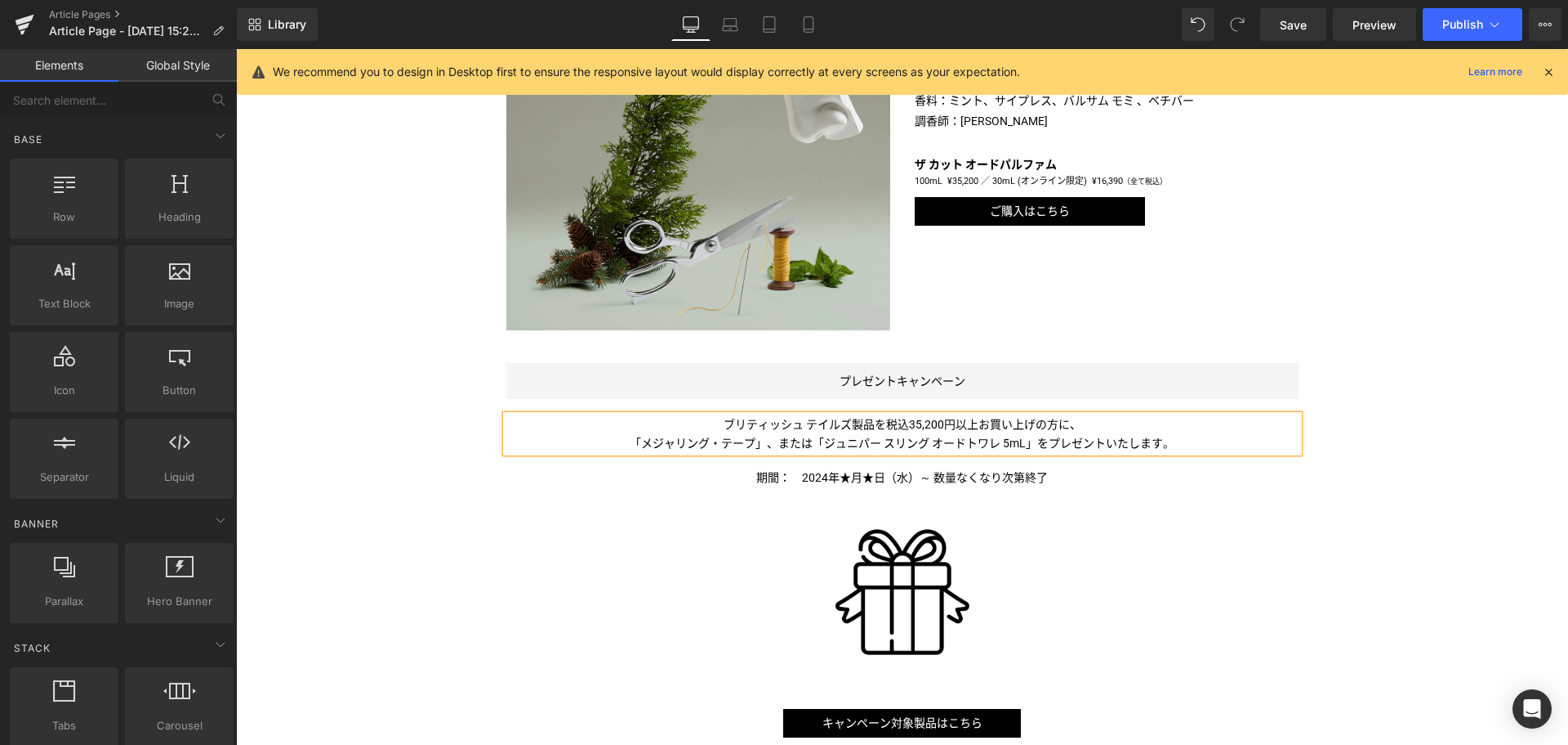
click at [457, 545] on div "Liquid ＜ペンハリガン＞から、[PERSON_NAME]のファッションと芸術へのオマージュ「ザ カット」が登場 Text Block Image Ima…" at bounding box center [901, 162] width 1332 height 1801
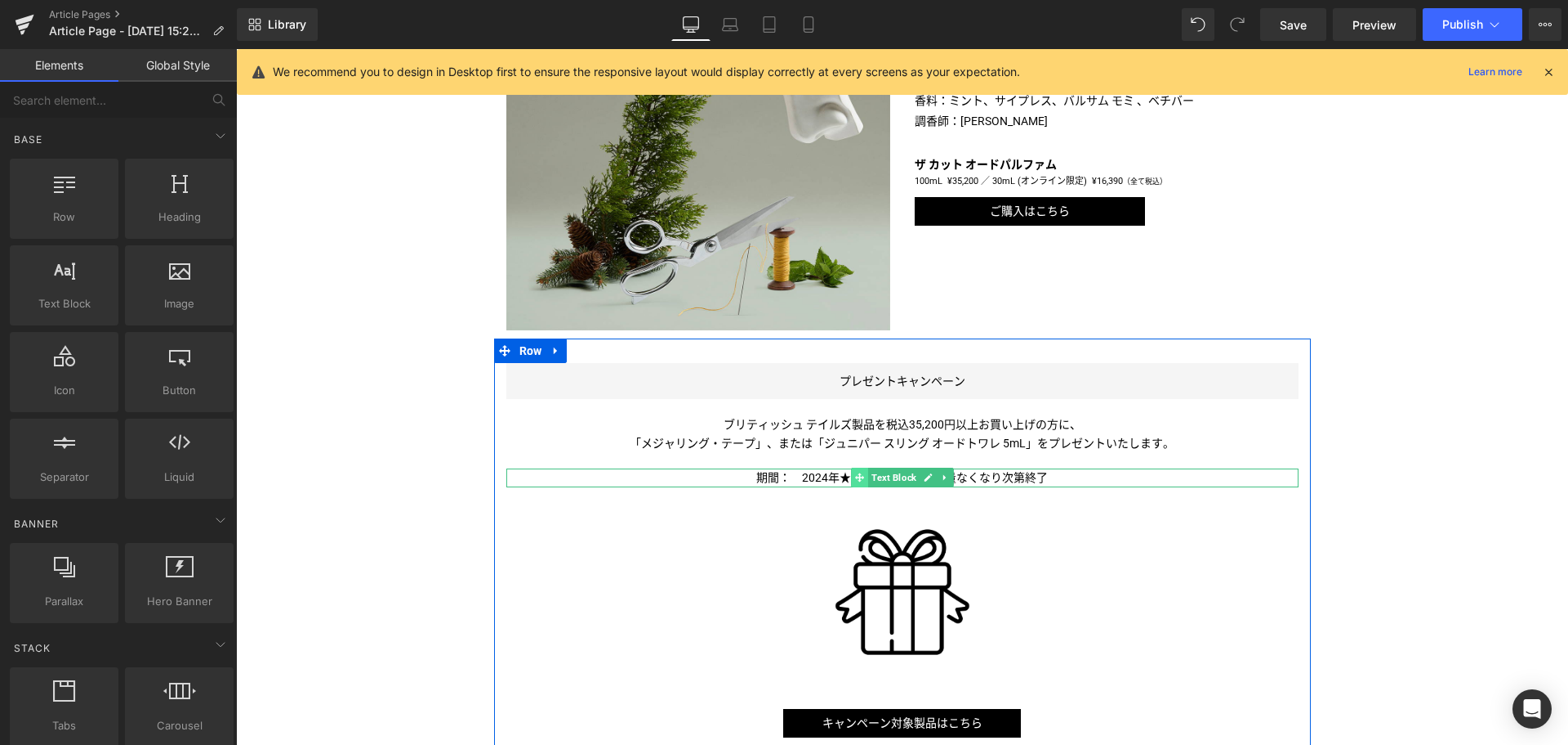
click at [855, 479] on icon at bounding box center [859, 478] width 9 height 9
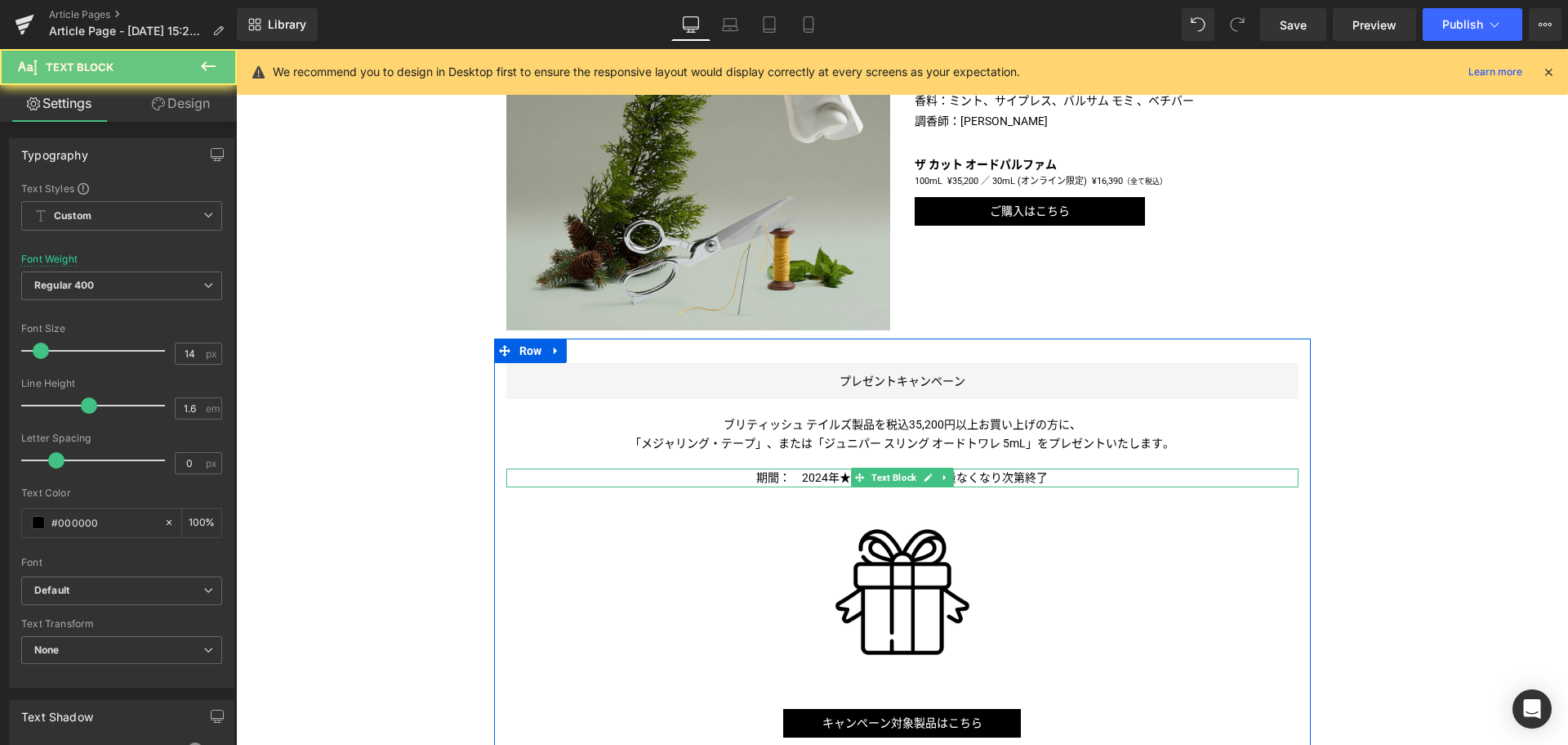
click at [821, 479] on span "期間：　2024年★月★日（水）～ 数量なくなり次第終了" at bounding box center [901, 478] width 291 height 13
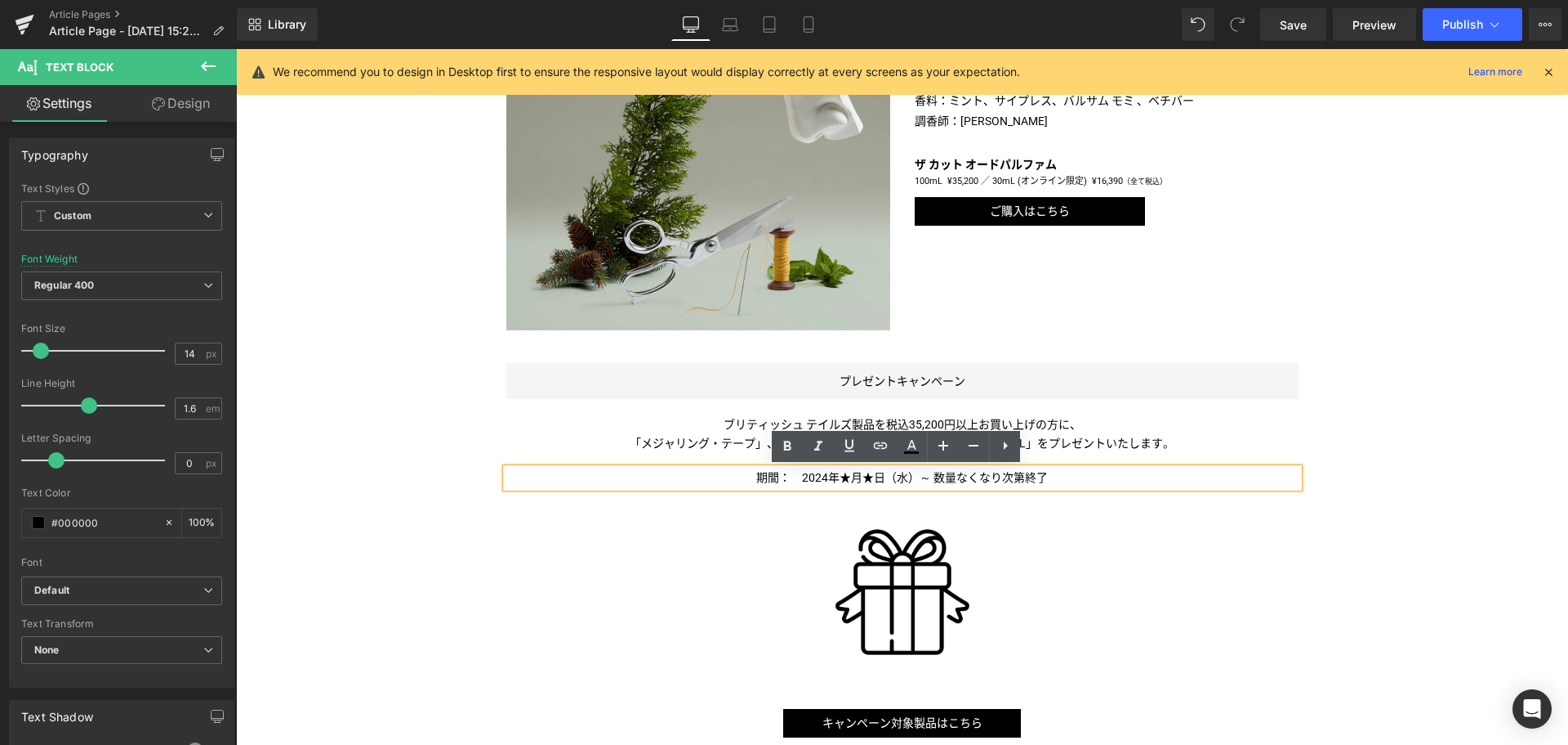
click at [821, 479] on span "期間：　2024年★月★日（水）～ 数量なくなり次第終了" at bounding box center [901, 478] width 291 height 13
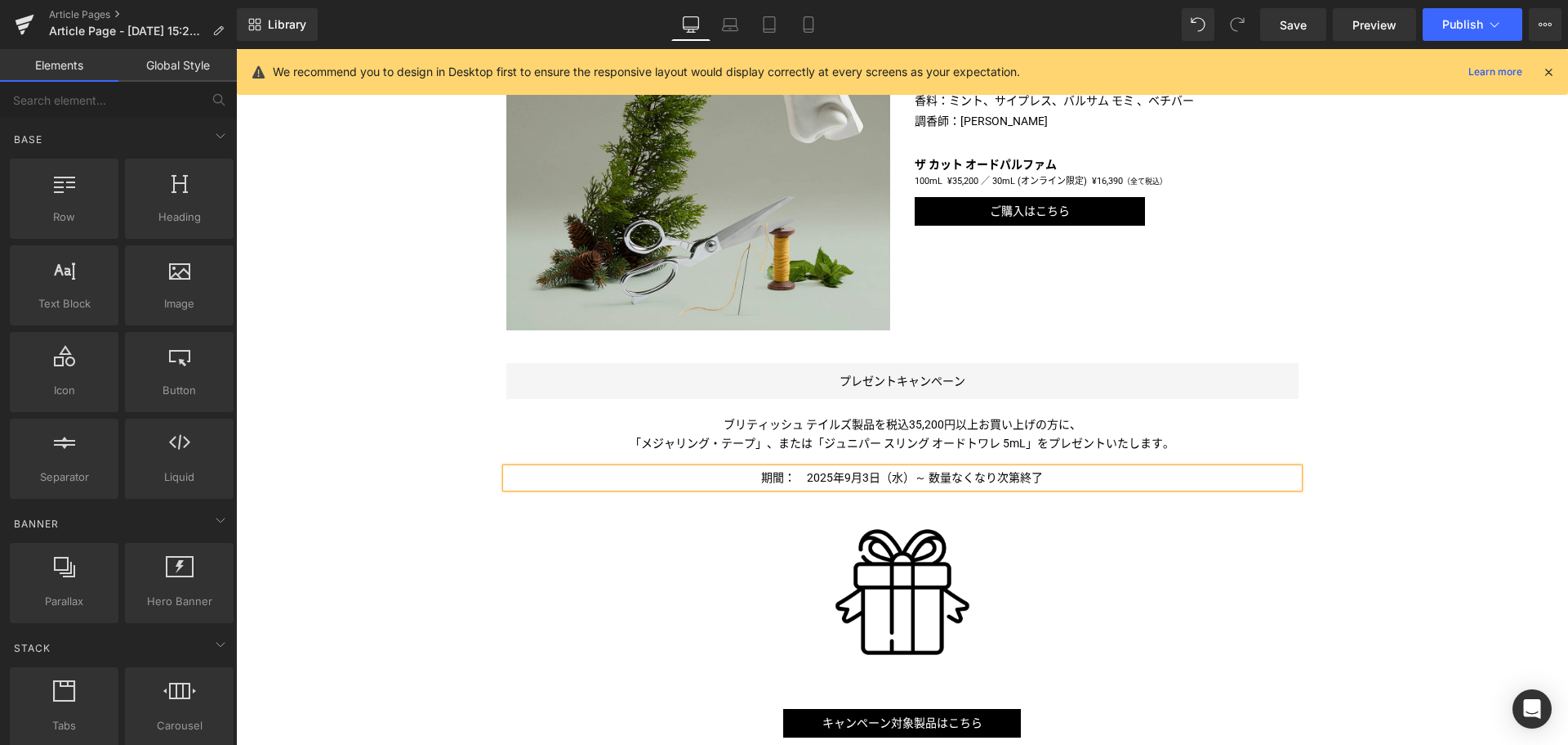
click at [1410, 532] on div "Liquid ＜ペンハリガン＞から、[PERSON_NAME]のファッションと芸術へのオマージュ「ザ カット」が登場 Text Block Image Ima…" at bounding box center [901, 162] width 1332 height 1801
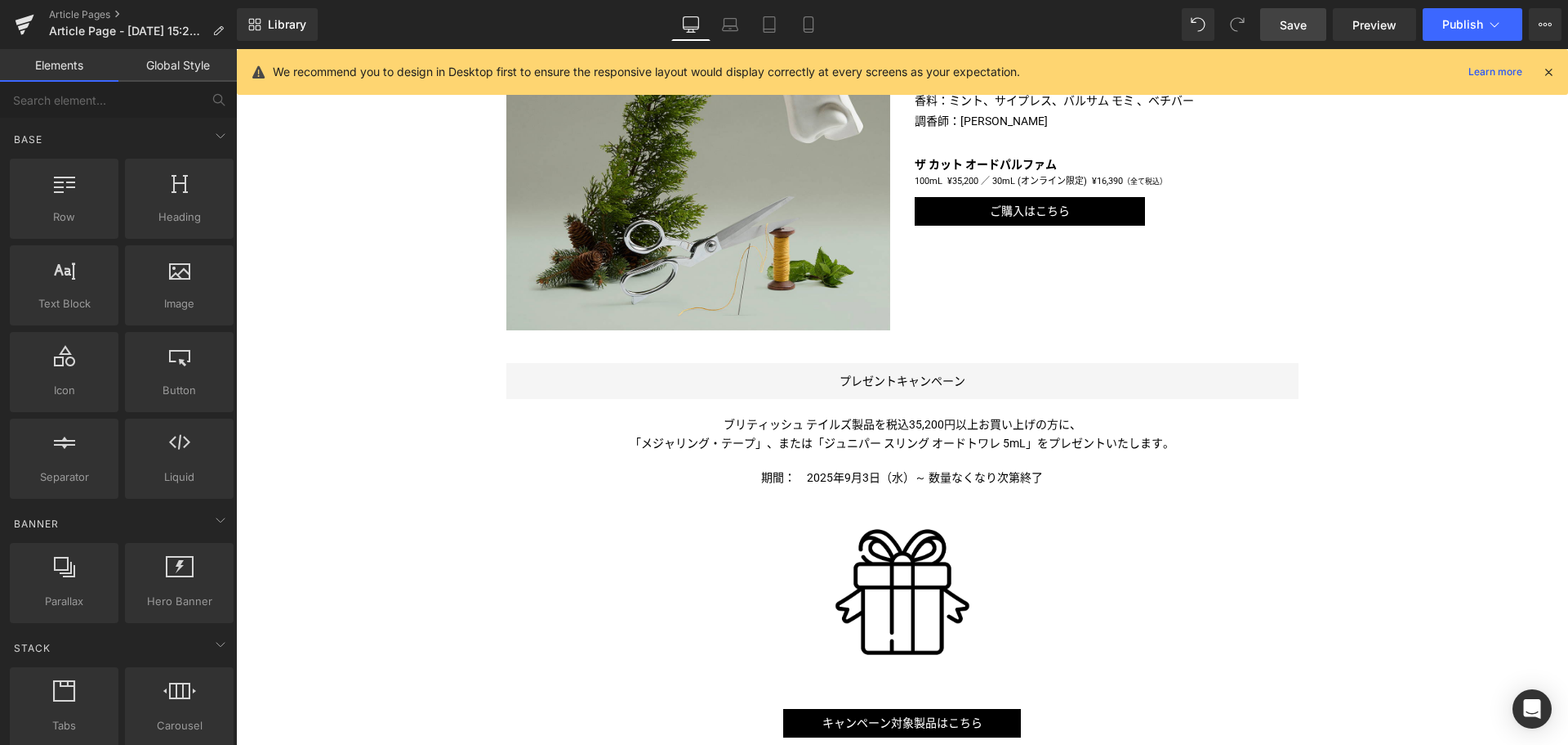
drag, startPoint x: 1294, startPoint y: 27, endPoint x: 1034, endPoint y: 117, distance: 275.1
click at [1294, 27] on span "Save" at bounding box center [1293, 25] width 27 height 17
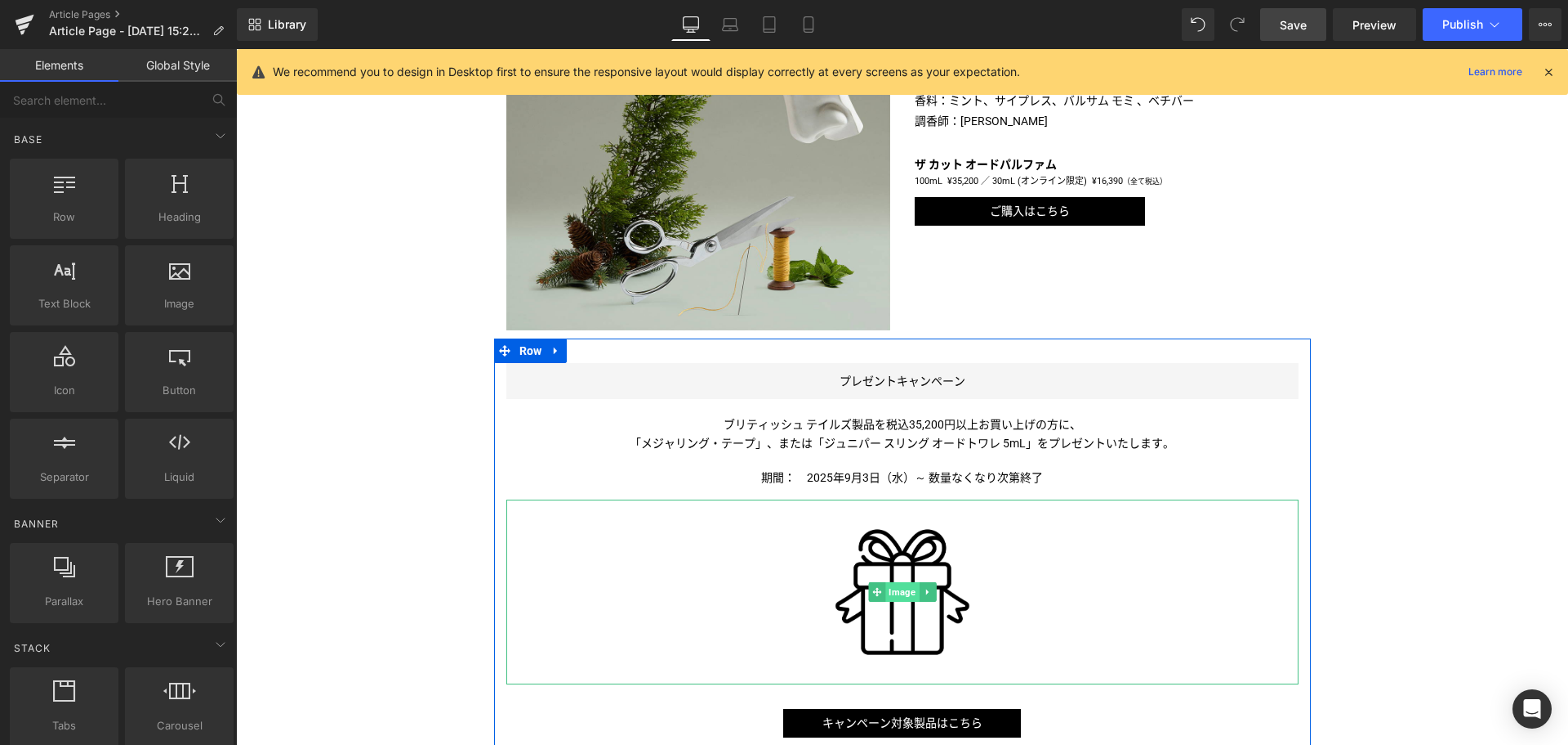
click at [901, 592] on span "Image" at bounding box center [902, 592] width 33 height 20
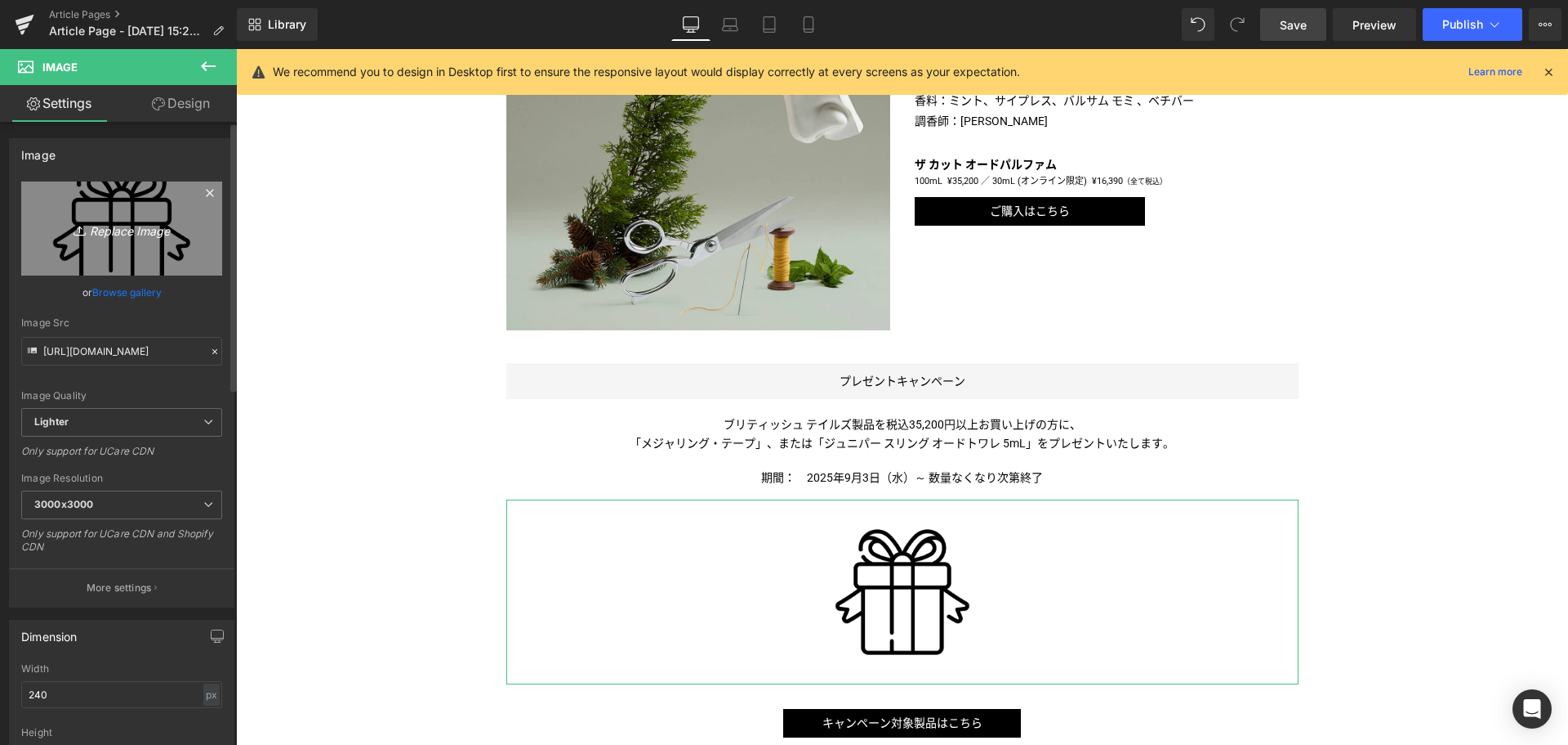
click at [155, 242] on link "Replace Image" at bounding box center [122, 228] width 201 height 94
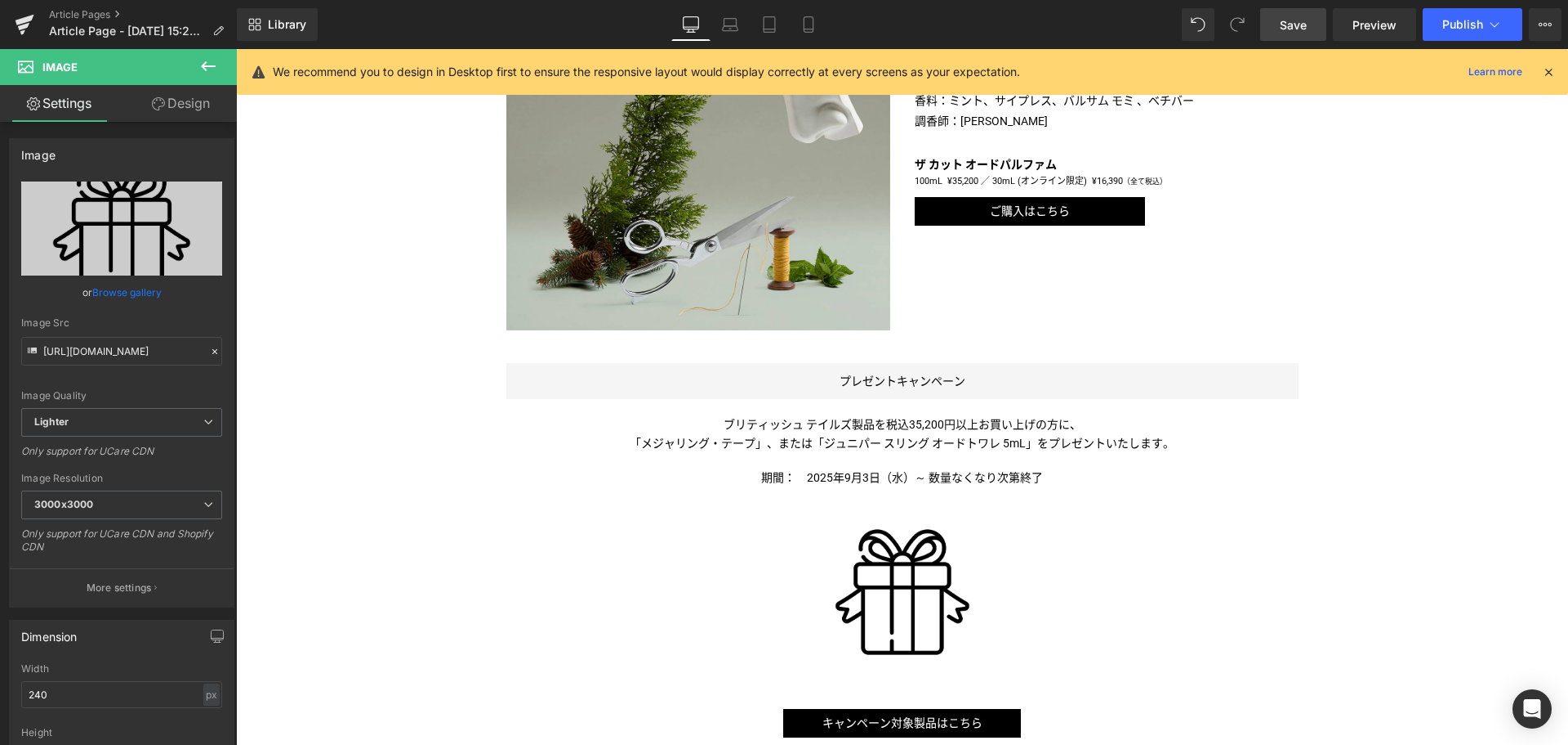
click at [368, 473] on div "Liquid ＜ペンハリガン＞から、[PERSON_NAME]のファッションと芸術へのオマージュ「ザ カット」が登場 Text Block Image Ima…" at bounding box center [901, 162] width 1332 height 1801
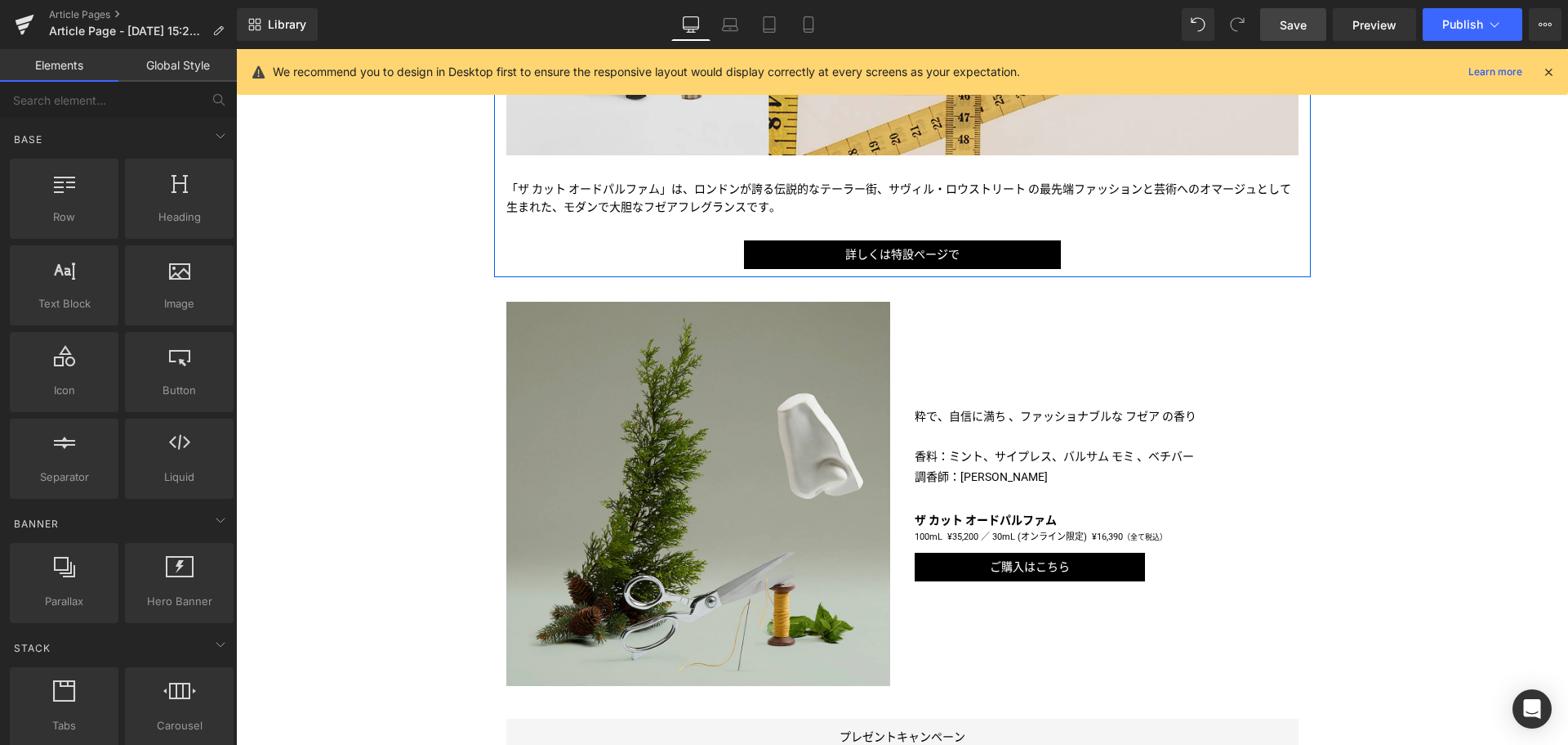
scroll to position [615, 0]
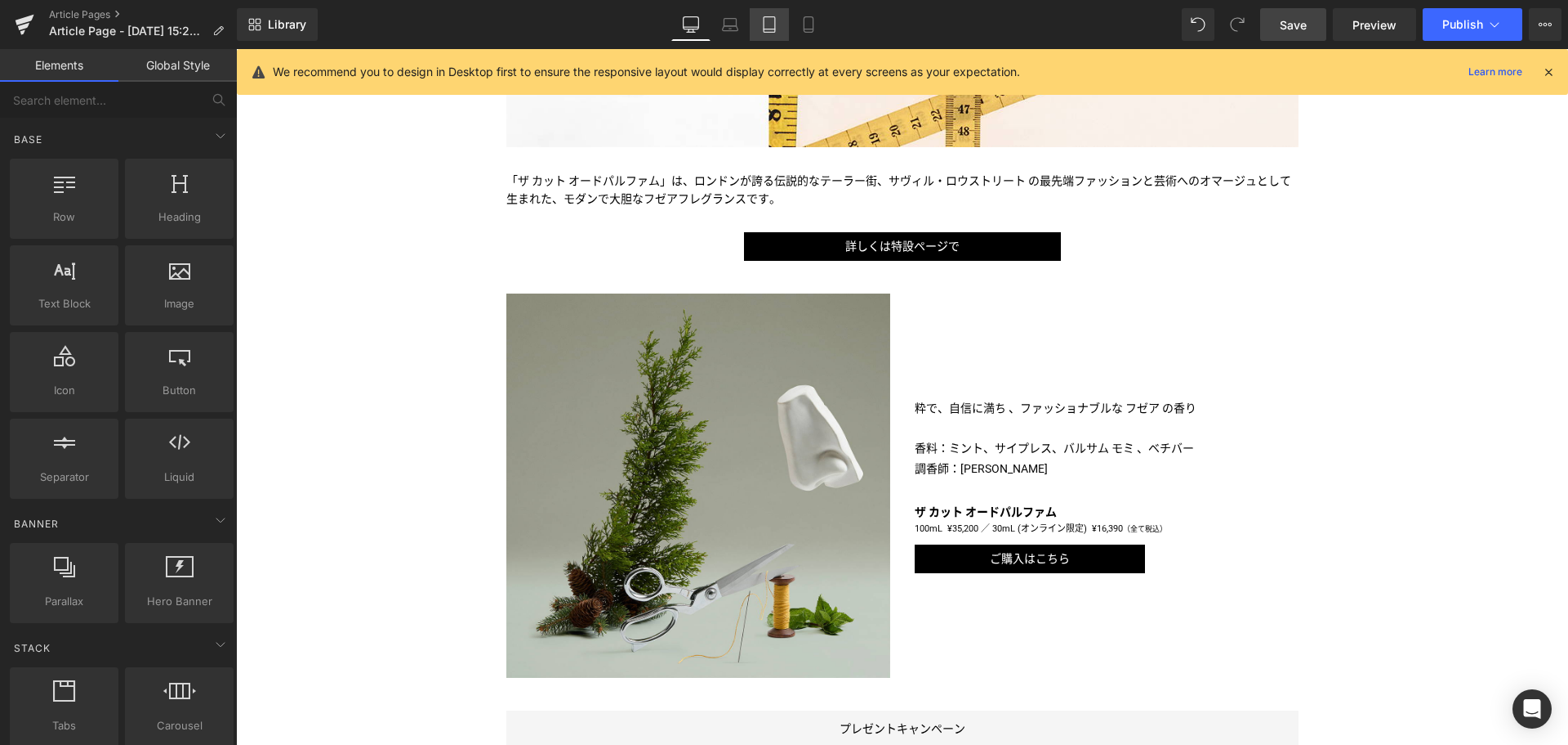
click at [765, 13] on link "Tablet" at bounding box center [769, 24] width 39 height 32
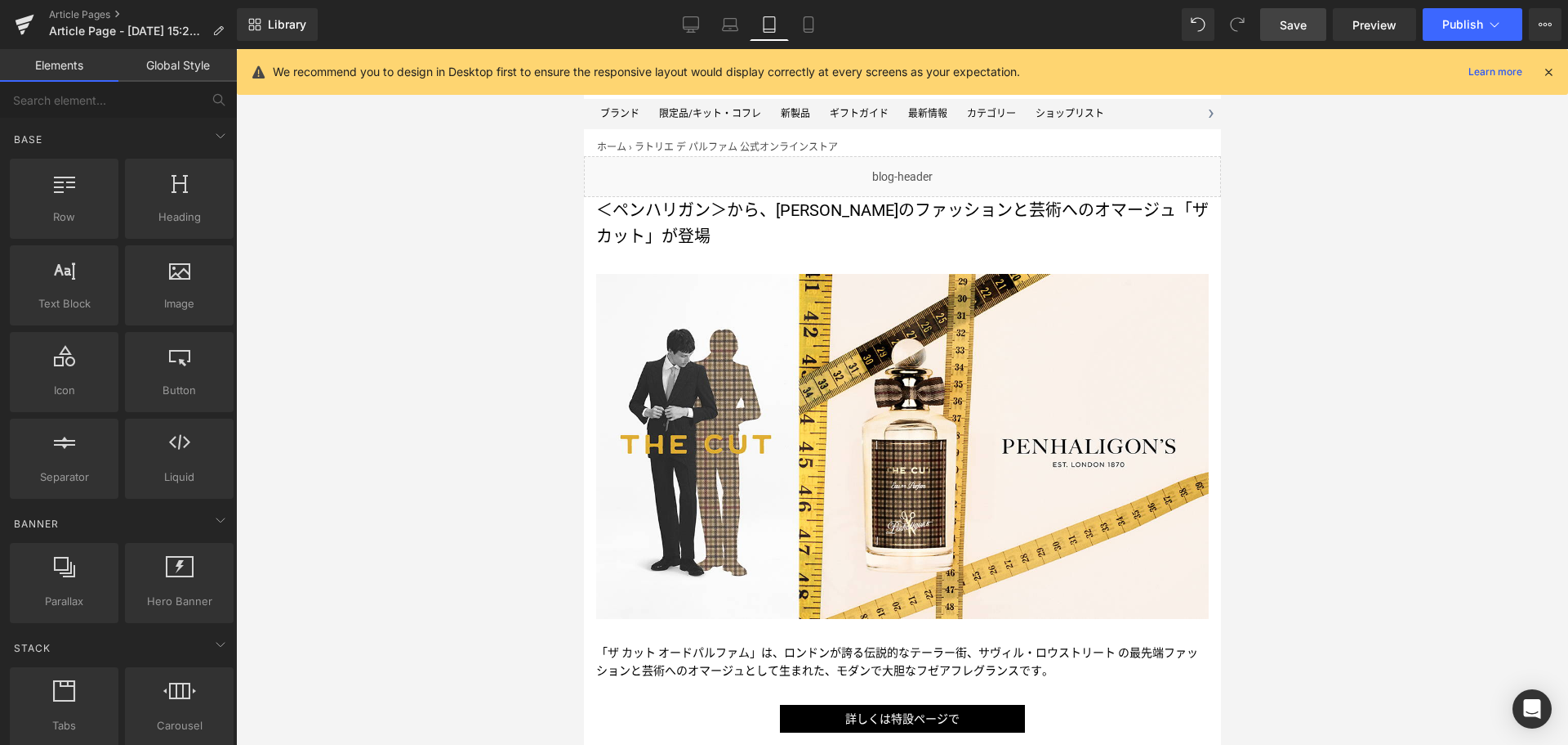
scroll to position [0, 0]
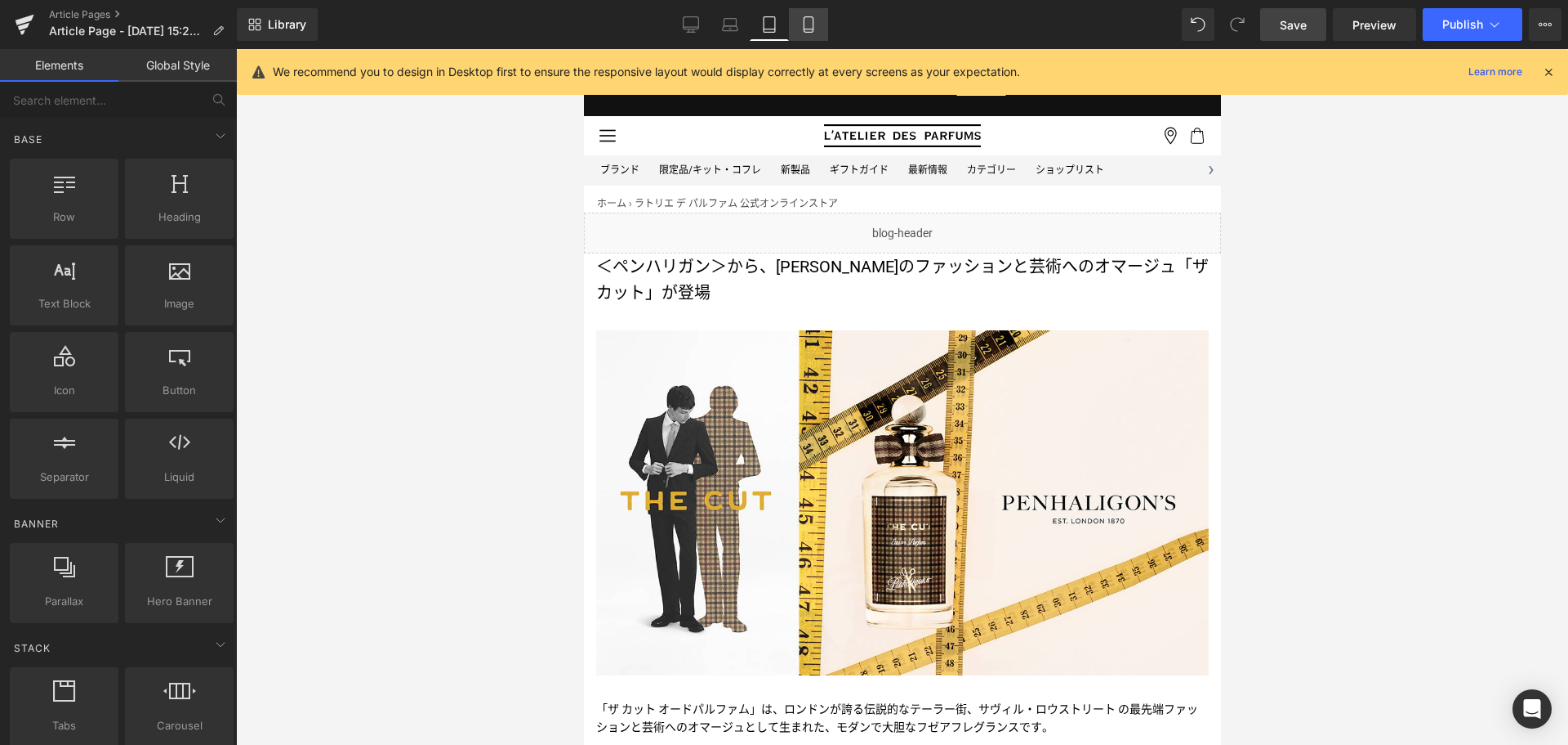
click at [798, 22] on link "Mobile" at bounding box center [808, 24] width 39 height 32
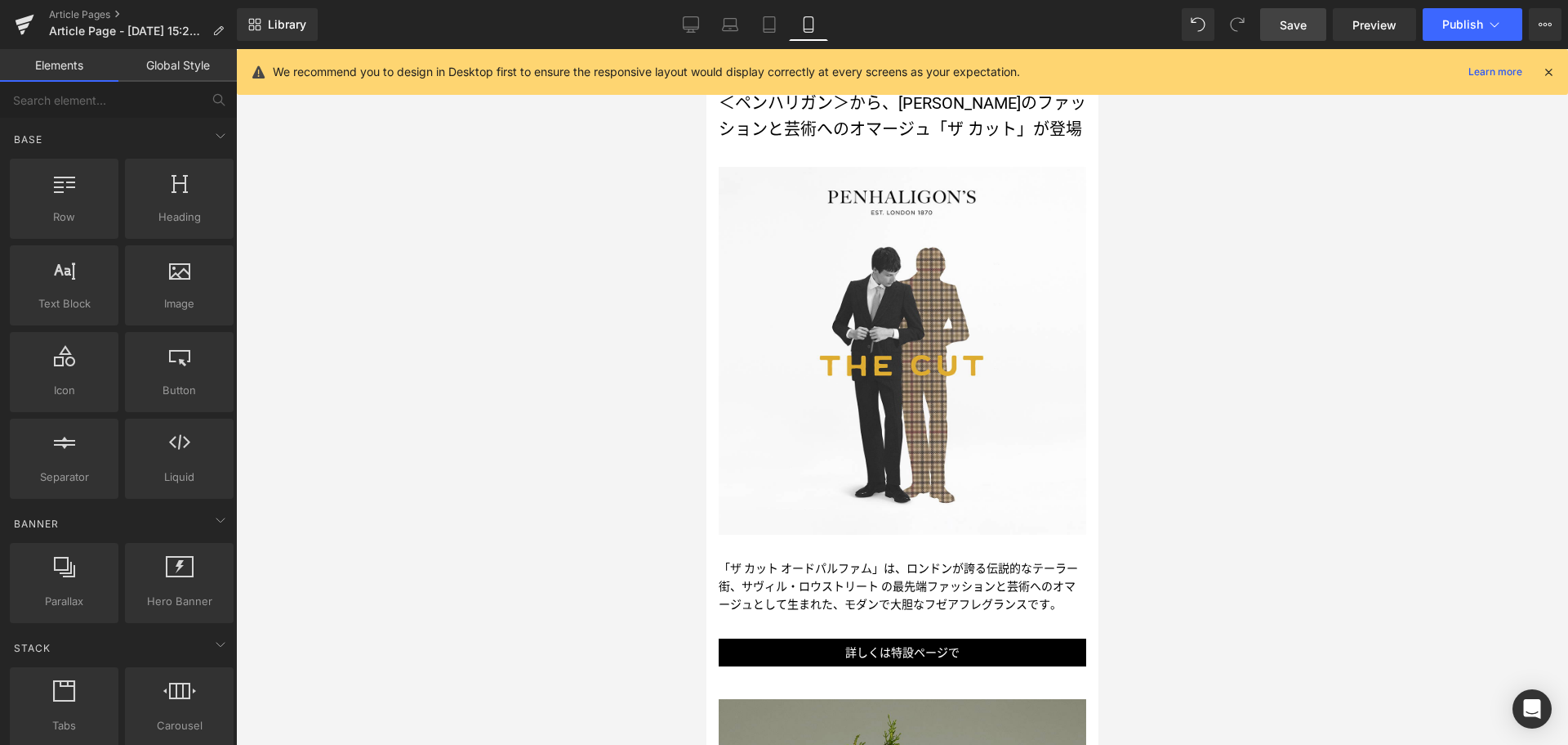
click at [798, 22] on link "Mobile" at bounding box center [808, 24] width 39 height 32
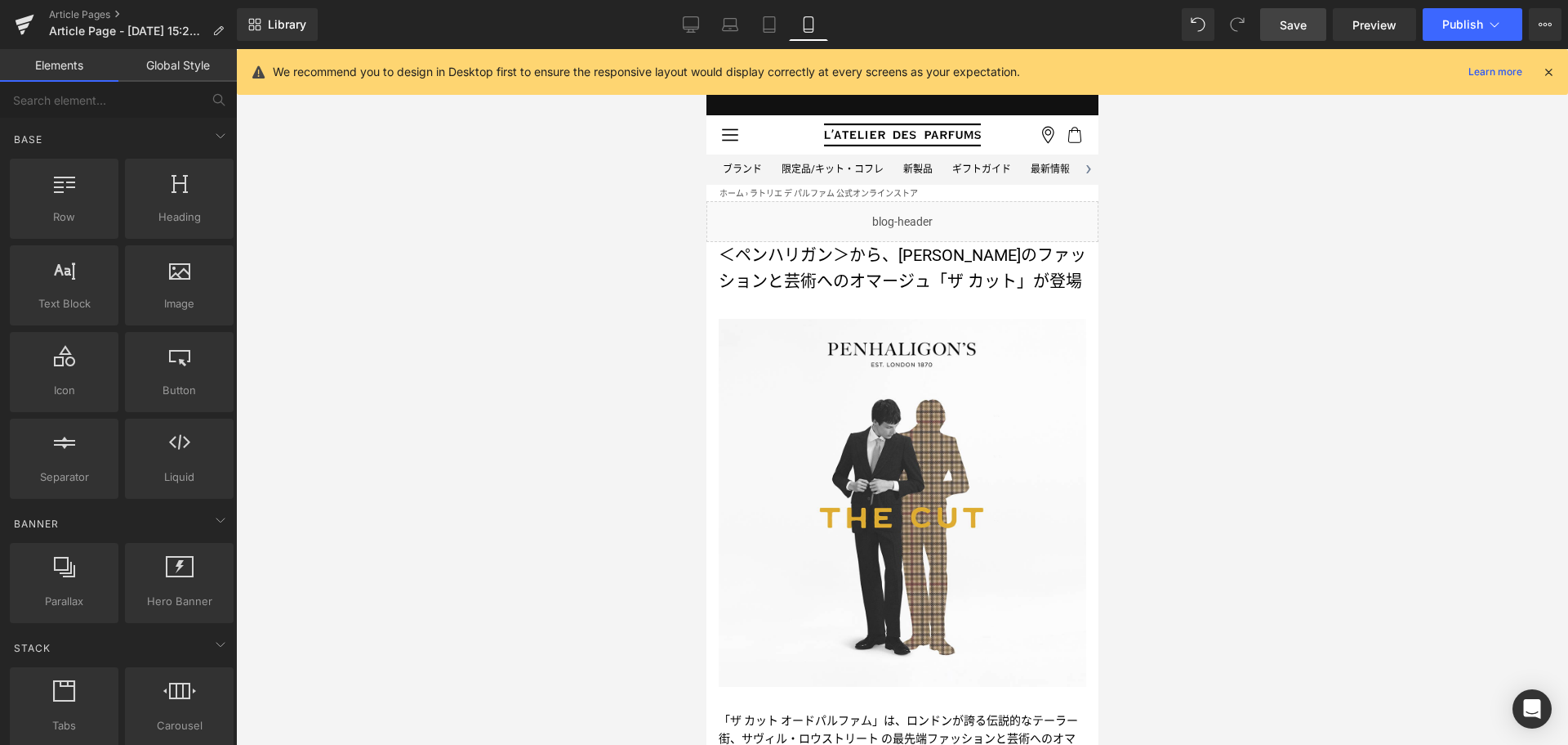
scroll to position [0, 0]
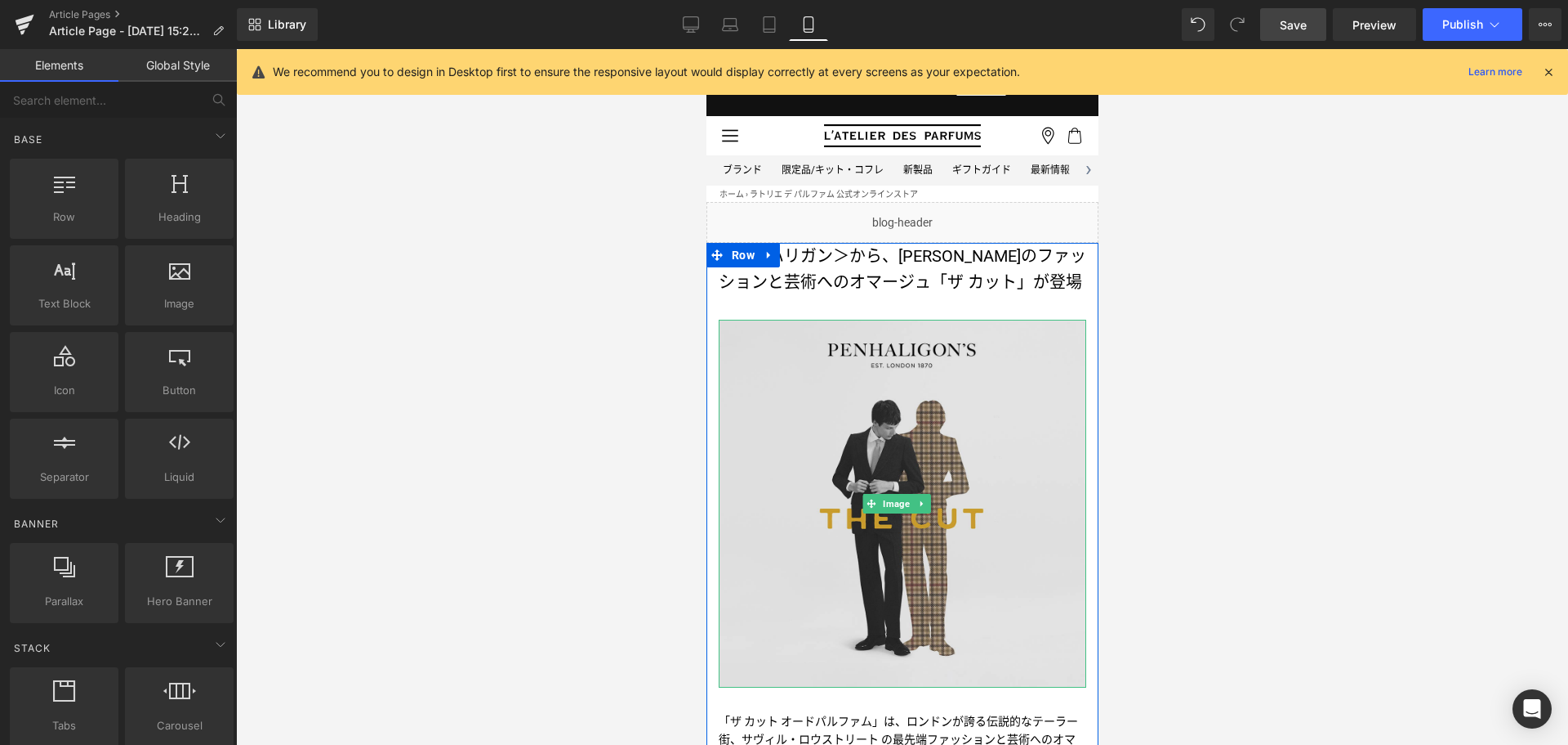
click at [869, 444] on img at bounding box center [901, 503] width 368 height 368
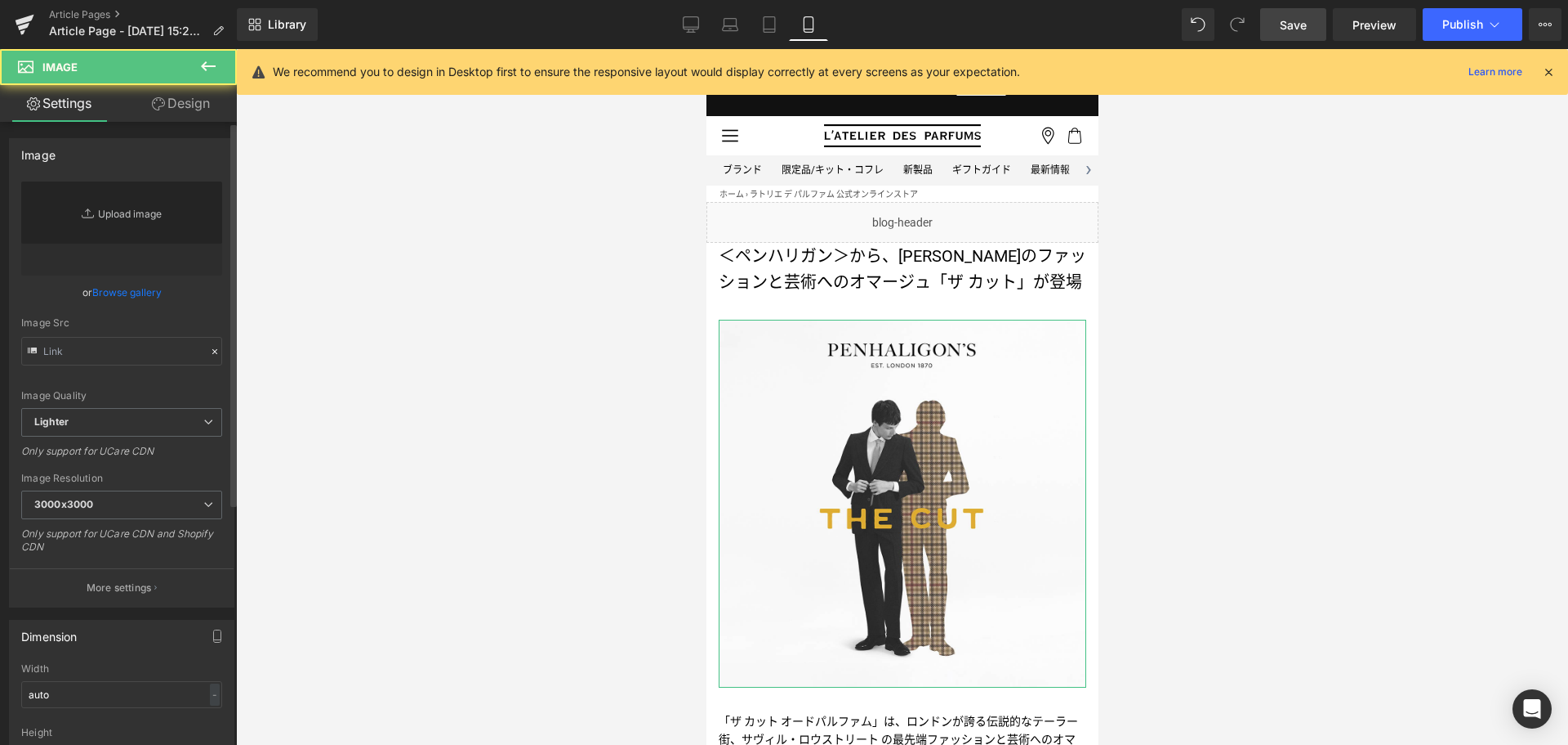
type input "[URL][DOMAIN_NAME]"
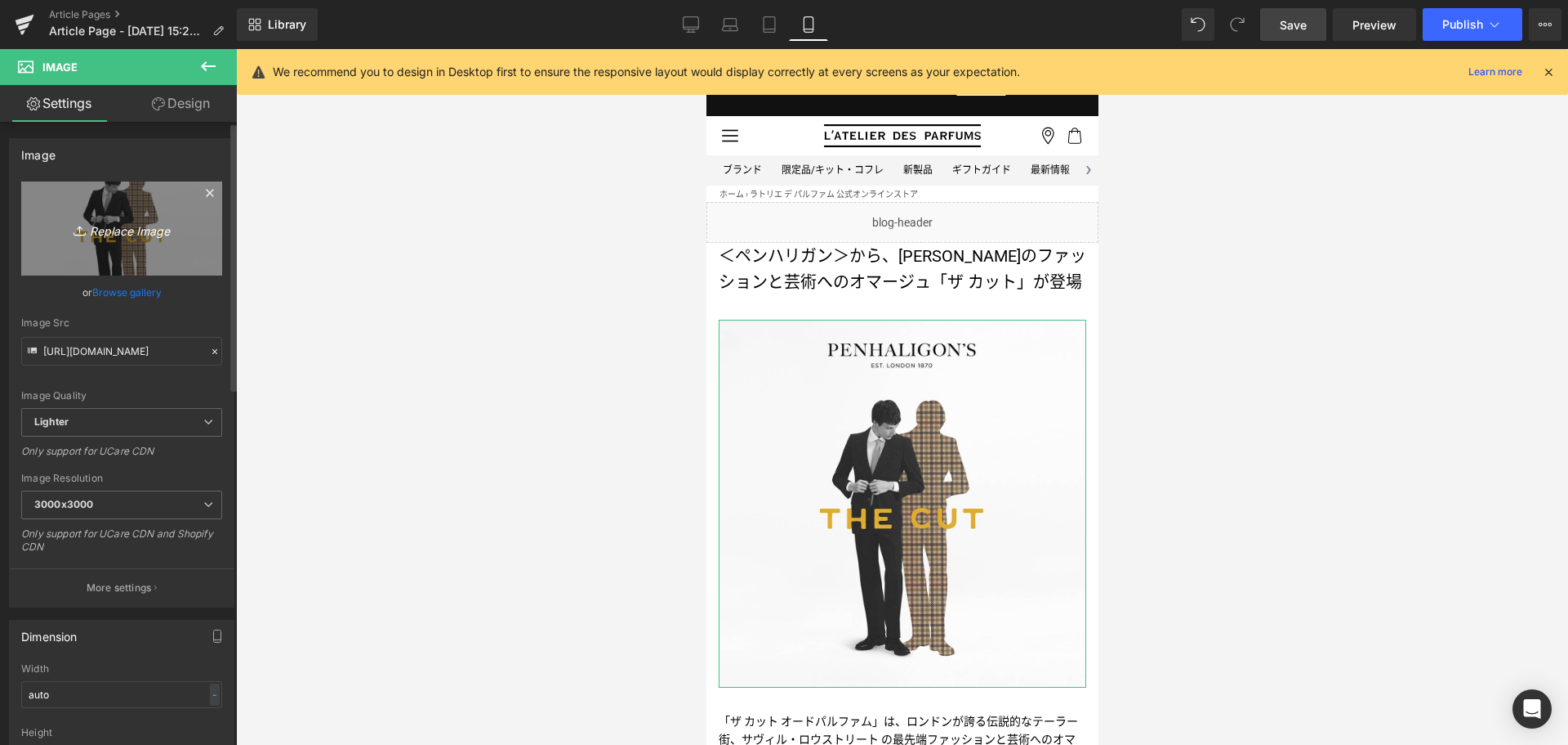
click at [117, 220] on icon "Replace Image" at bounding box center [121, 228] width 130 height 21
type input "C:\fakepath\PEN-THECUT-KVNoLogo-1200x852.jpg"
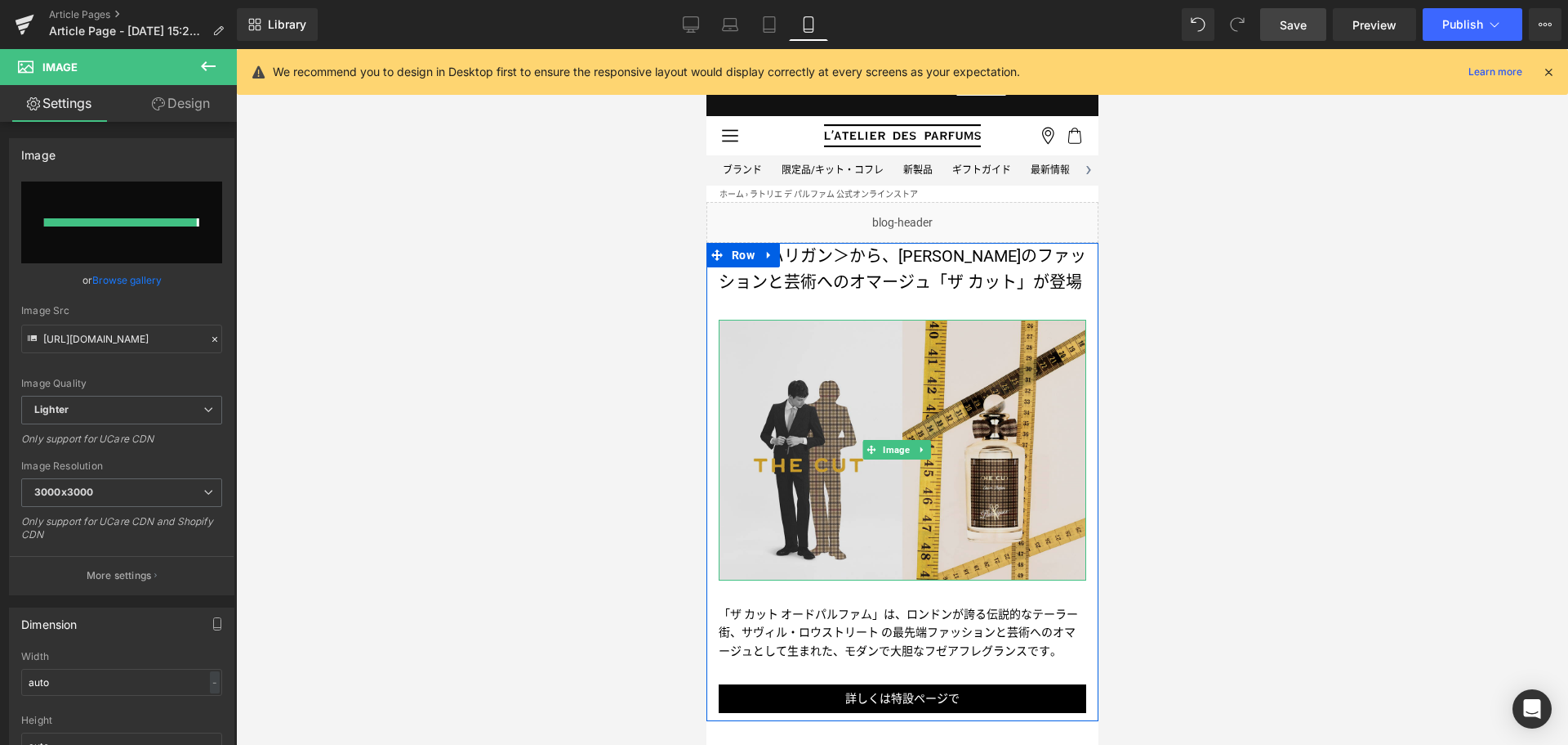
type input "[URL][DOMAIN_NAME]"
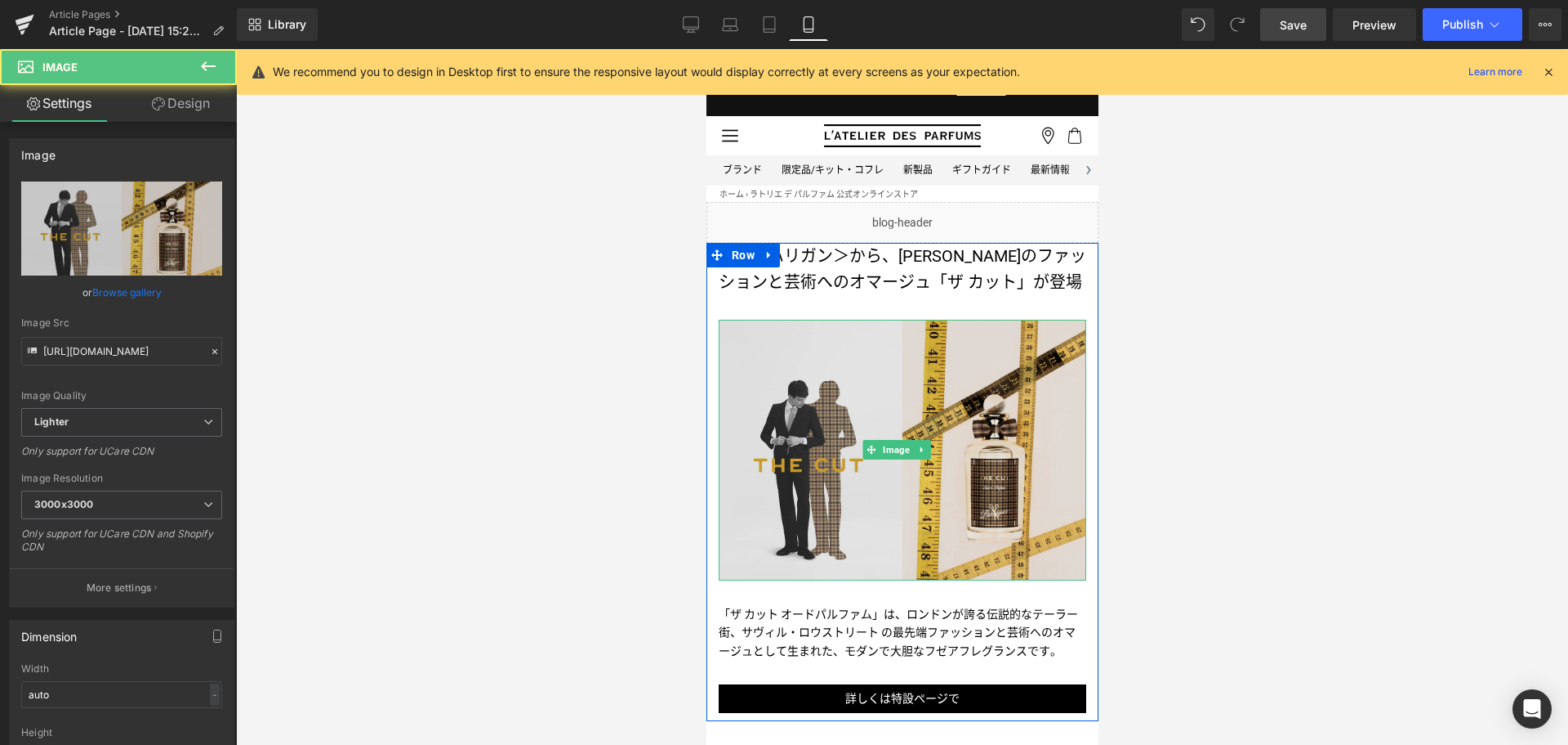
click at [897, 436] on img at bounding box center [901, 450] width 368 height 262
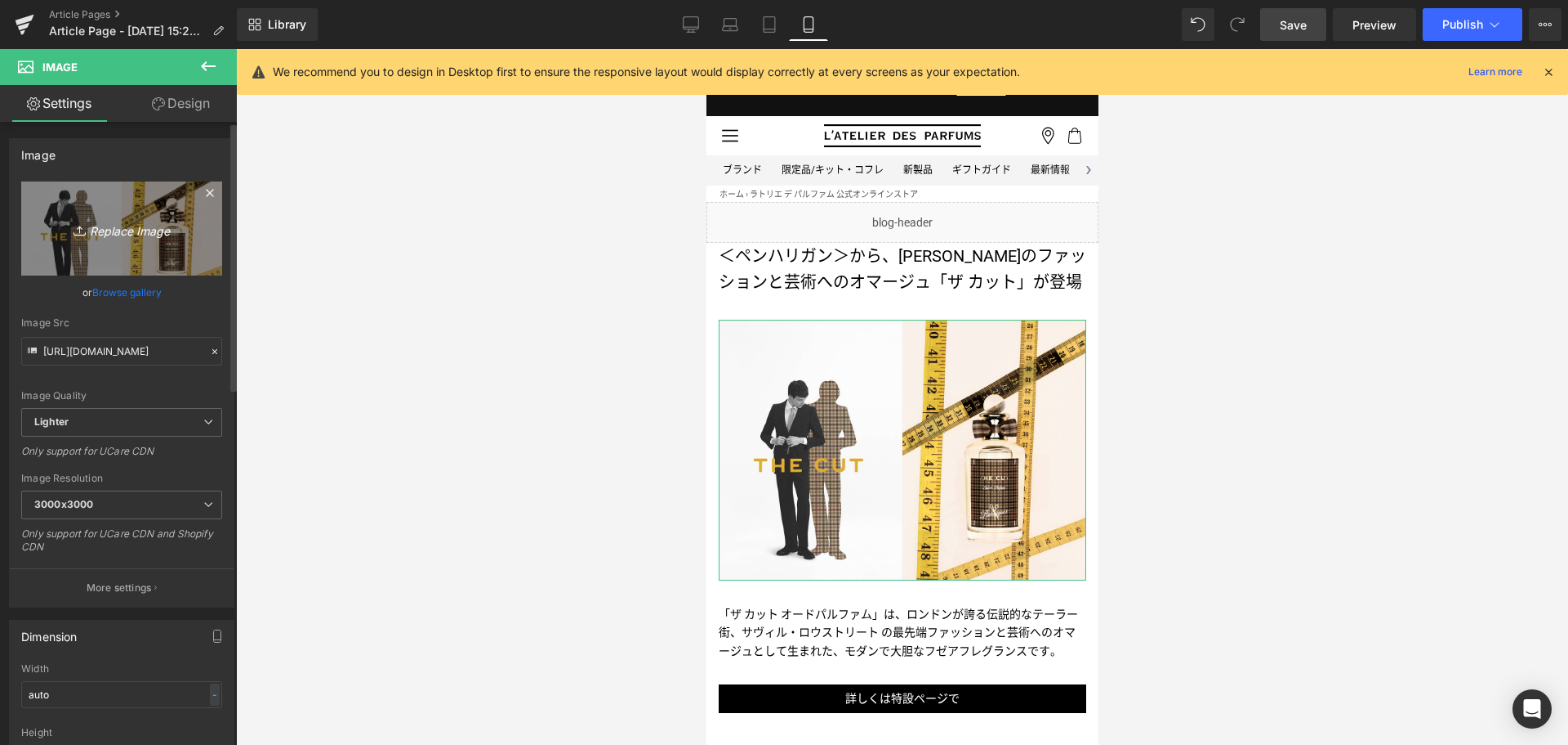
click at [115, 257] on link "Replace Image" at bounding box center [122, 228] width 201 height 94
type input "C:\fakepath\PEN-THECUT-KV-1200x852.jpg"
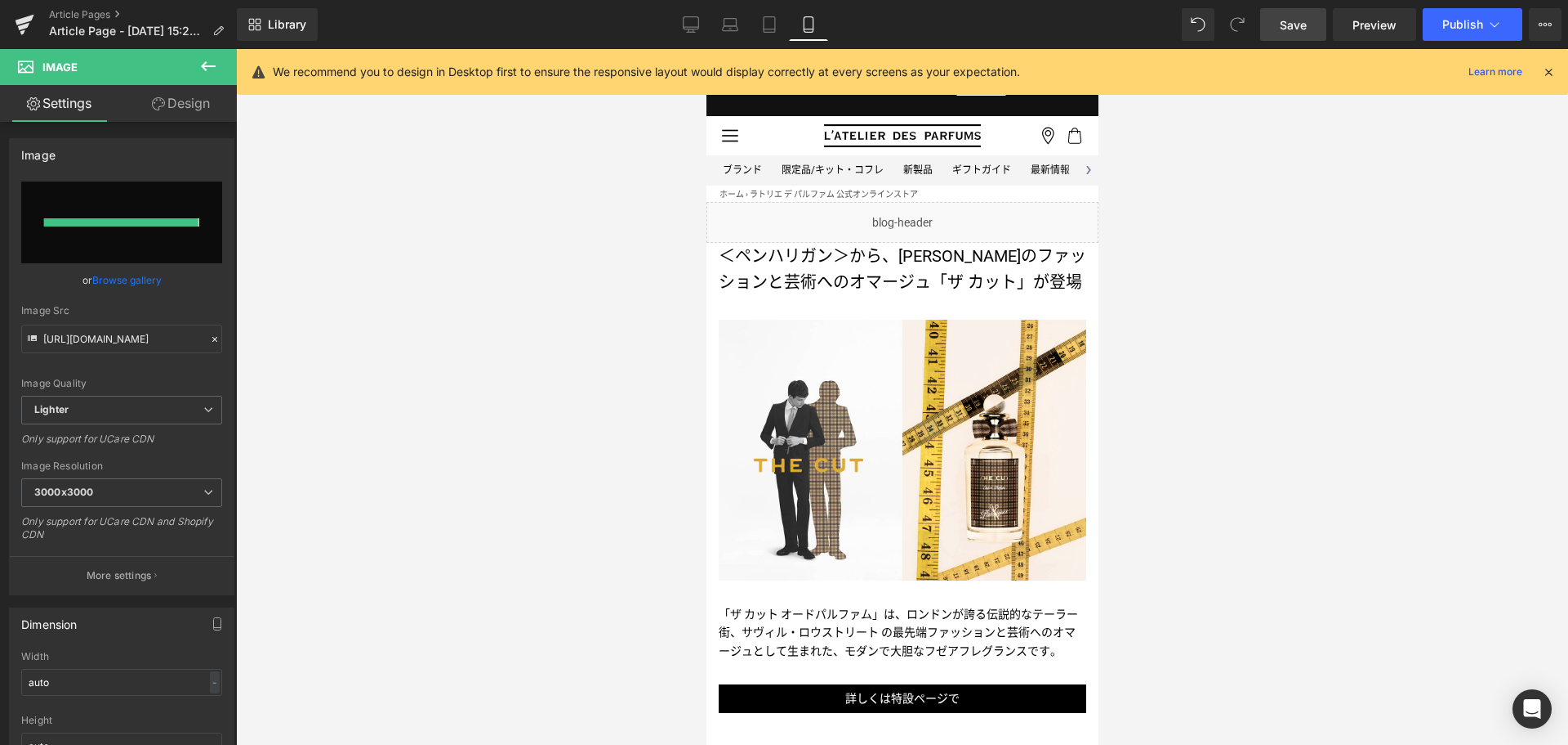
type input "[URL][DOMAIN_NAME]"
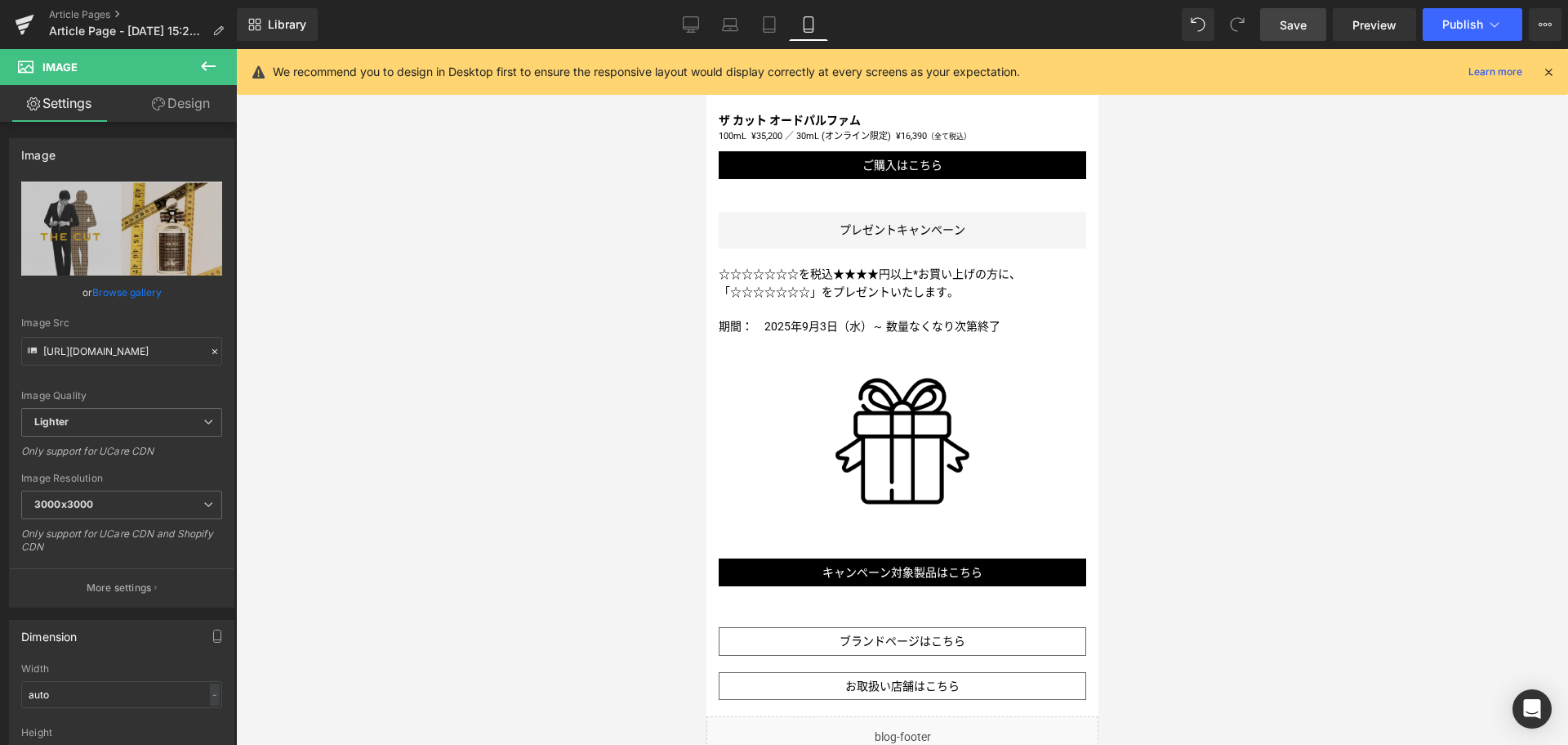
scroll to position [1144, 0]
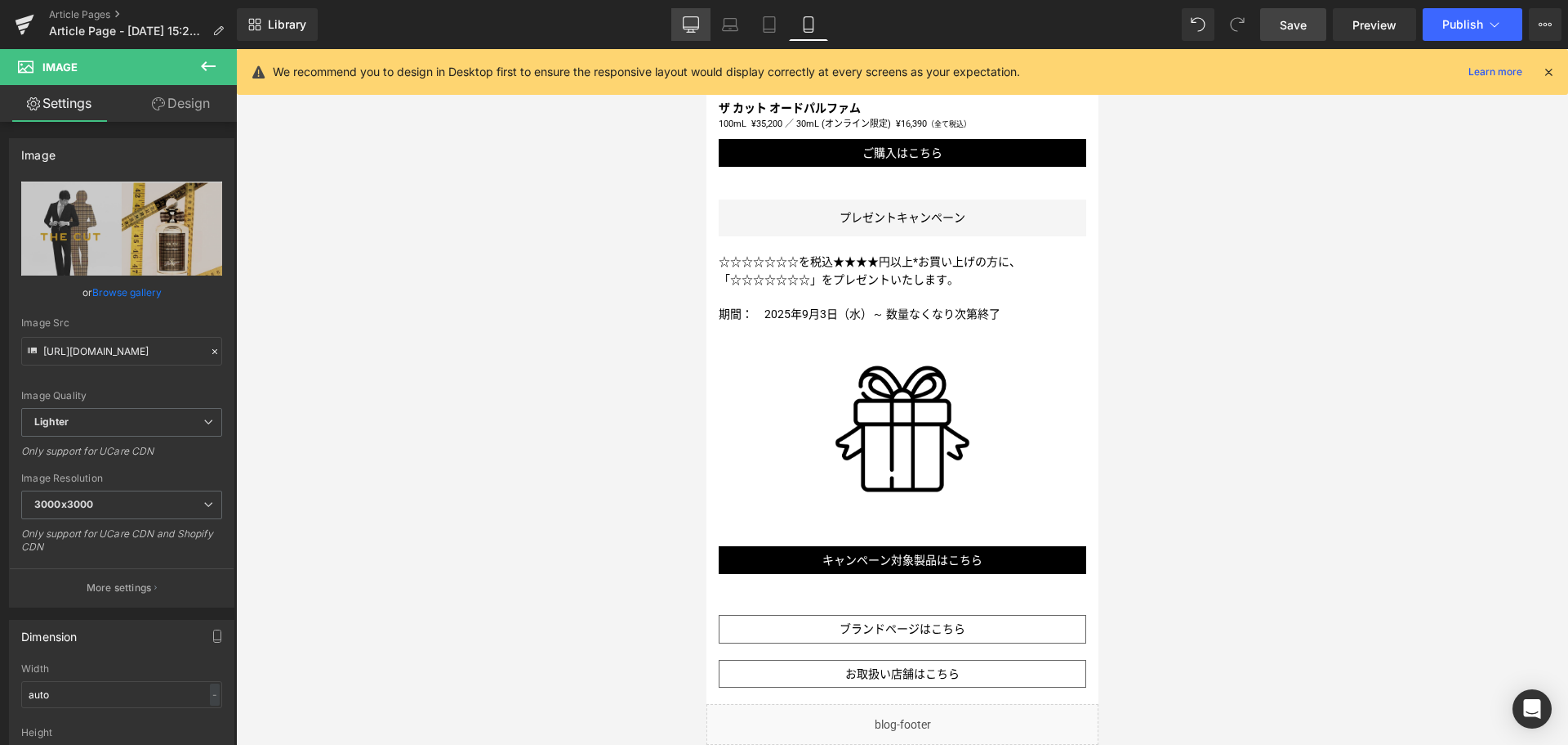
click at [694, 22] on icon at bounding box center [691, 25] width 17 height 17
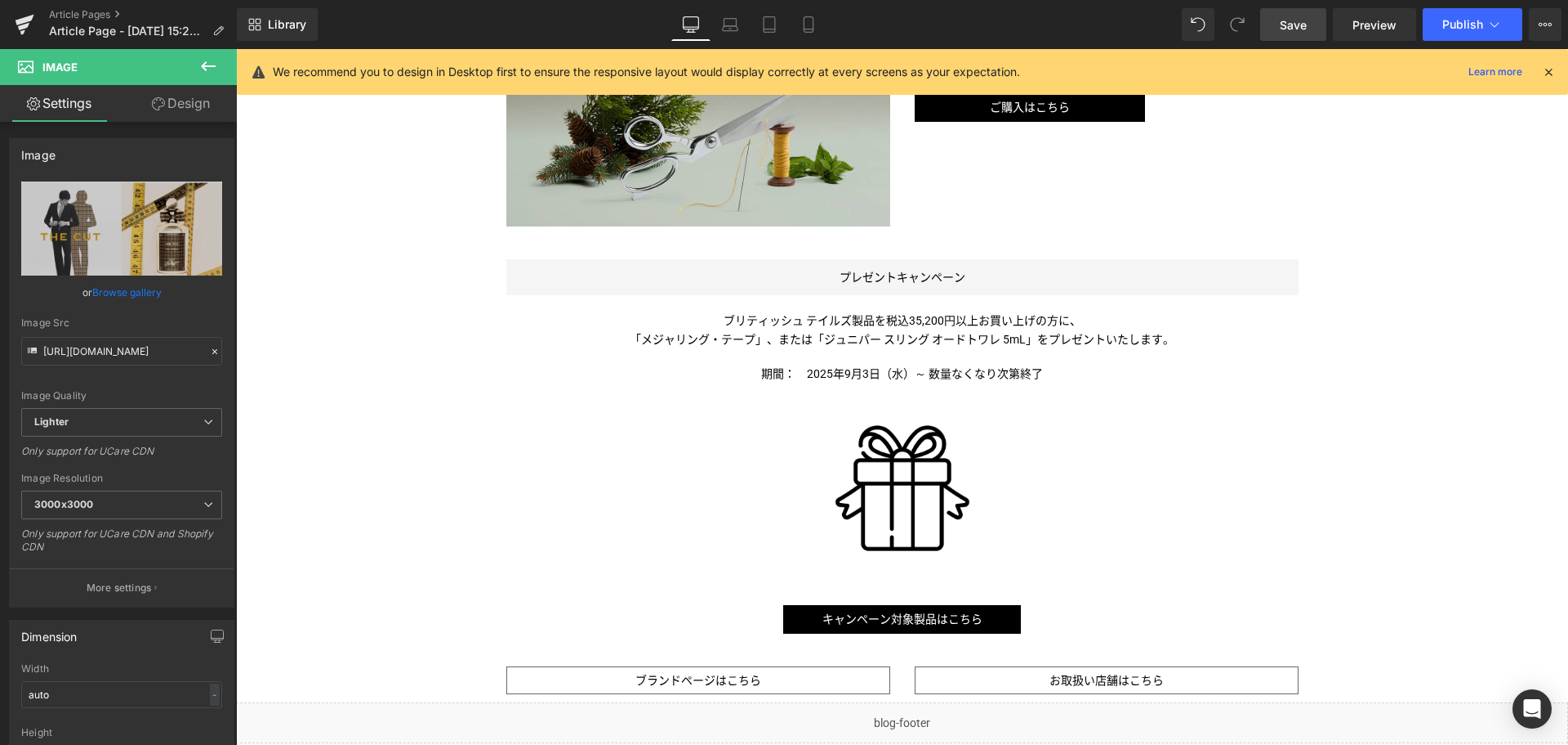
scroll to position [1061, 0]
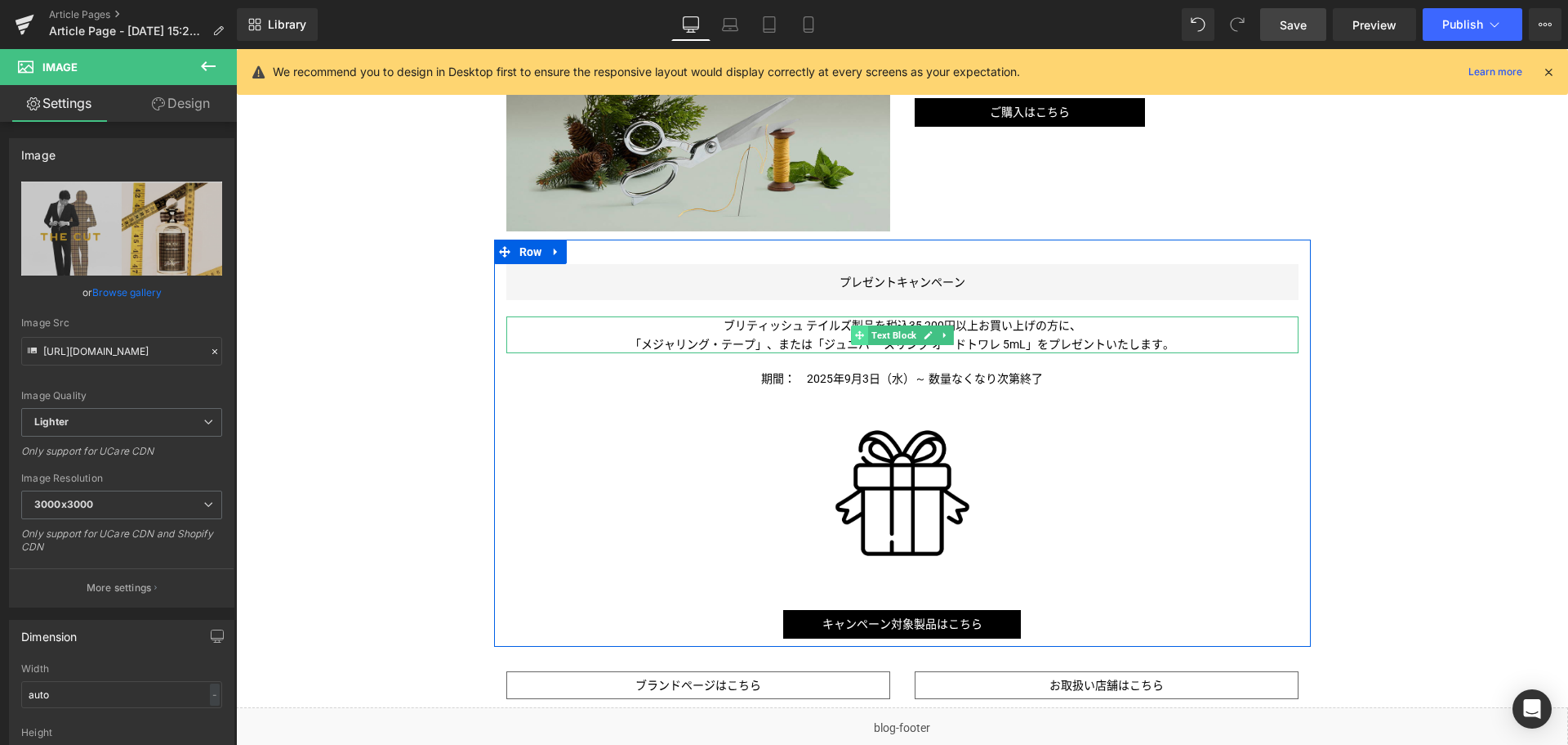
click at [859, 331] on span at bounding box center [859, 336] width 17 height 20
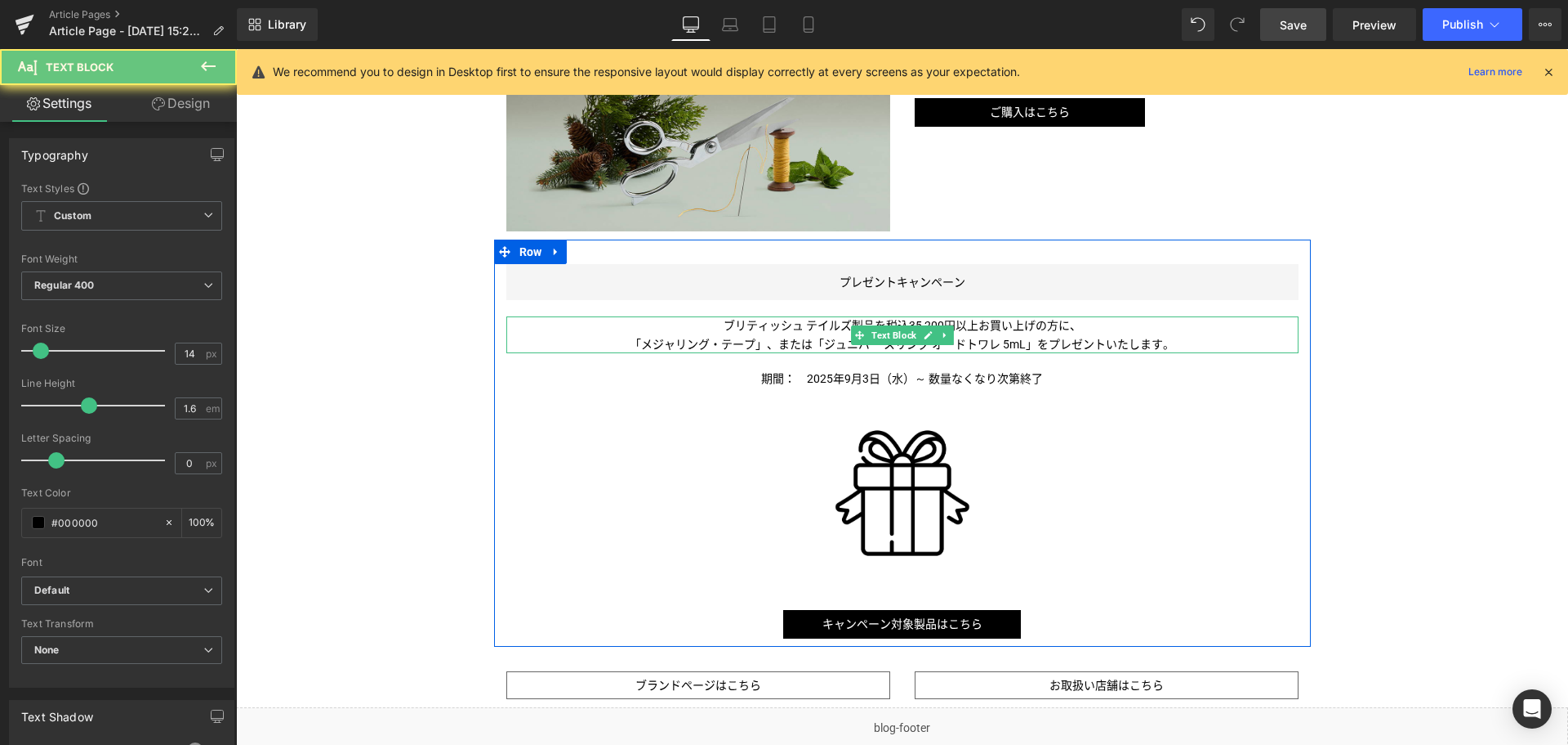
click at [809, 334] on p "ブリティッシュ テイルズ製品を税込35,200円以上お買い上げの方に、" at bounding box center [902, 326] width 793 height 18
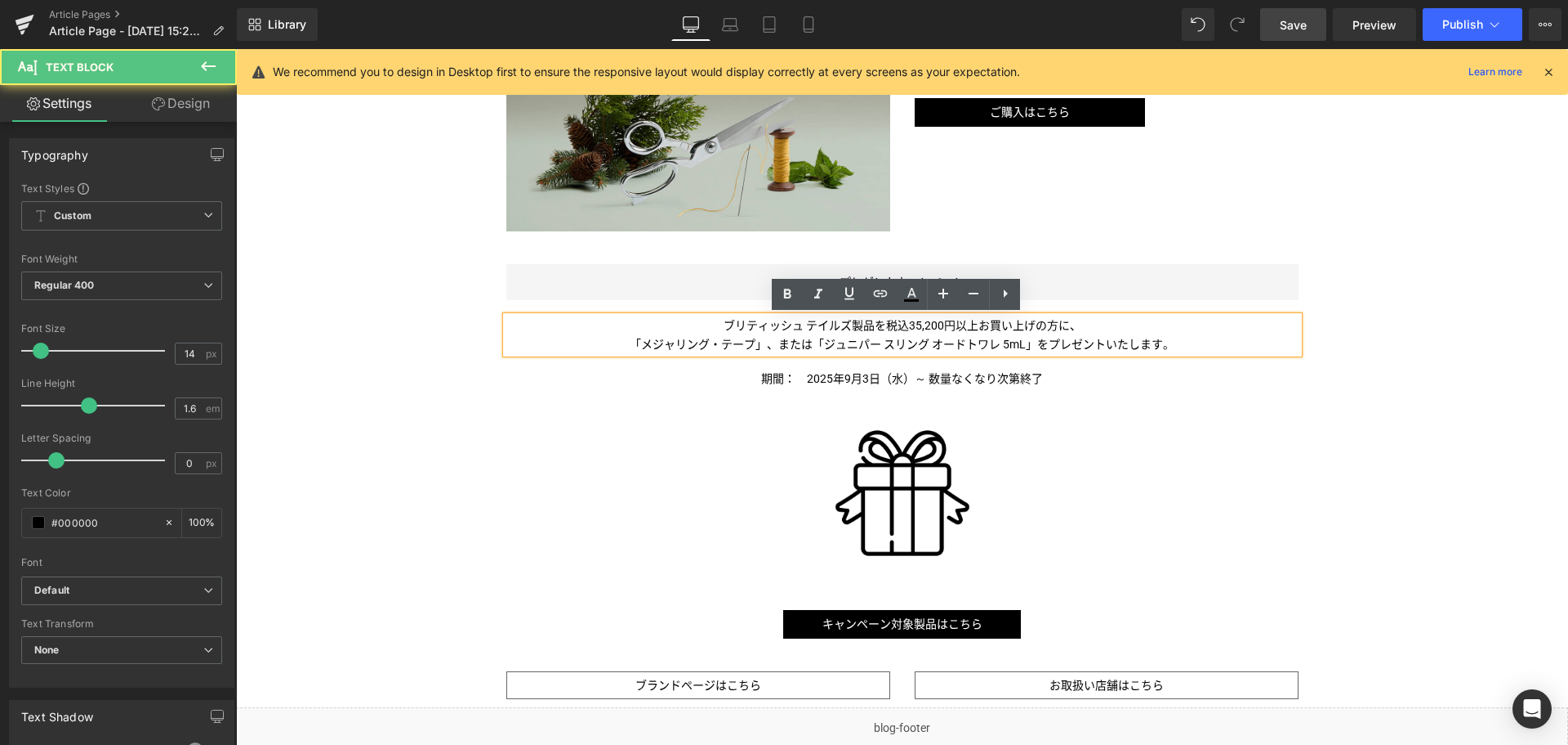
click at [809, 334] on p "ブリティッシュ テイルズ製品を税込35,200円以上お買い上げの方に、" at bounding box center [902, 326] width 793 height 18
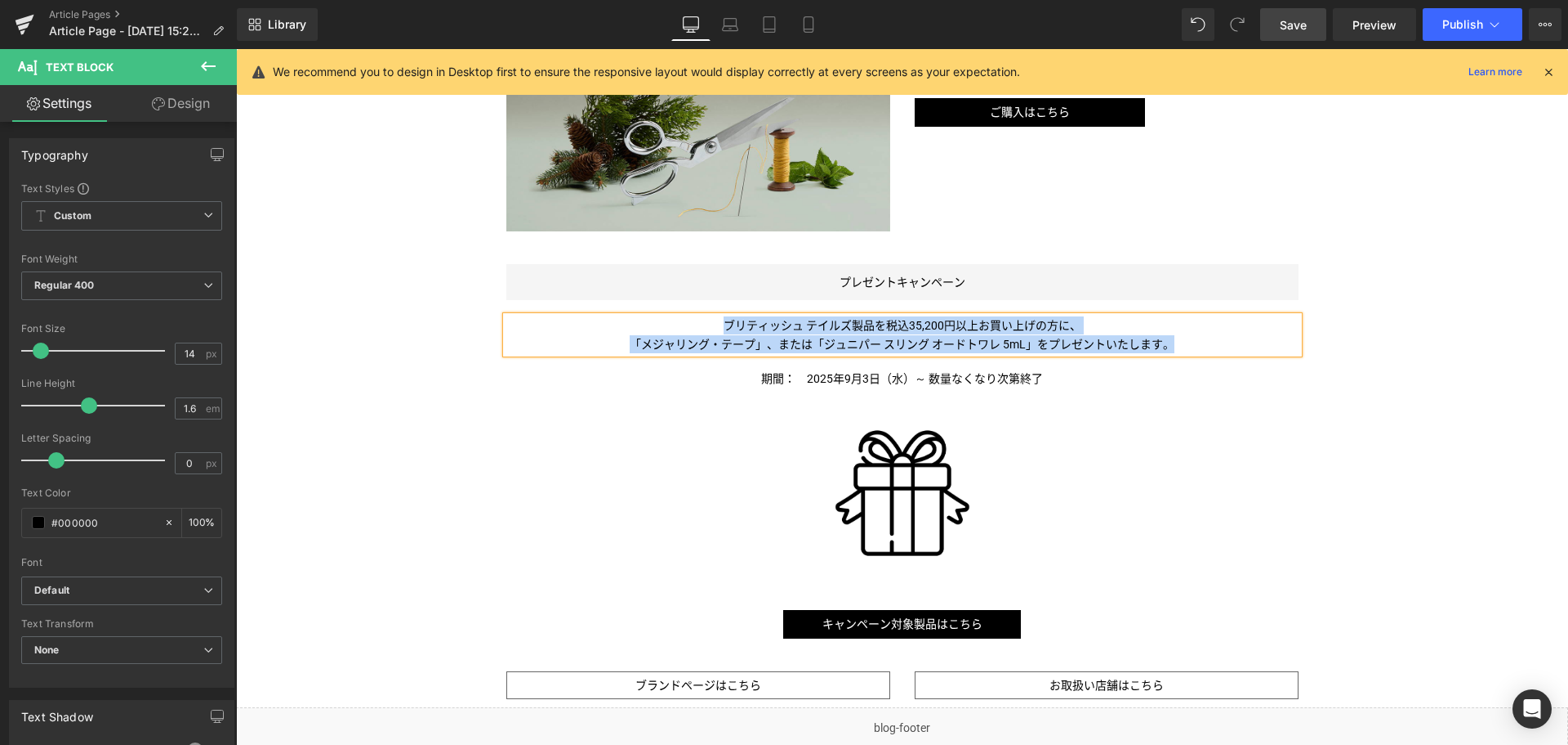
copy div "ブリティッシュ テイルズ製品を税込35,200円以上お買い上げの方に、 「メジャリング・テープ」、または「ジュニパー スリング オードトワレ 5mL 」をプレ…"
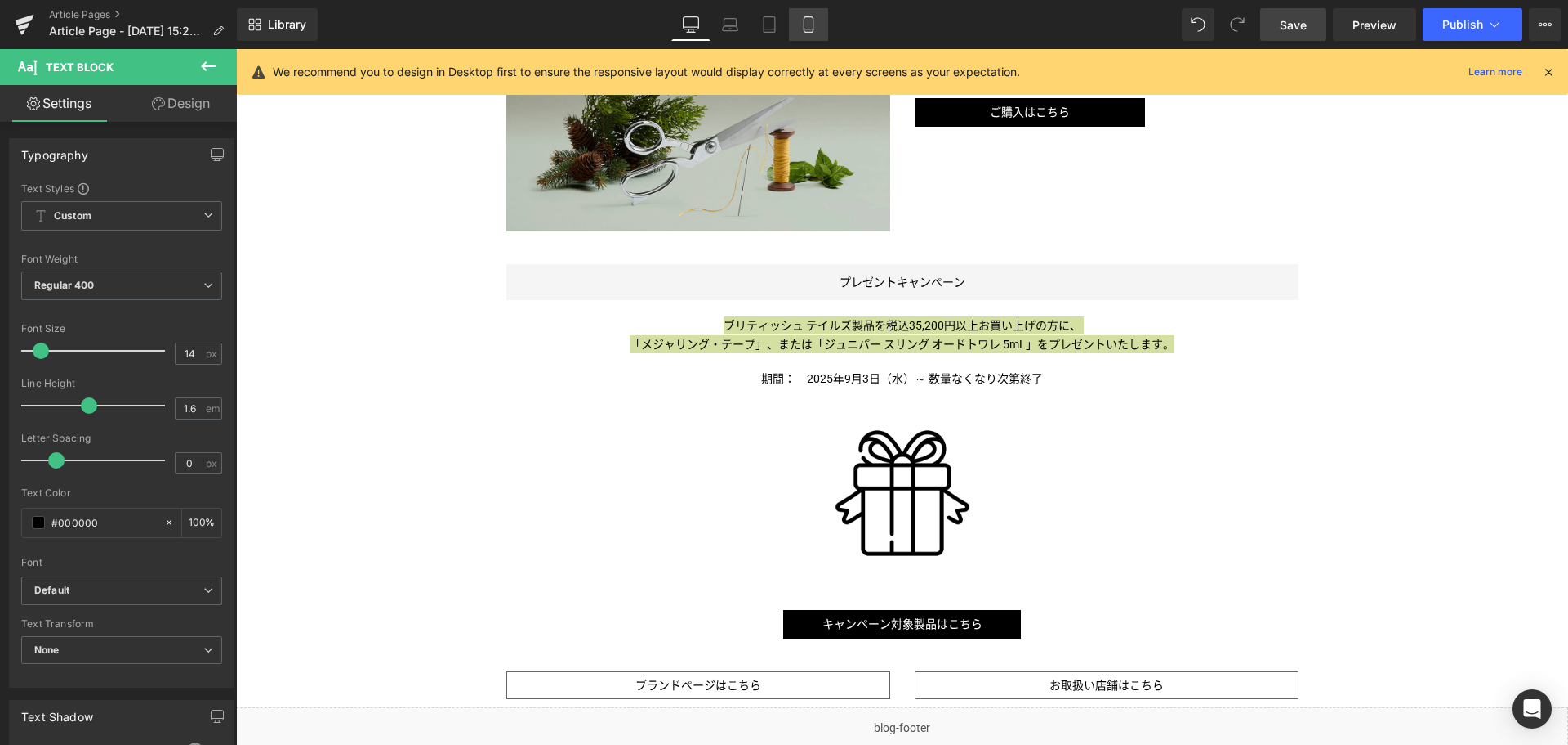
click at [815, 27] on icon at bounding box center [808, 25] width 17 height 17
type input "100"
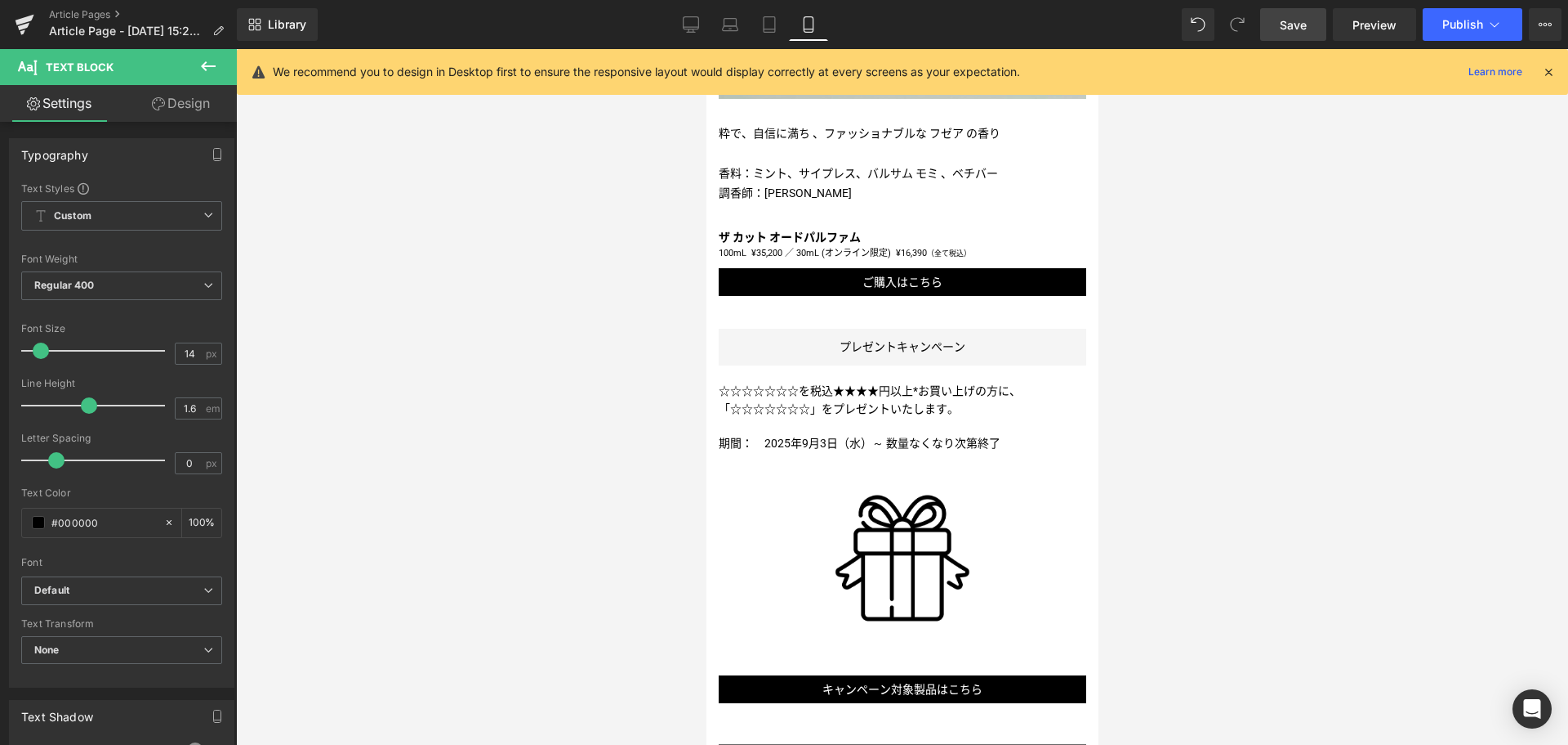
scroll to position [1040, 0]
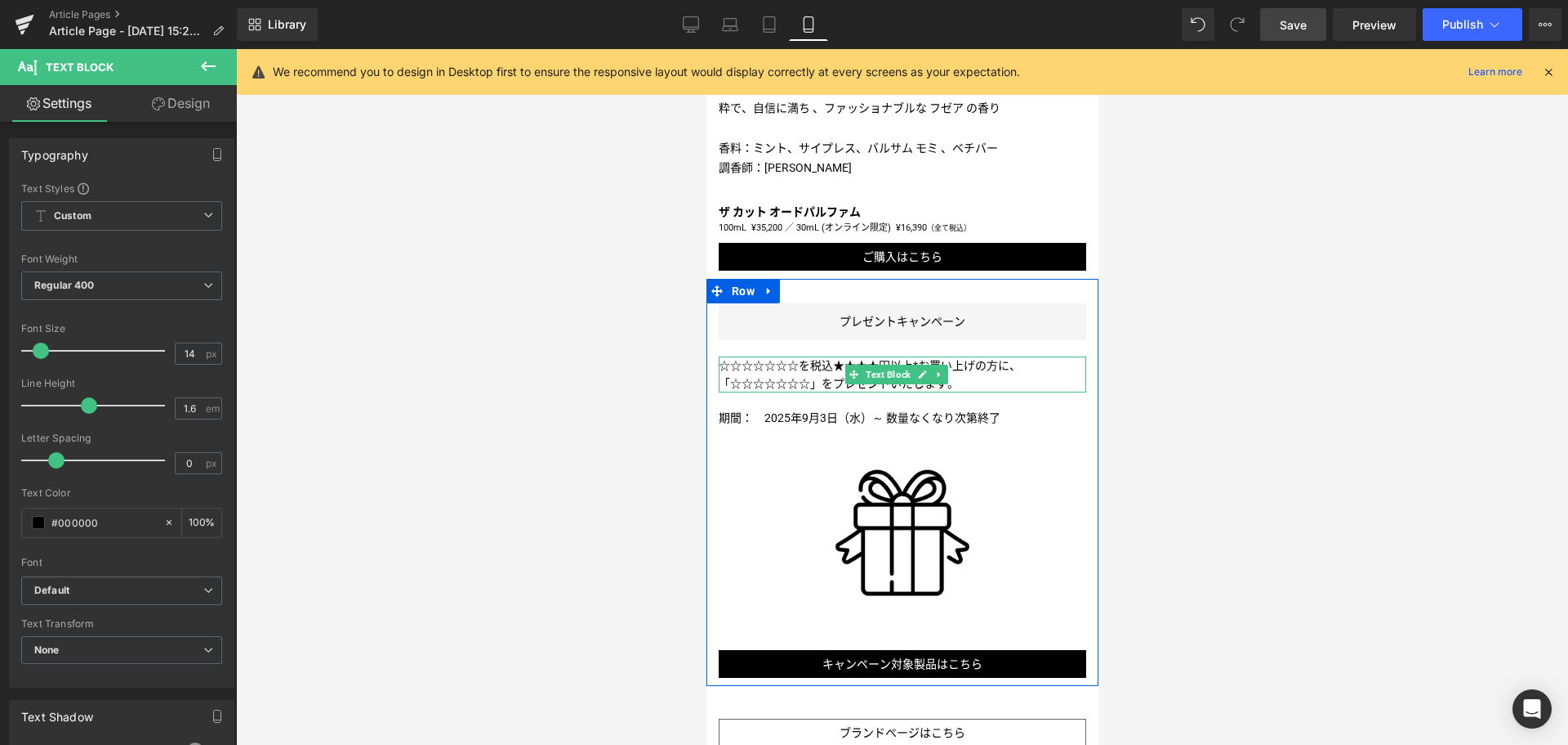
click at [847, 372] on span "☆☆☆☆☆☆☆を税込★★★★円以上*お買い上げの方に、" at bounding box center [869, 365] width 302 height 13
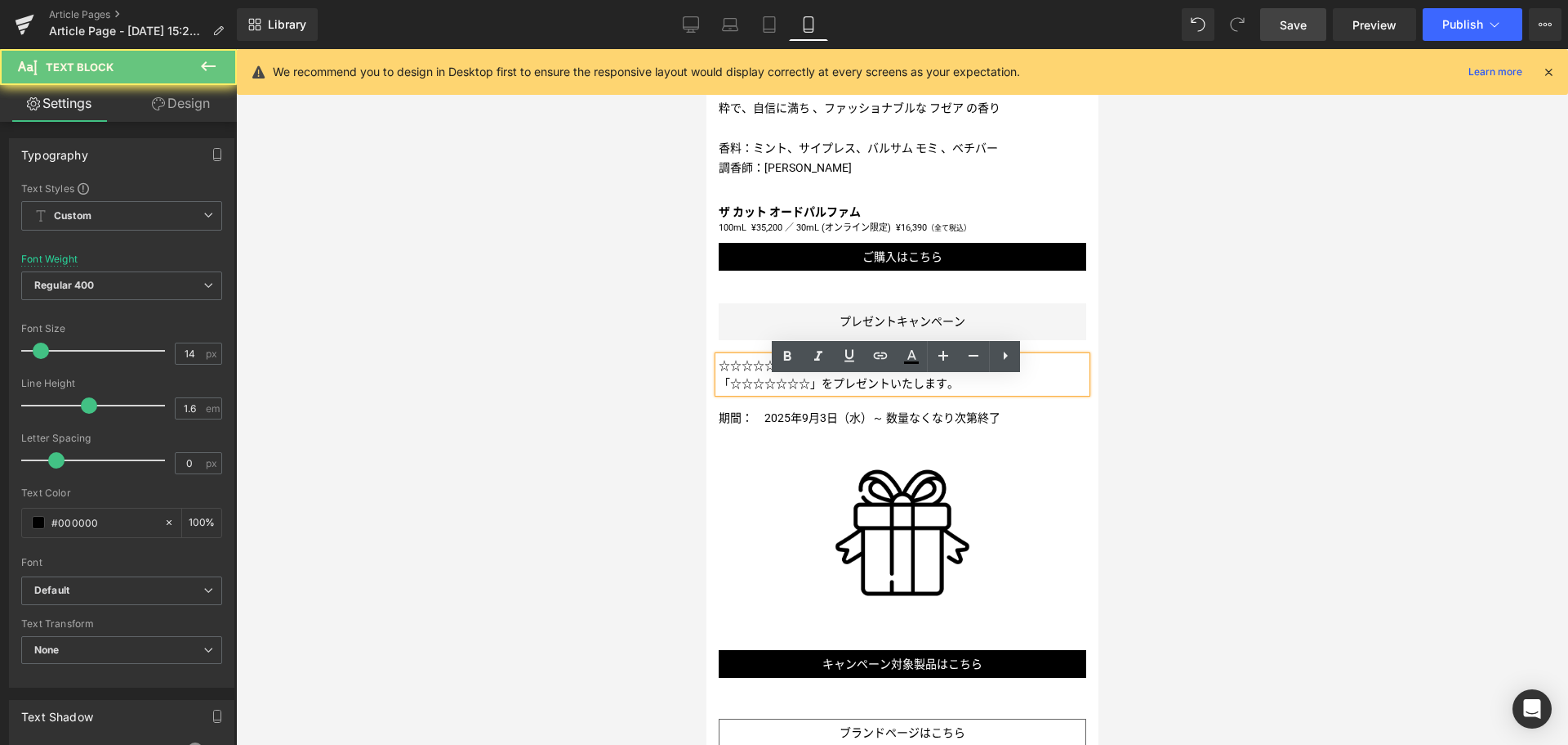
click at [832, 372] on span "☆☆☆☆☆☆☆を税込★★★★円以上*お買い上げの方に、" at bounding box center [869, 365] width 302 height 13
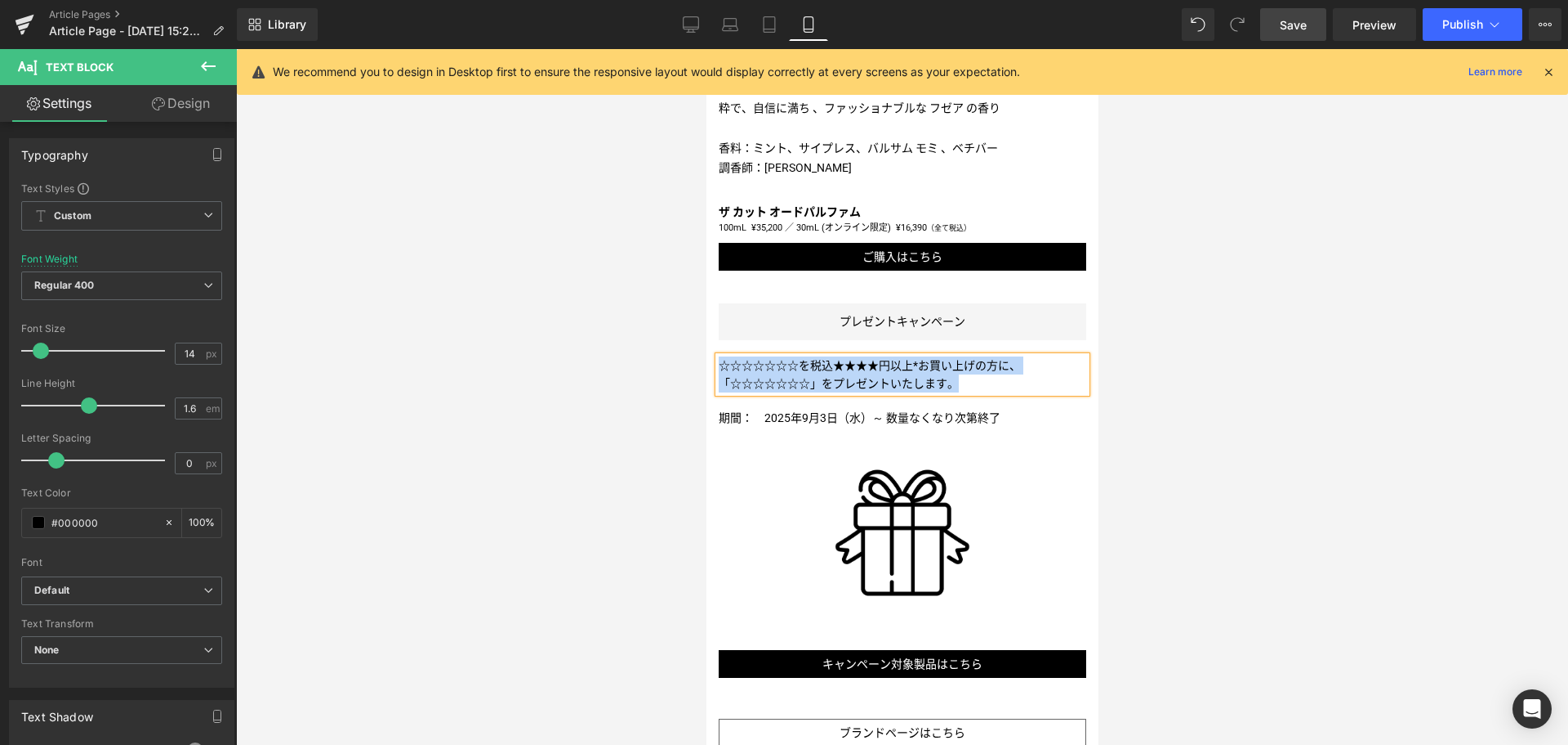
paste div
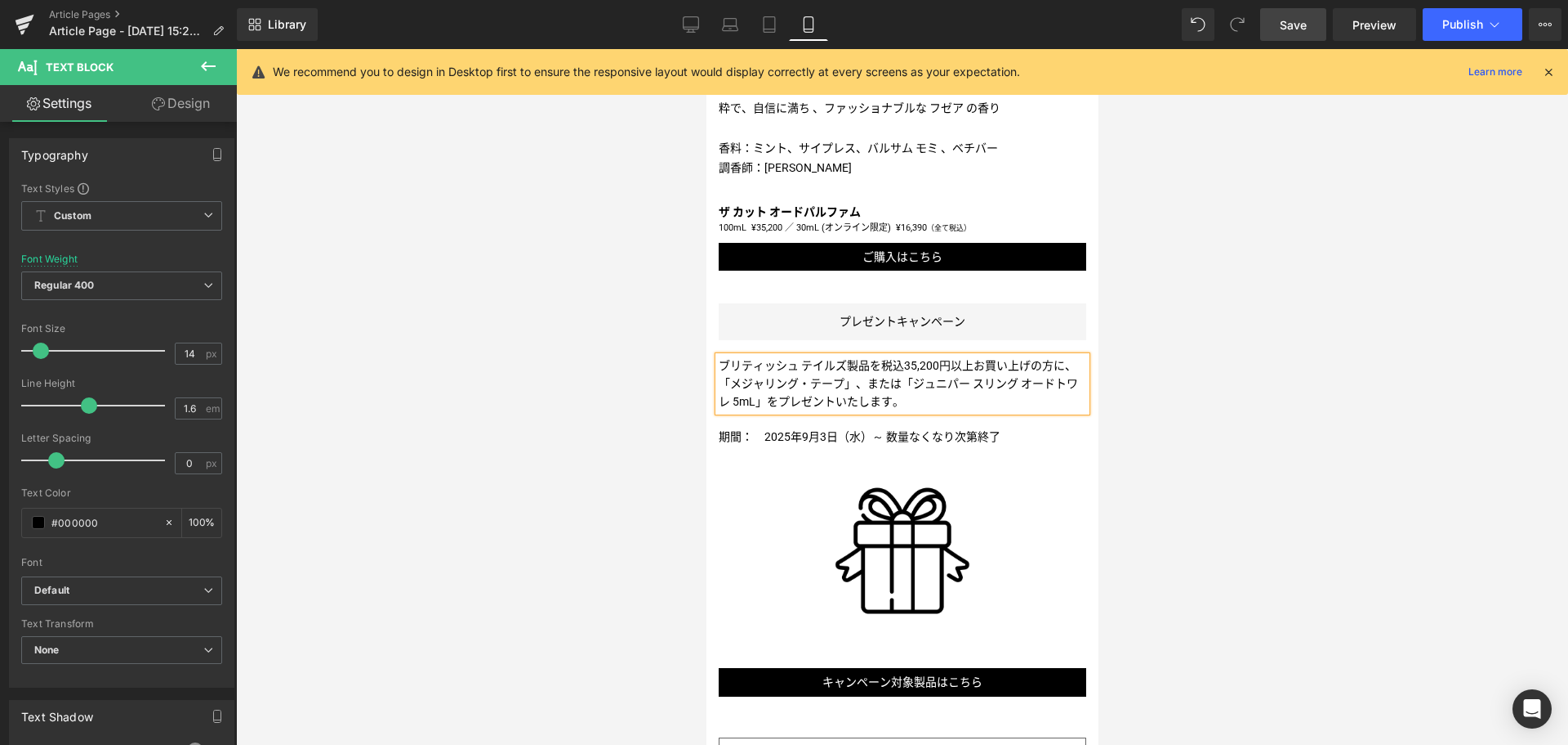
click at [829, 375] on p "ブリティッシュ テイルズ製品を税込35,200円以上お買い上げの方に、" at bounding box center [901, 365] width 368 height 18
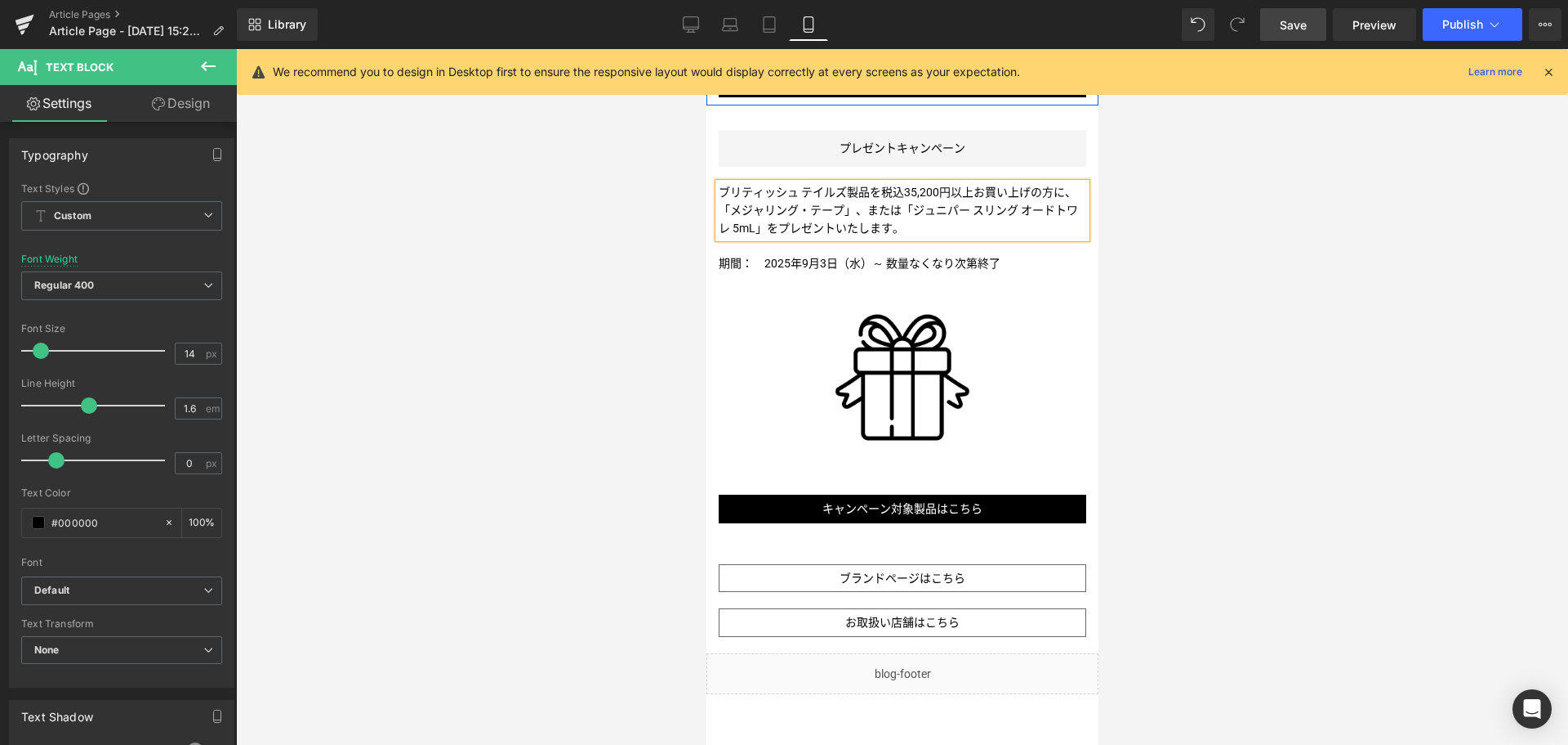
scroll to position [1215, 0]
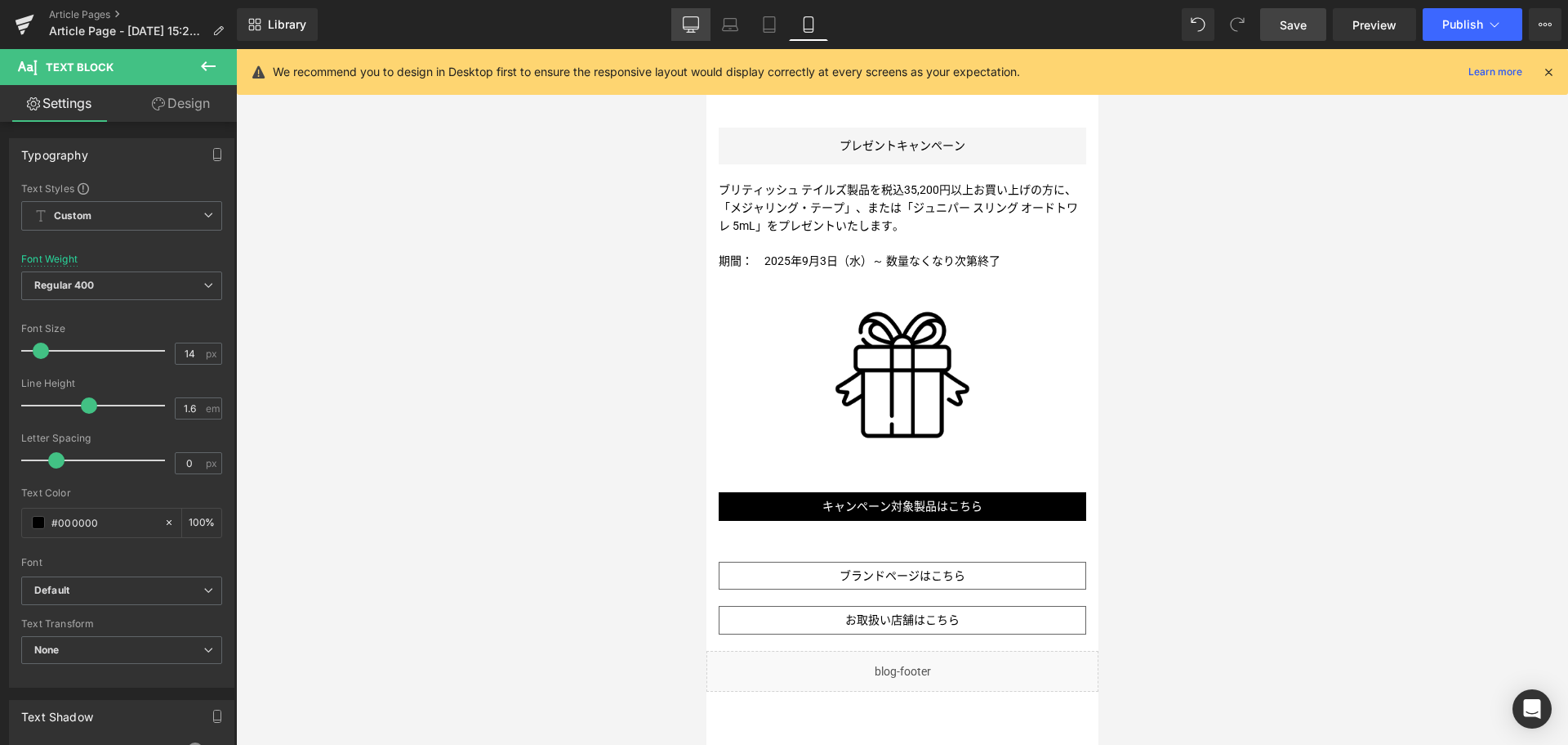
click at [691, 20] on icon at bounding box center [691, 25] width 17 height 17
type input "100"
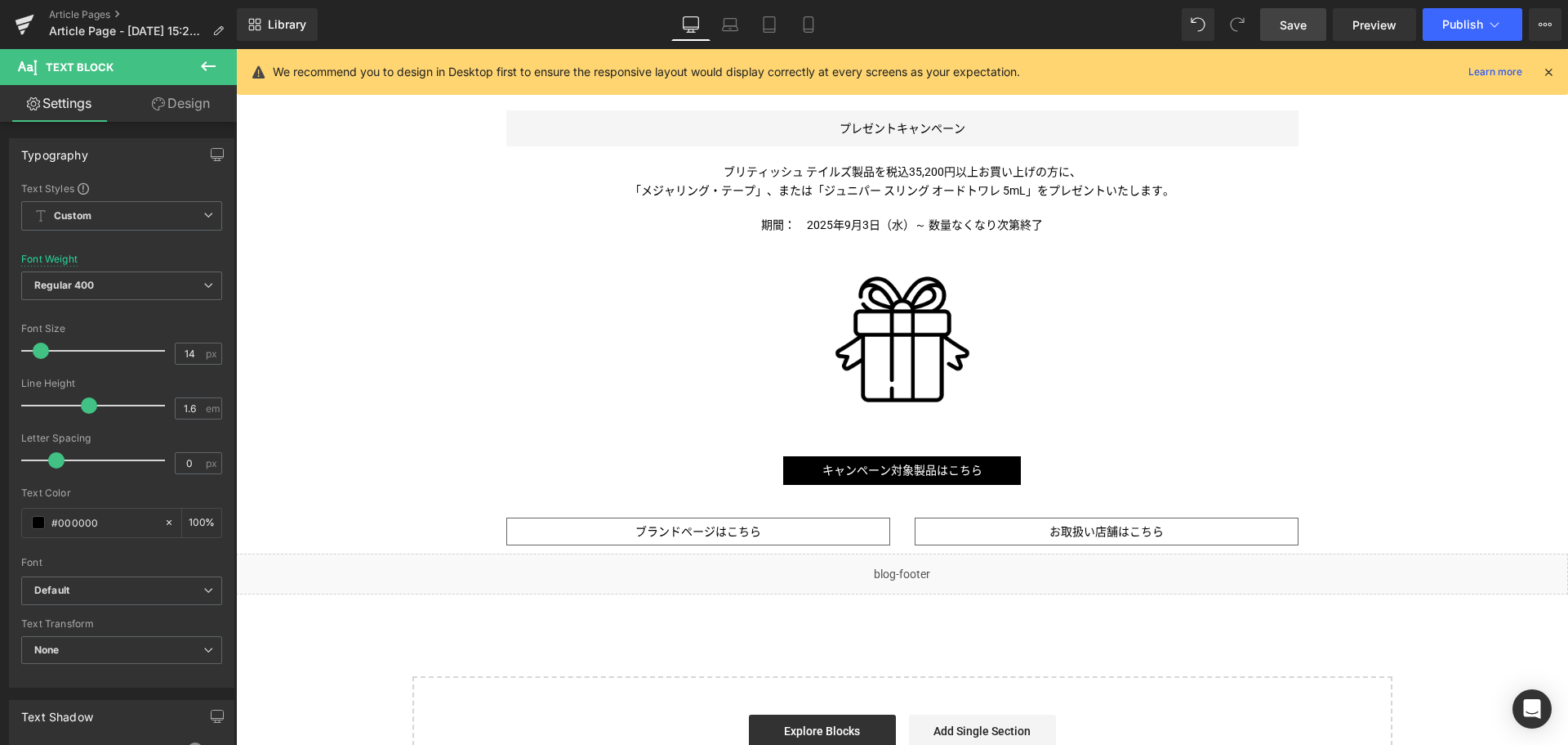
scroll to position [0, 0]
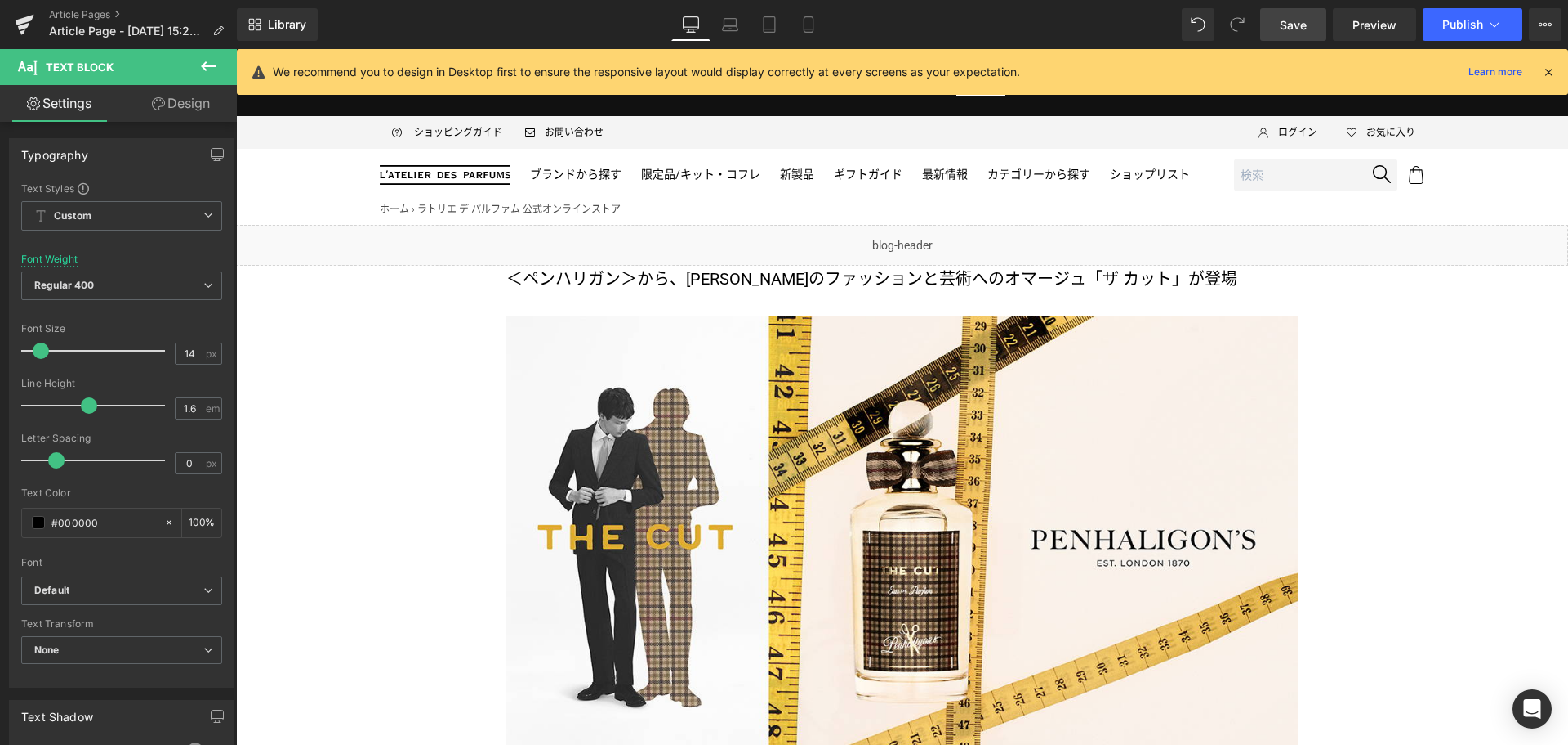
click at [1274, 26] on link "Save" at bounding box center [1293, 24] width 66 height 32
click at [1376, 26] on span "Preview" at bounding box center [1375, 25] width 44 height 17
